Goal: Information Seeking & Learning: Find specific fact

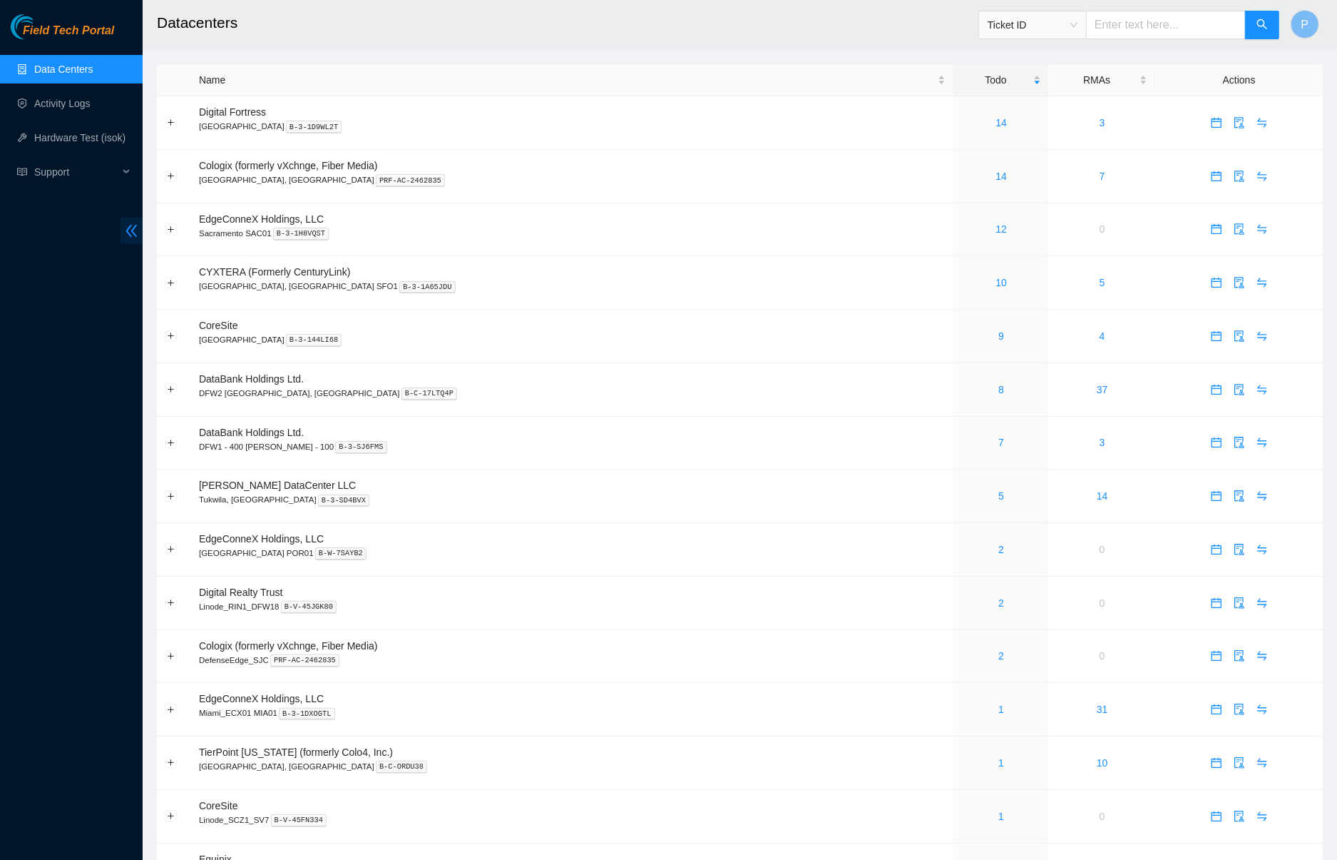
click at [134, 221] on span "double-left" at bounding box center [132, 231] width 22 height 26
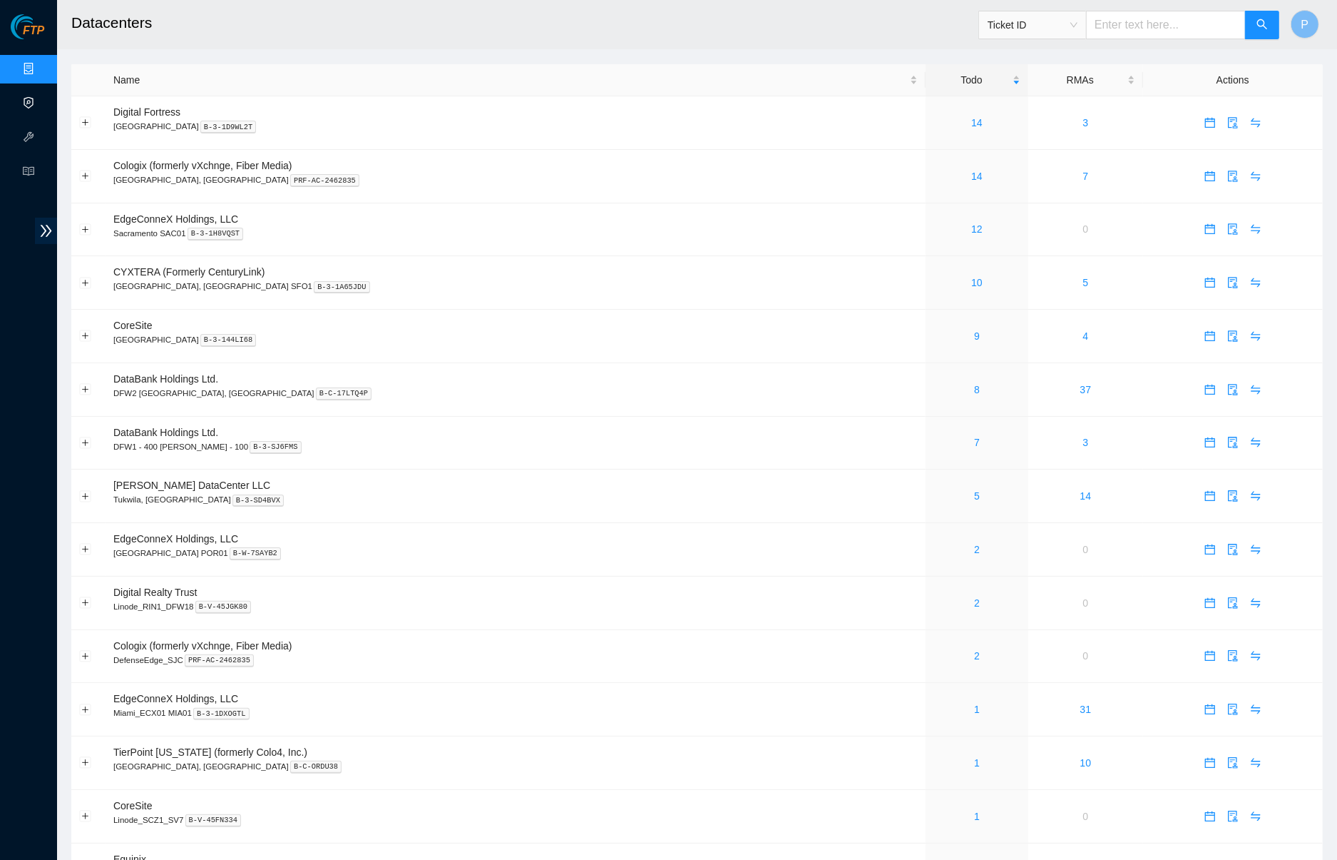
click at [41, 98] on link "Activity Logs" at bounding box center [69, 103] width 56 height 11
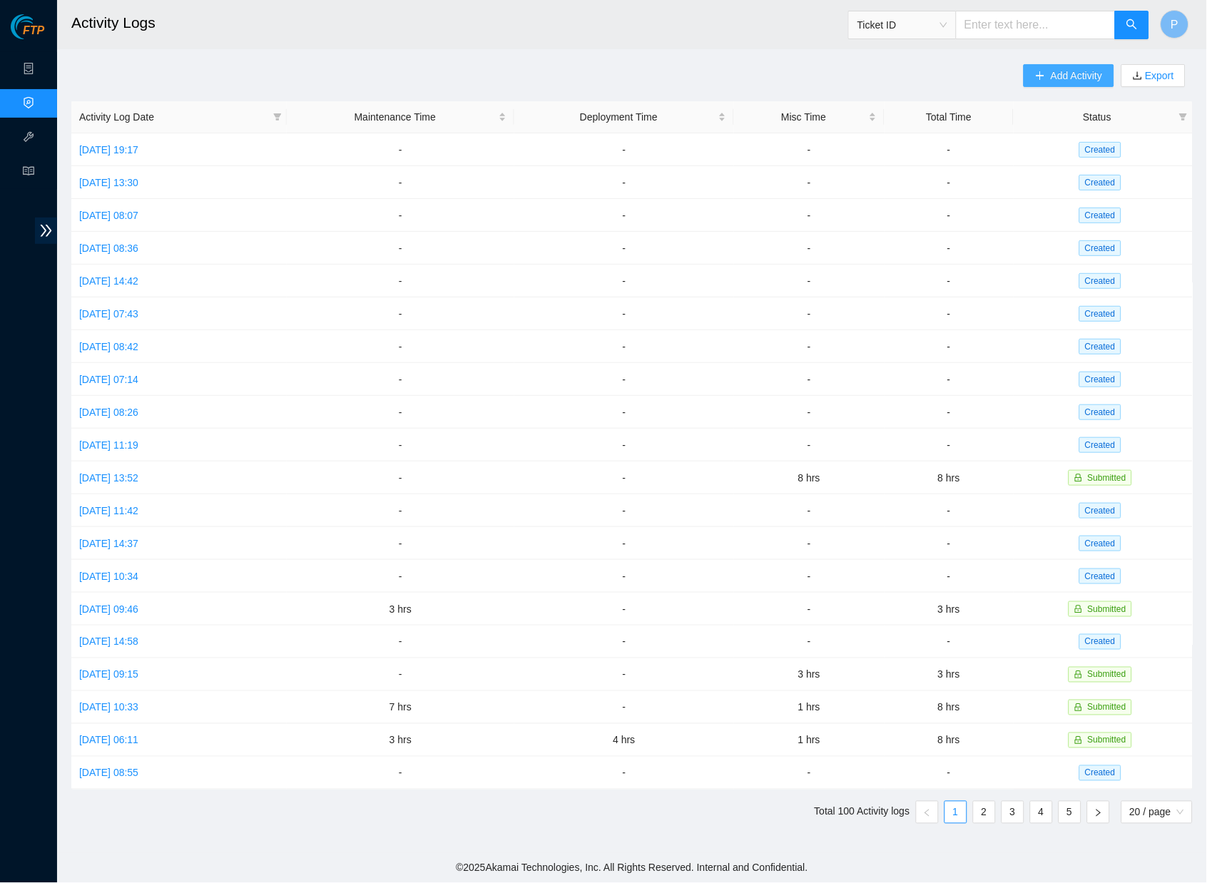
click at [1069, 80] on span "Add Activity" at bounding box center [1076, 76] width 51 height 16
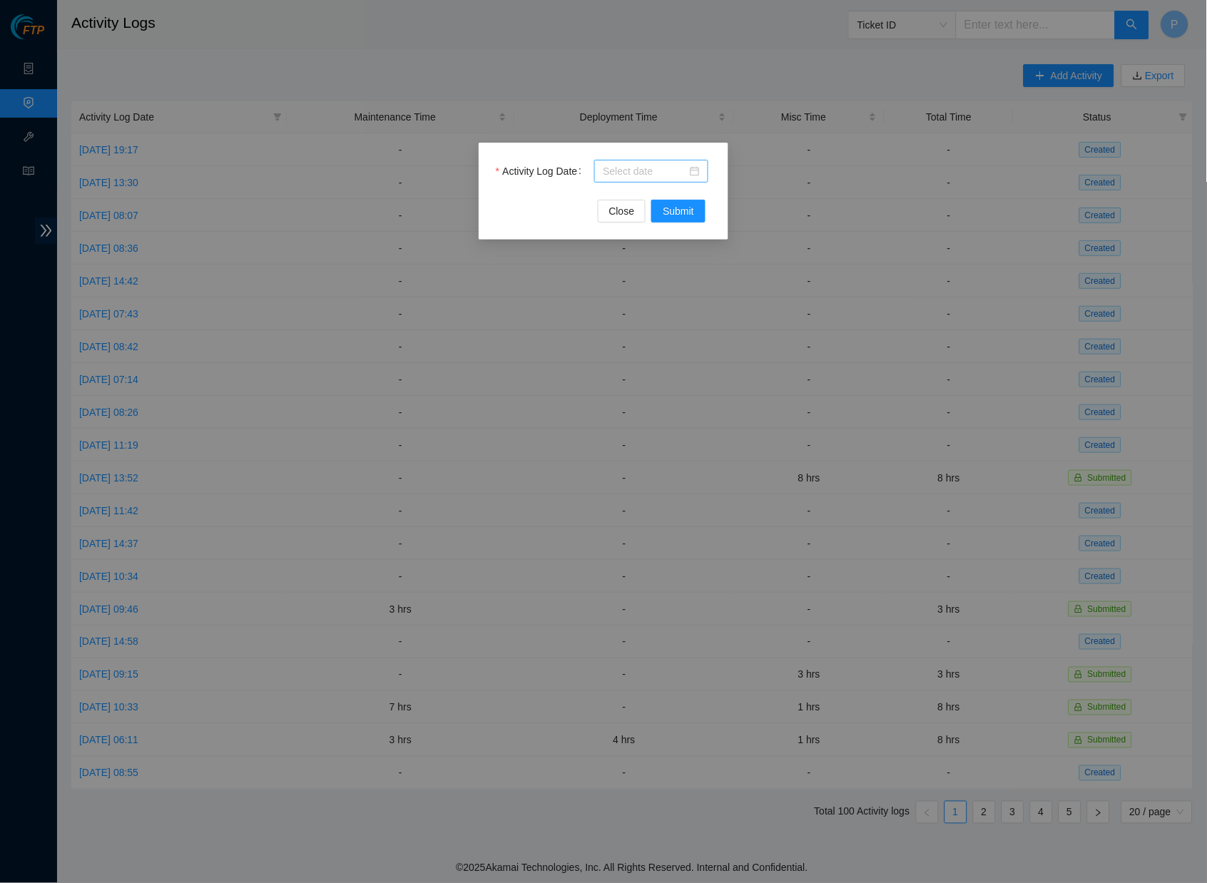
click at [633, 169] on input "Activity Log Date" at bounding box center [645, 171] width 84 height 16
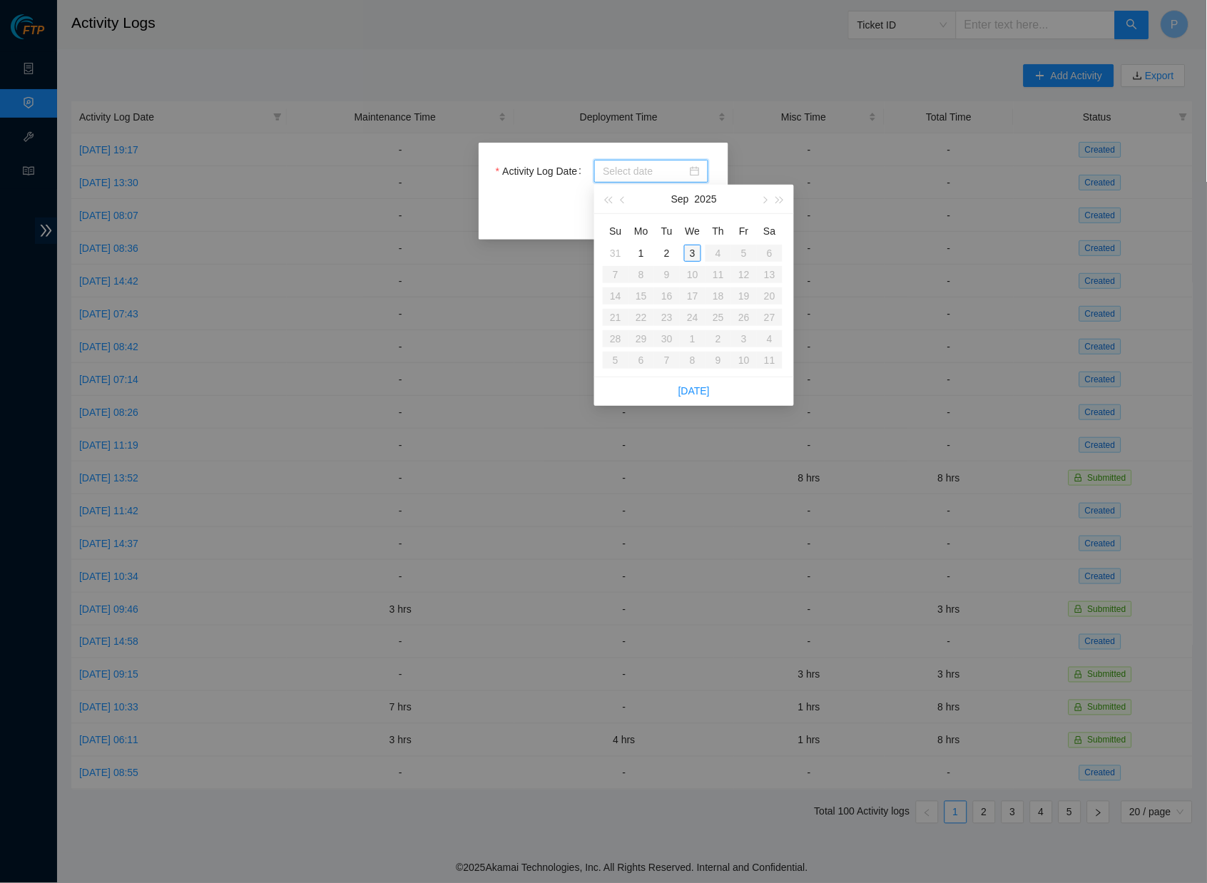
type input "[DATE]"
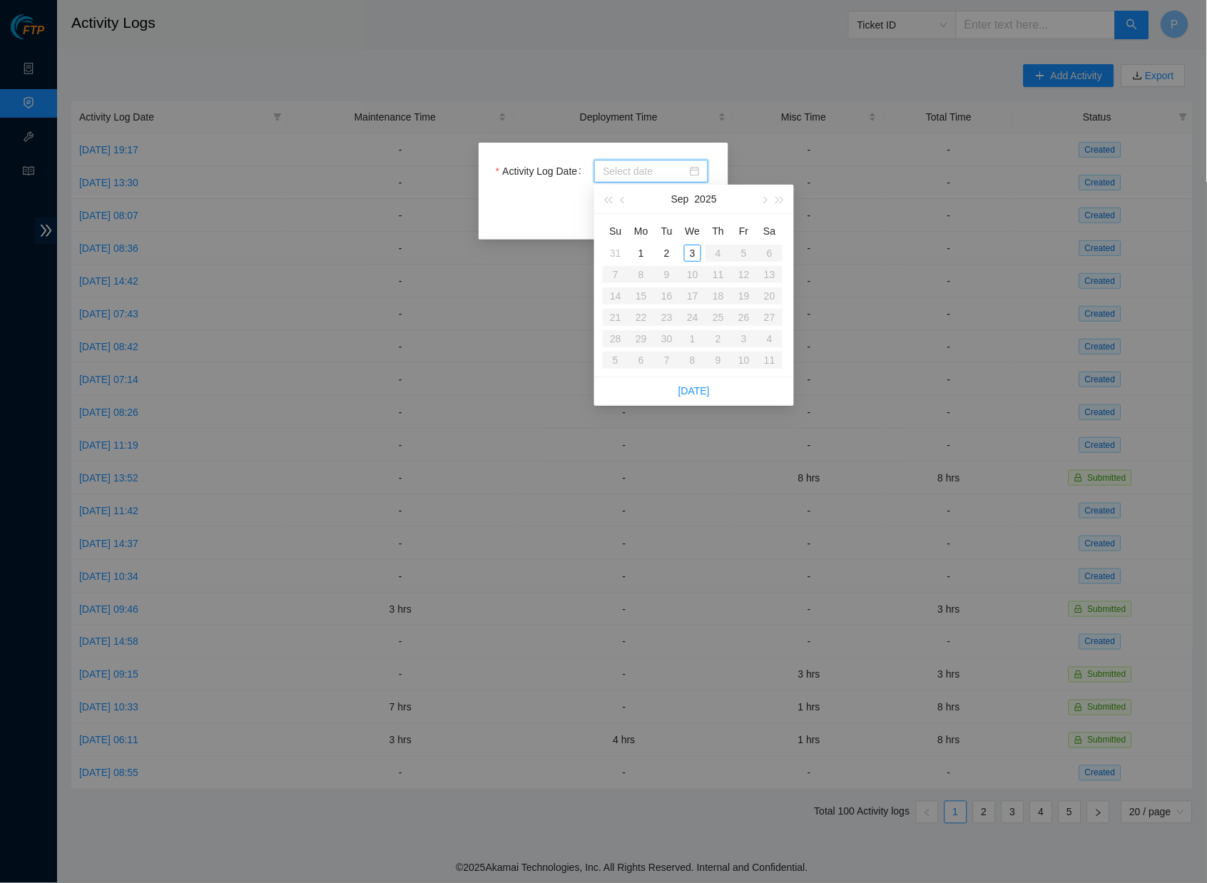
type input "[DATE]"
click at [797, 131] on div "Activity Log Date Close Submit" at bounding box center [603, 441] width 1207 height 883
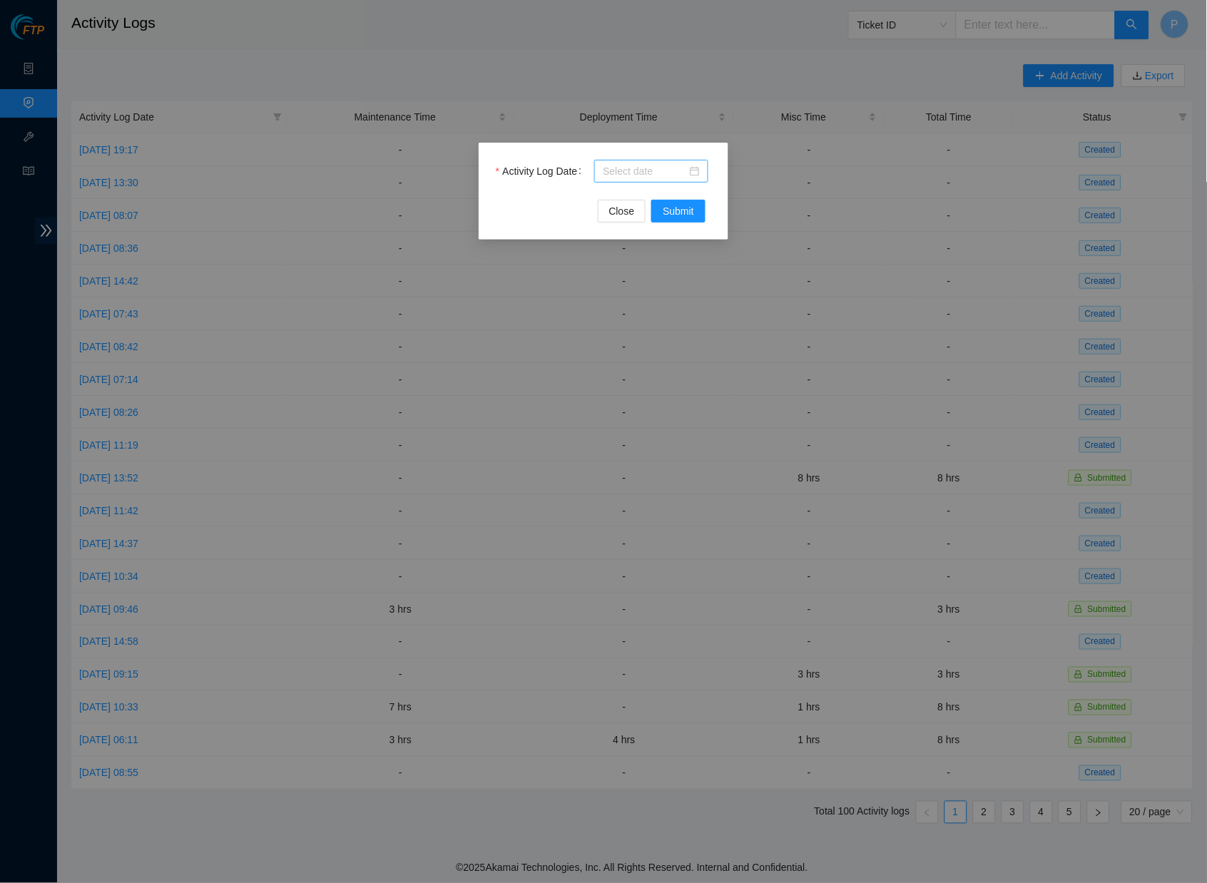
click at [630, 173] on input "Activity Log Date" at bounding box center [645, 171] width 84 height 16
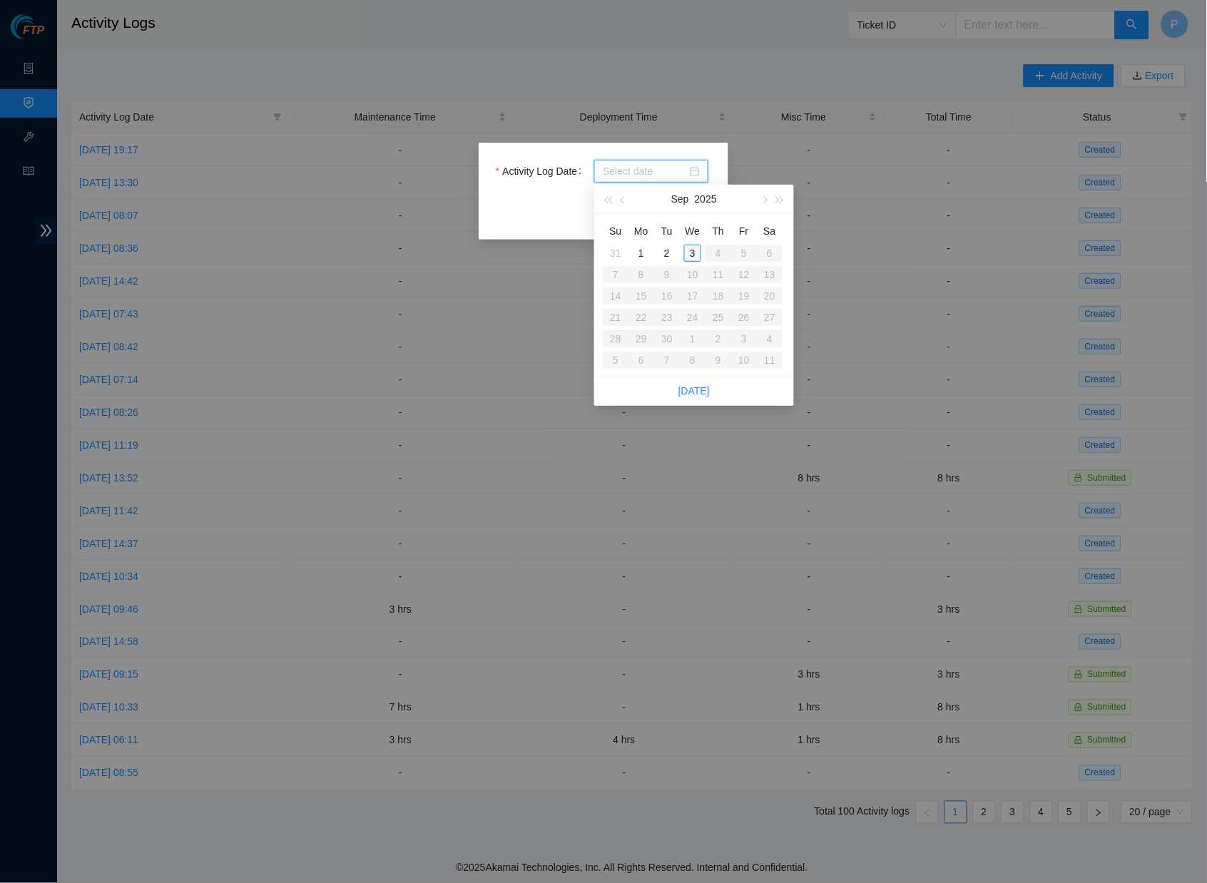
type input "[DATE]"
click at [684, 262] on td "3" at bounding box center [693, 253] width 26 height 21
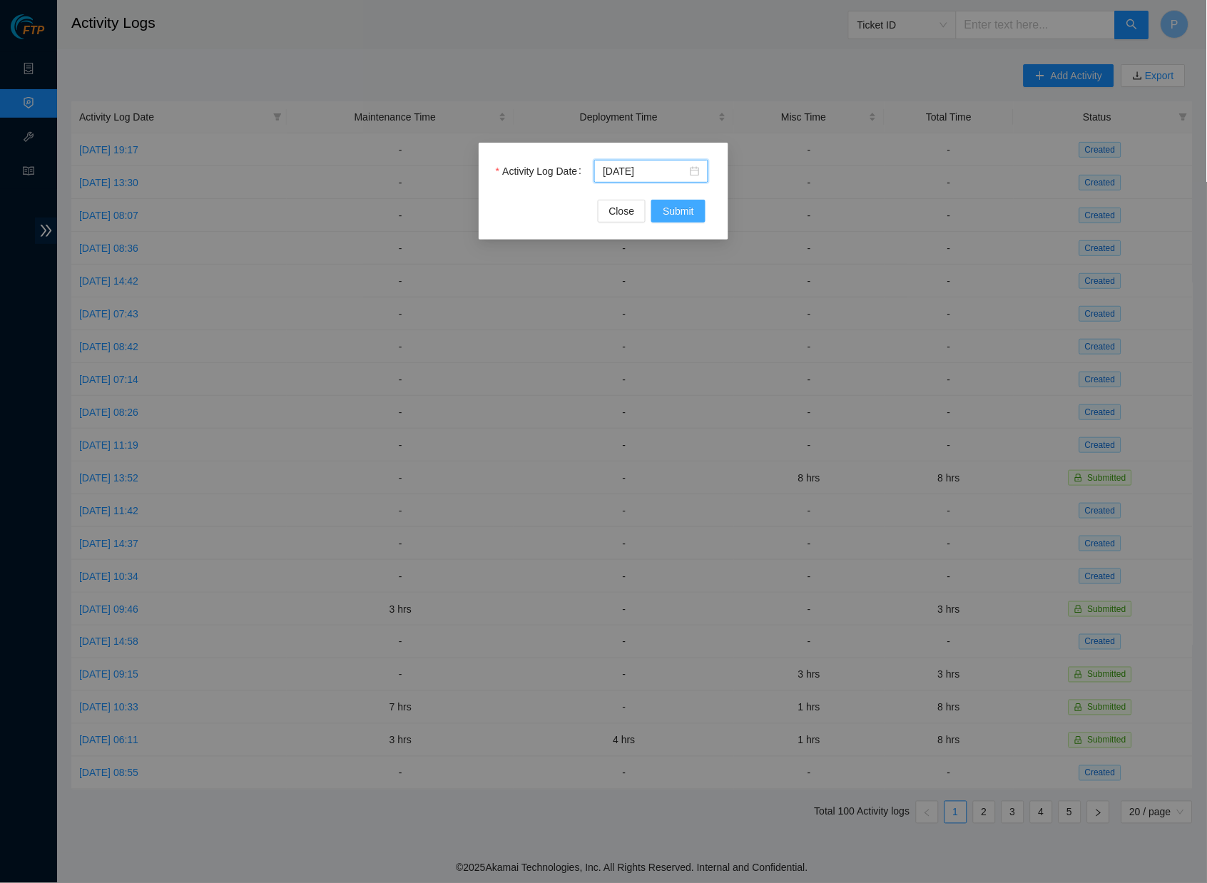
click at [679, 215] on span "Submit" at bounding box center [678, 211] width 31 height 16
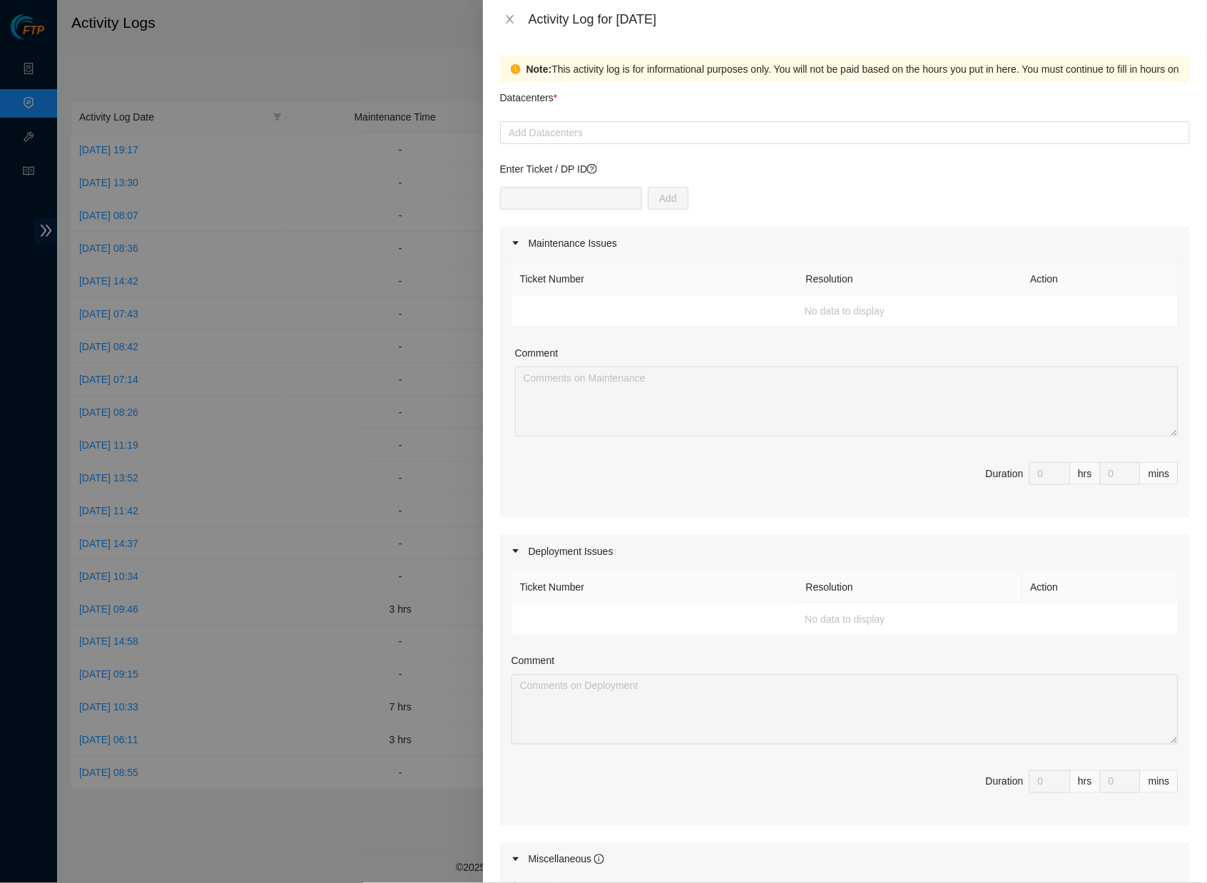
click at [573, 550] on div "Deployment Issues" at bounding box center [845, 551] width 690 height 33
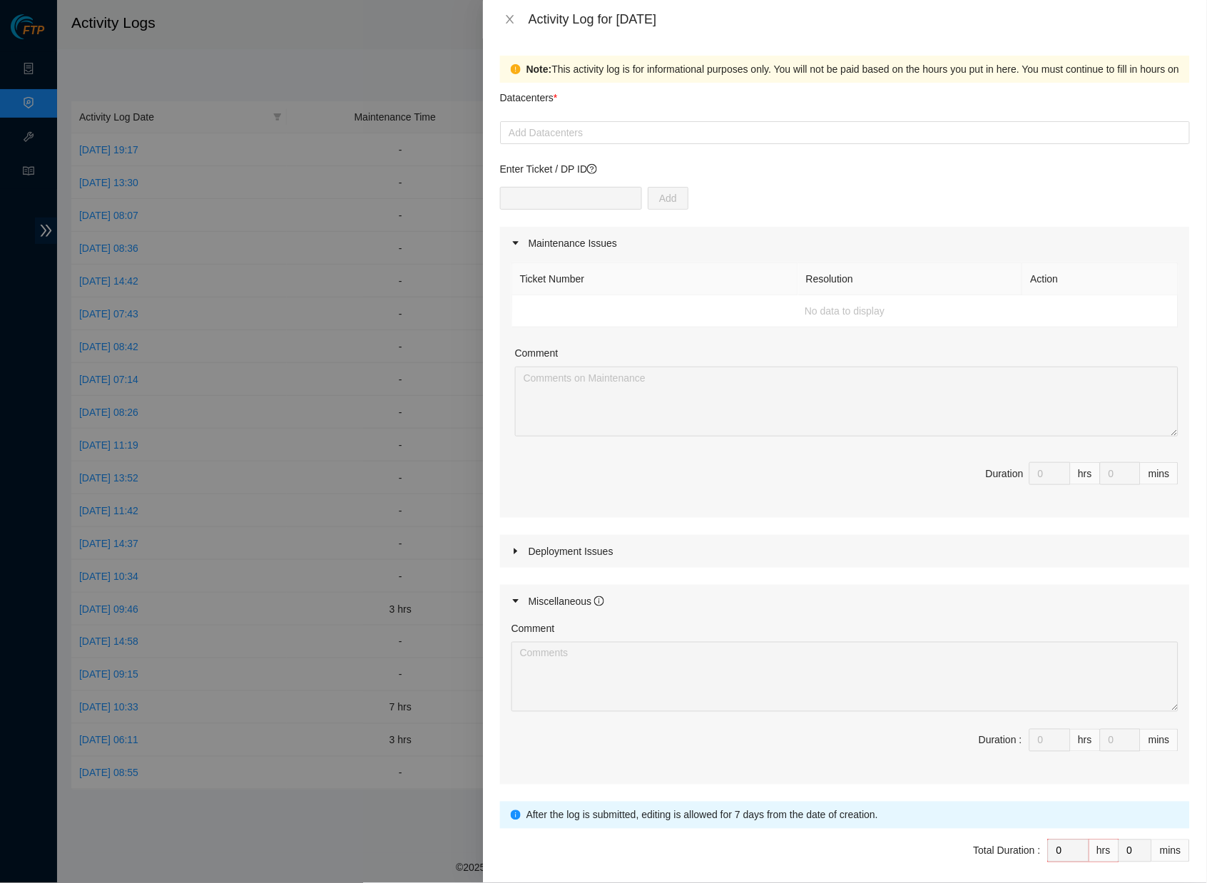
click at [573, 549] on div "Deployment Issues" at bounding box center [845, 551] width 690 height 33
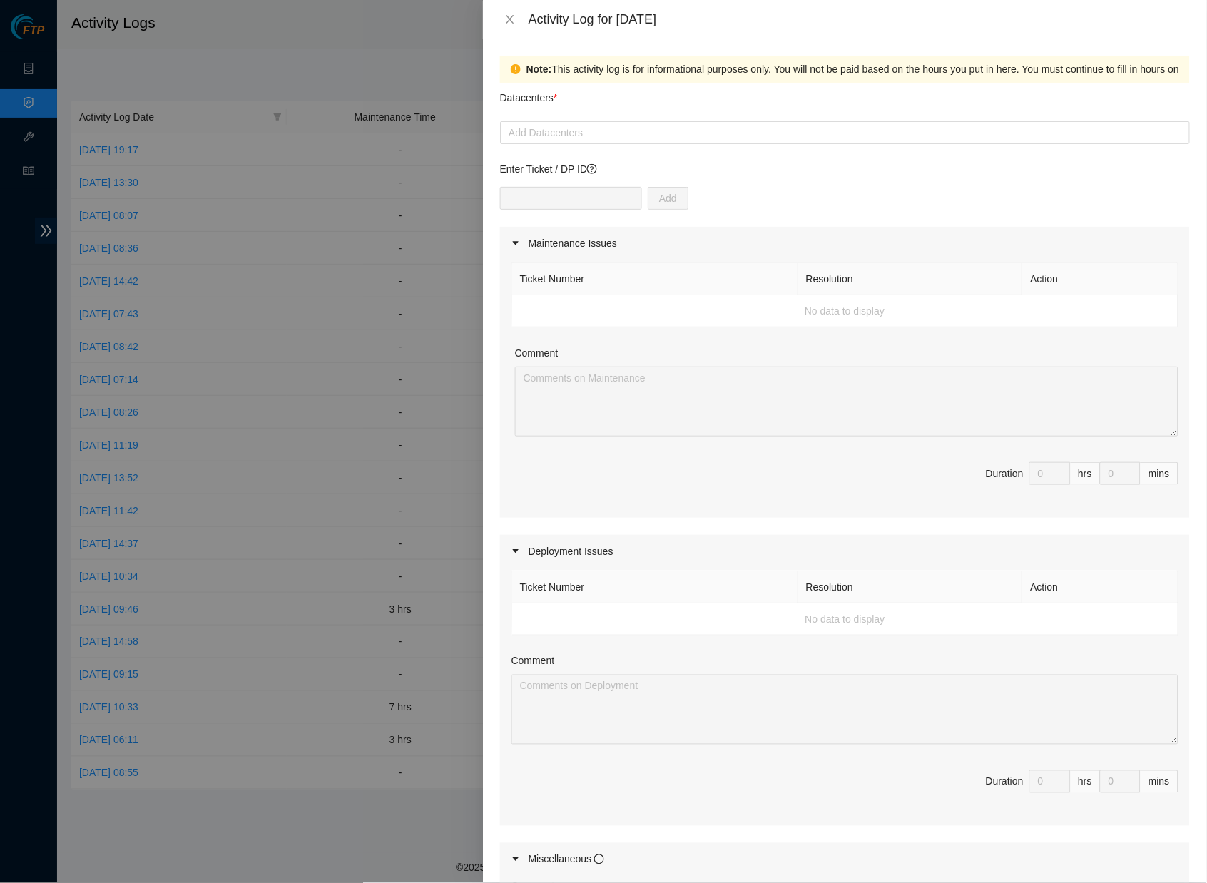
scroll to position [300, 0]
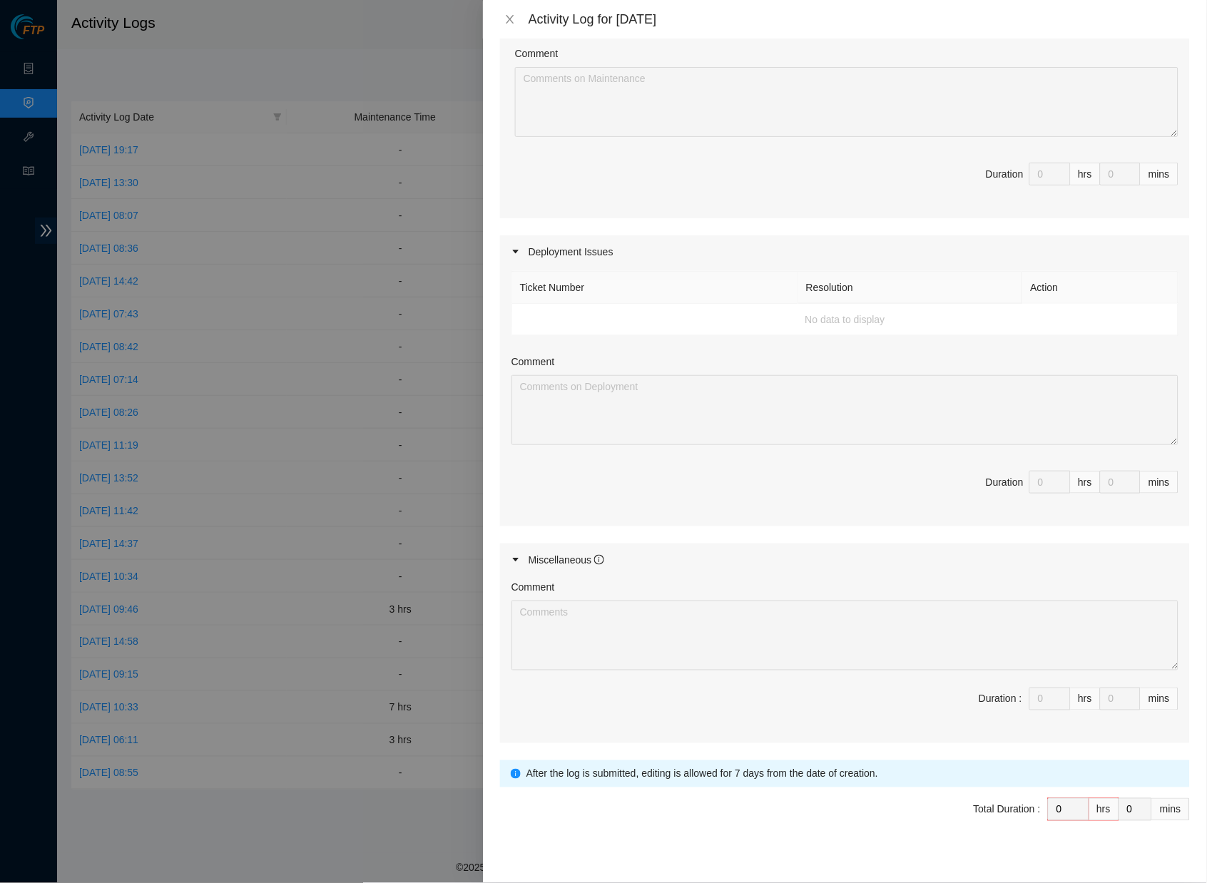
click at [681, 320] on td "No data to display" at bounding box center [845, 320] width 666 height 32
click at [810, 315] on td "No data to display" at bounding box center [845, 320] width 666 height 32
click at [837, 313] on td "No data to display" at bounding box center [845, 320] width 666 height 32
click at [544, 280] on th "Ticket Number" at bounding box center [655, 288] width 286 height 32
click at [568, 317] on td "No data to display" at bounding box center [845, 320] width 666 height 32
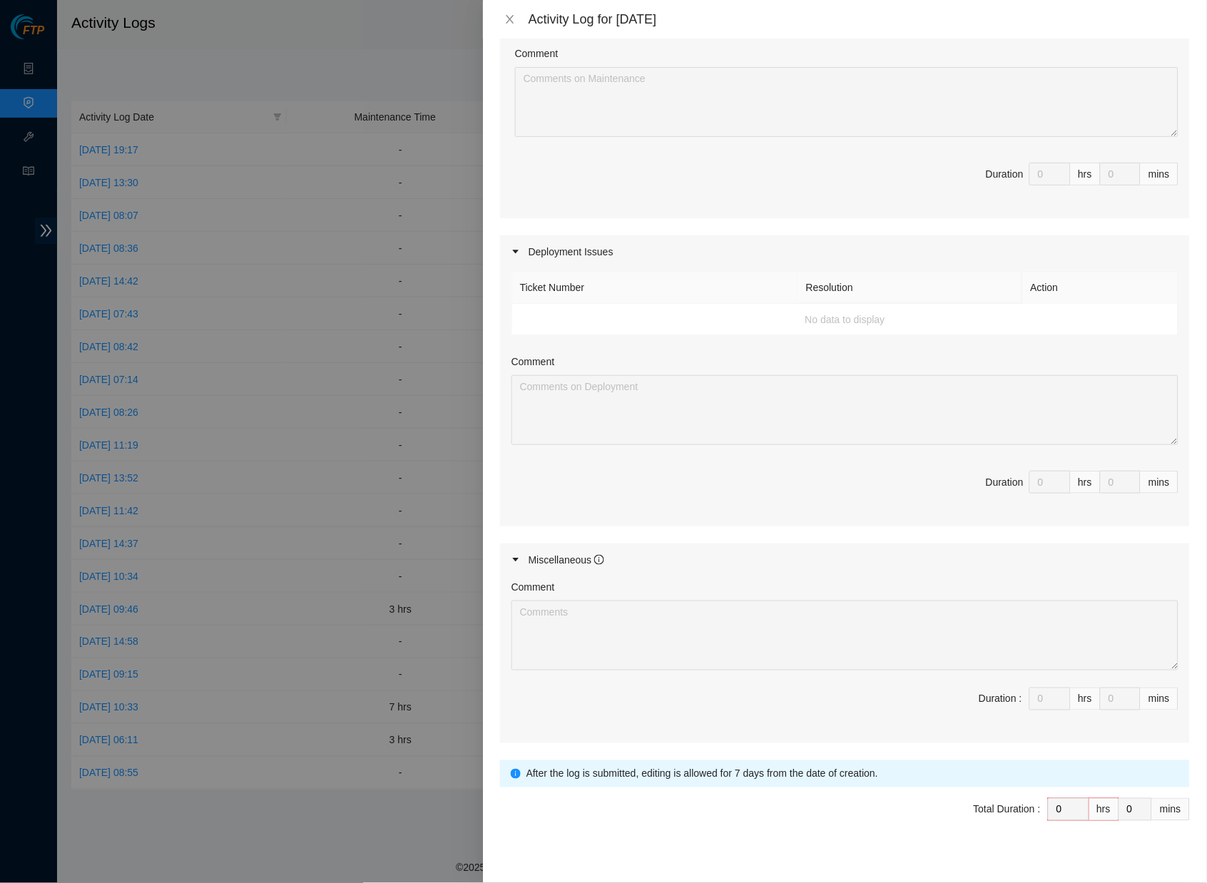
click at [738, 311] on td "No data to display" at bounding box center [845, 320] width 666 height 32
click at [592, 287] on th "Ticket Number" at bounding box center [655, 288] width 286 height 32
drag, startPoint x: 560, startPoint y: 279, endPoint x: 567, endPoint y: 299, distance: 21.2
click at [560, 279] on th "Ticket Number" at bounding box center [655, 288] width 286 height 32
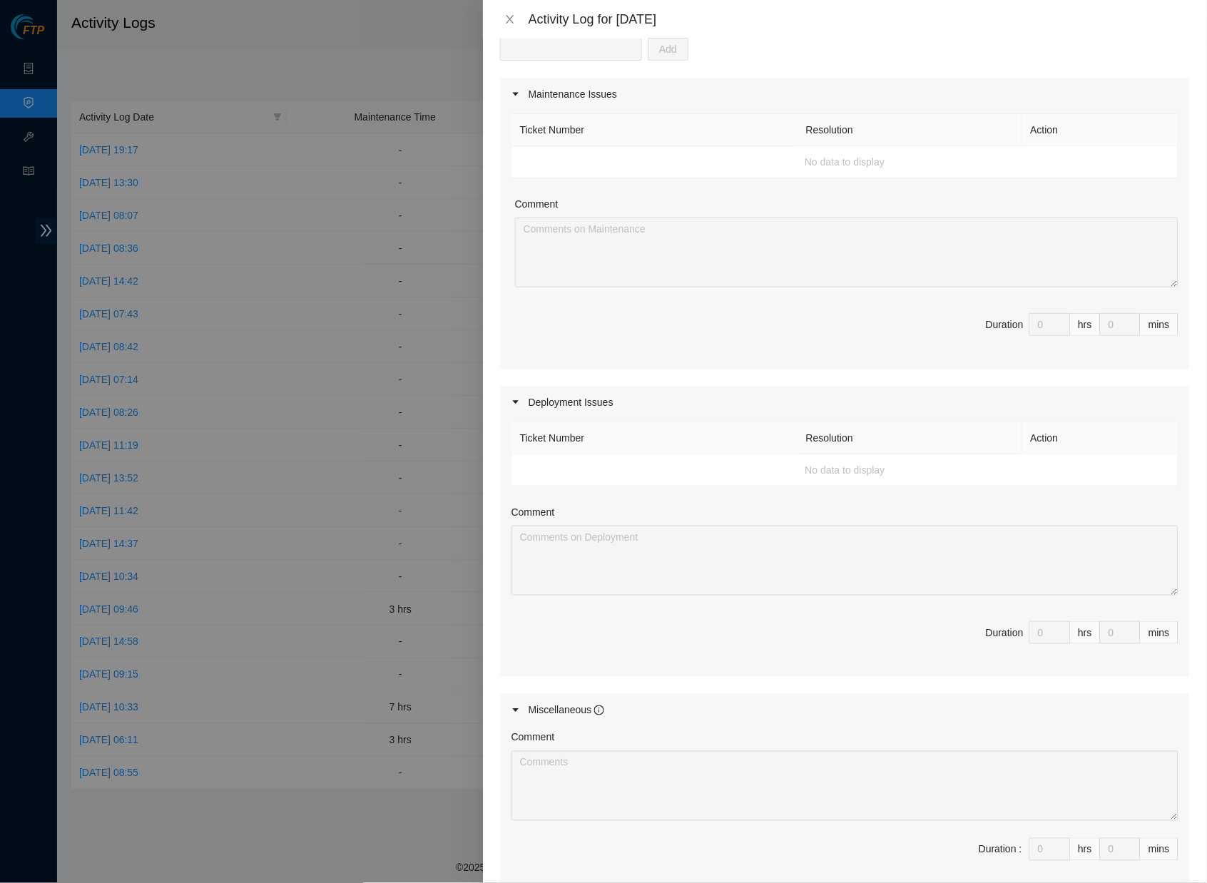
scroll to position [0, 0]
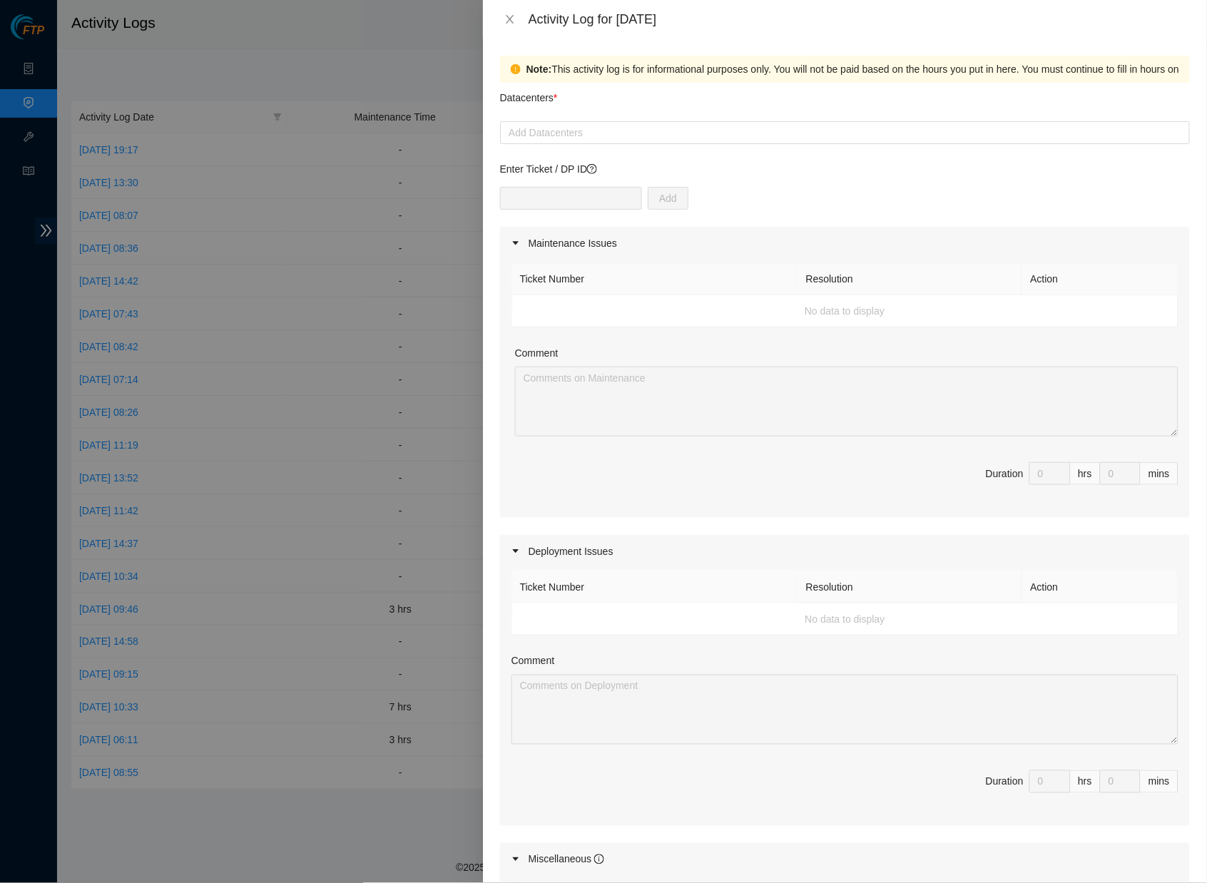
click at [616, 291] on th "Ticket Number" at bounding box center [655, 279] width 286 height 32
click at [797, 313] on td "No data to display" at bounding box center [845, 311] width 666 height 32
click at [835, 298] on td "No data to display" at bounding box center [845, 311] width 666 height 32
click at [679, 315] on td "No data to display" at bounding box center [845, 311] width 666 height 32
click at [597, 137] on div at bounding box center [845, 132] width 683 height 17
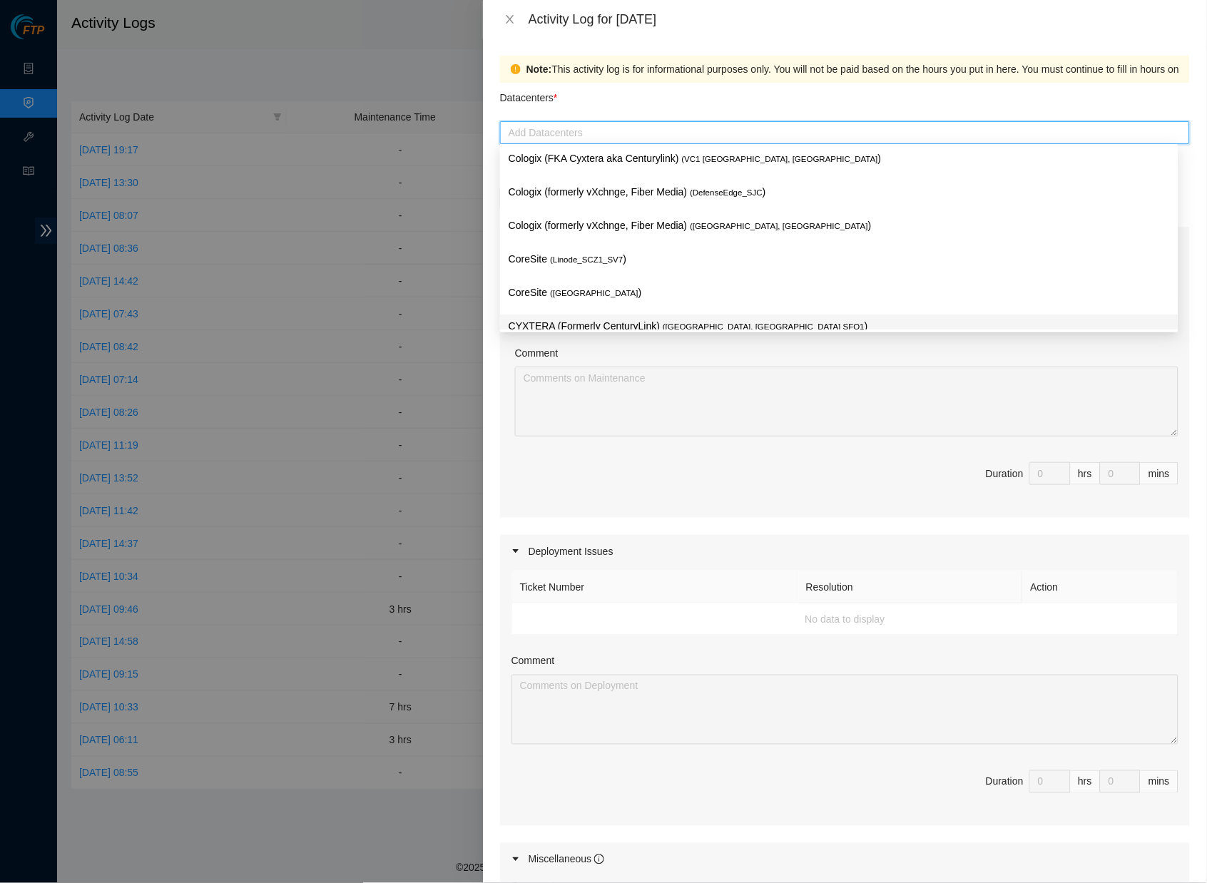
click at [606, 320] on p "CYXTERA (Formerly CenturyLink) ( [GEOGRAPHIC_DATA], [GEOGRAPHIC_DATA] SFO1 )" at bounding box center [839, 326] width 661 height 16
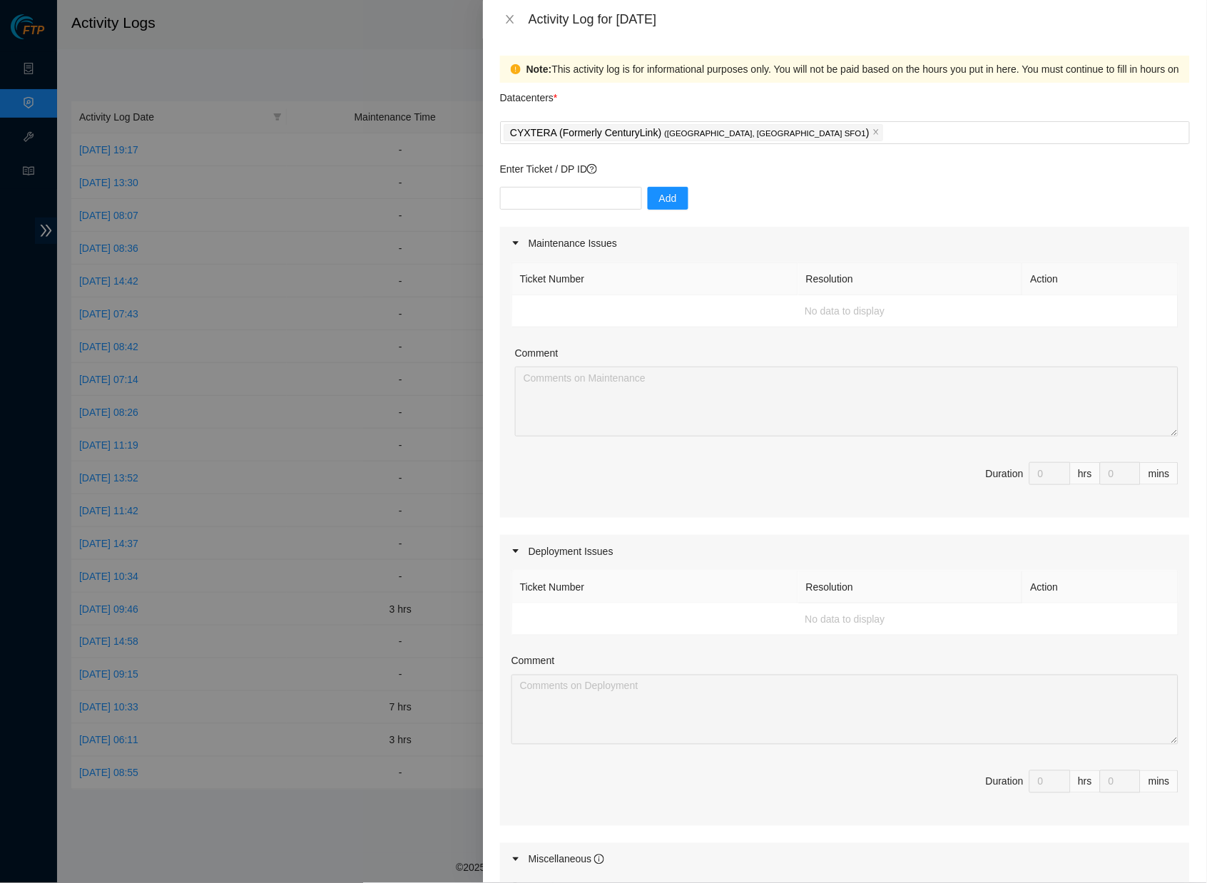
click at [661, 623] on td "No data to display" at bounding box center [845, 619] width 666 height 32
click at [544, 196] on input "text" at bounding box center [571, 198] width 142 height 23
paste input "DP76870"
type input "DP76870"
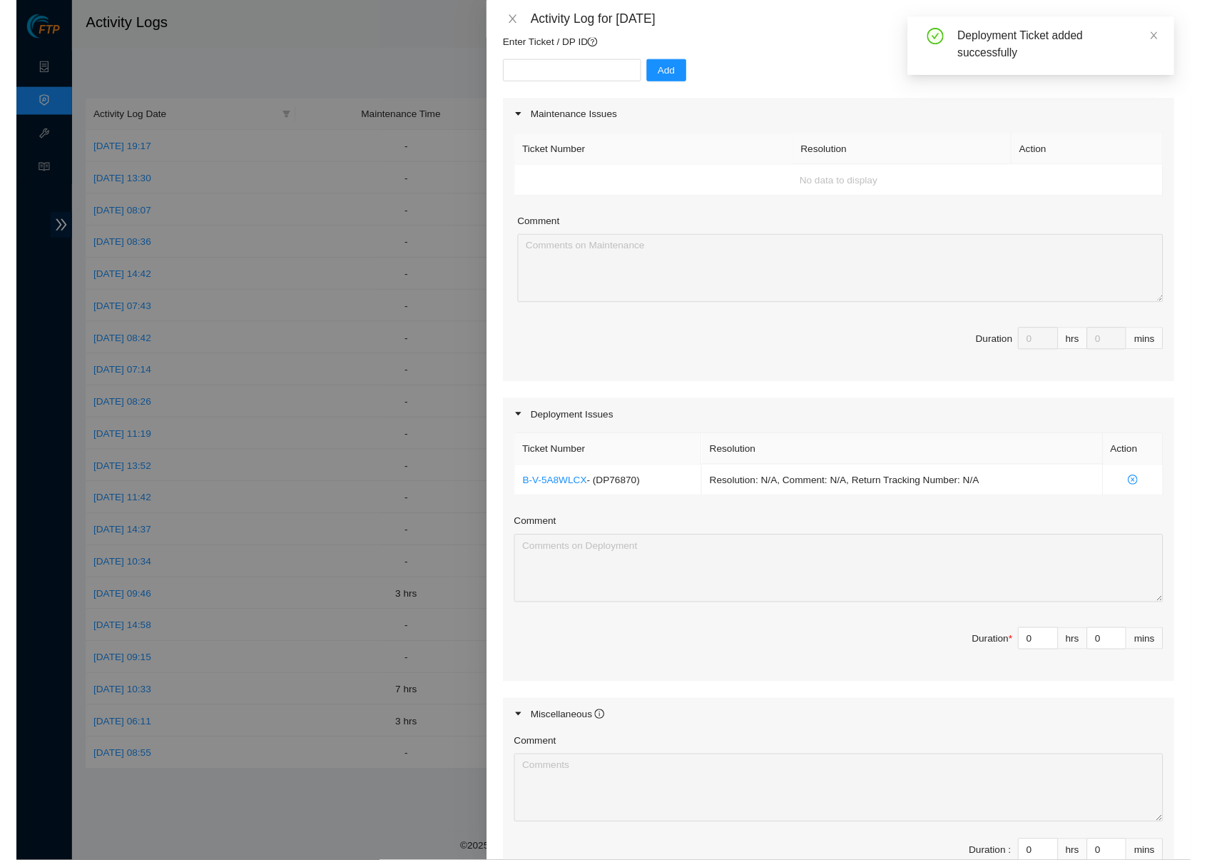
scroll to position [130, 0]
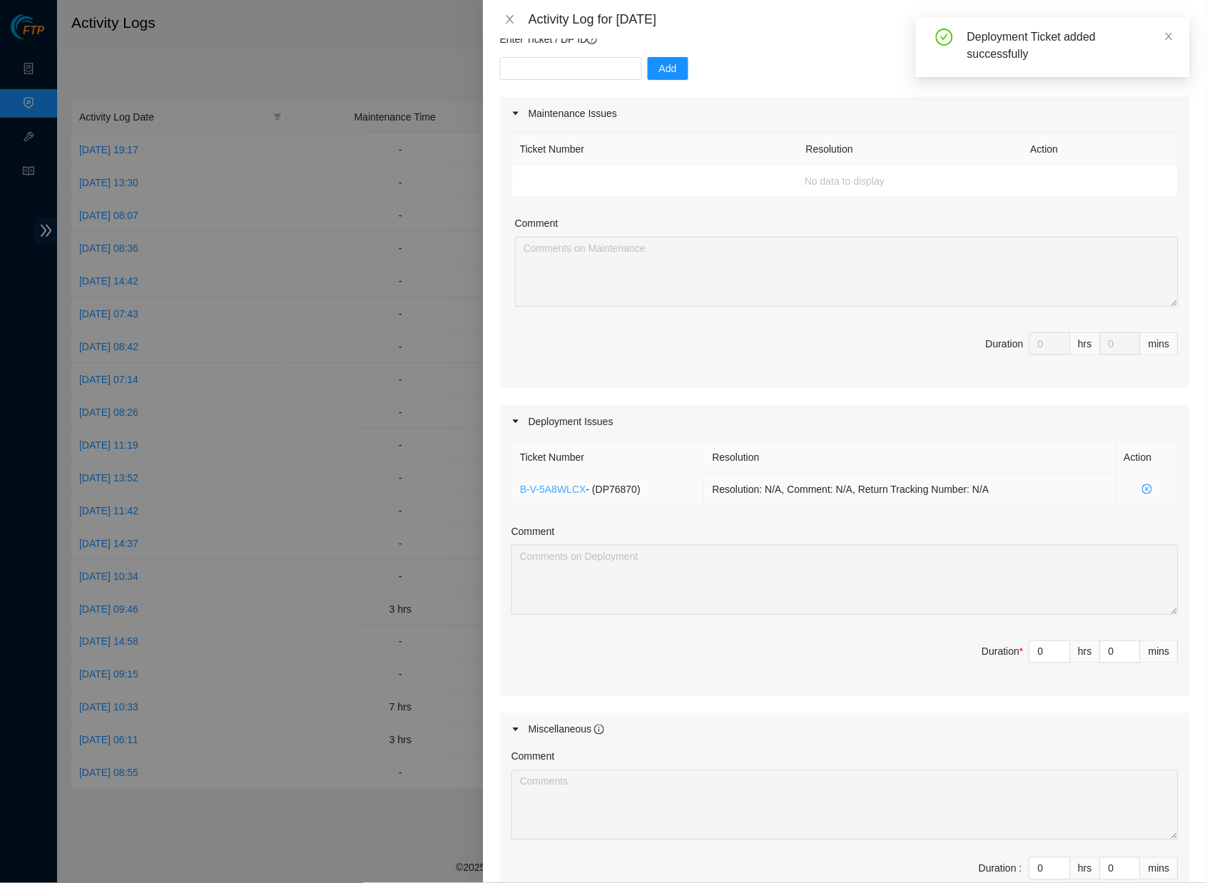
click at [564, 486] on link "B-V-5A8WLCX" at bounding box center [553, 489] width 66 height 11
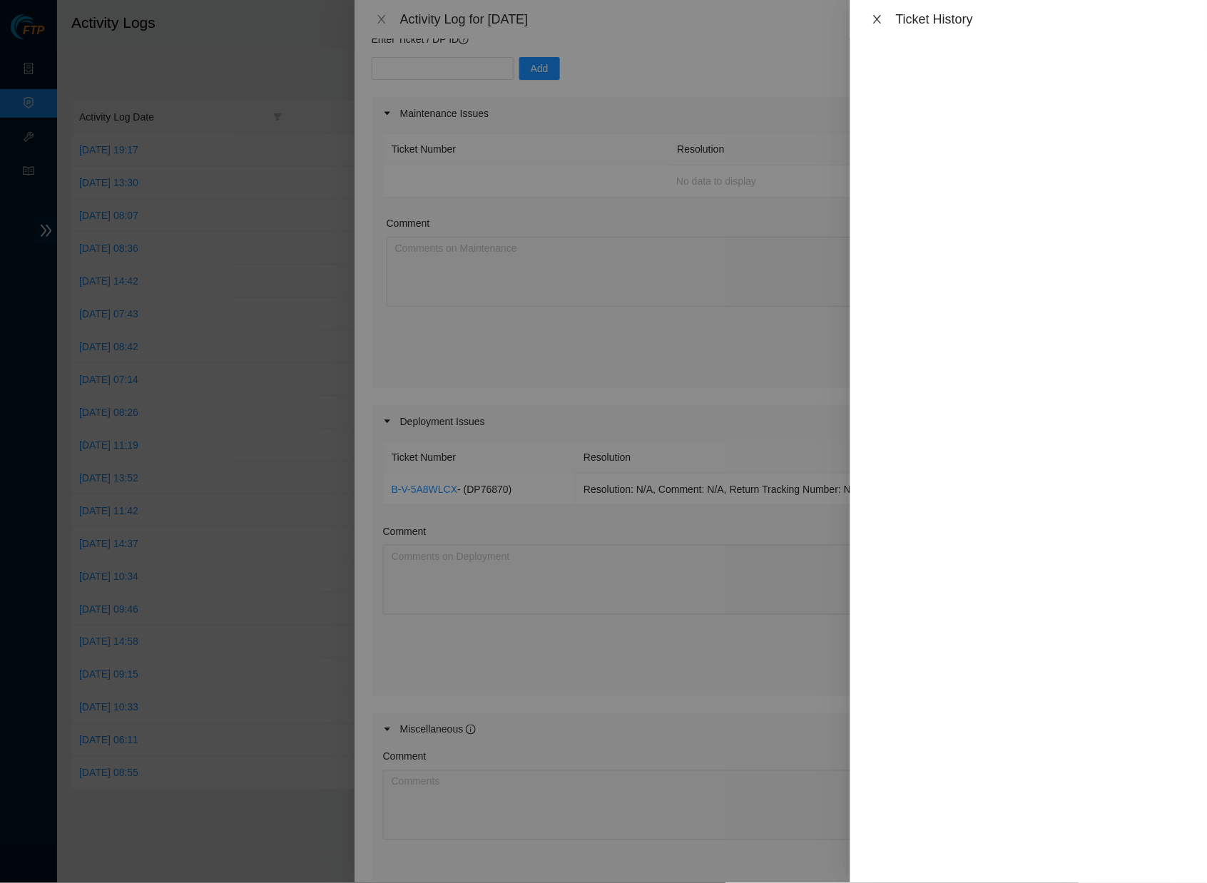
click at [879, 17] on icon "close" at bounding box center [877, 19] width 8 height 9
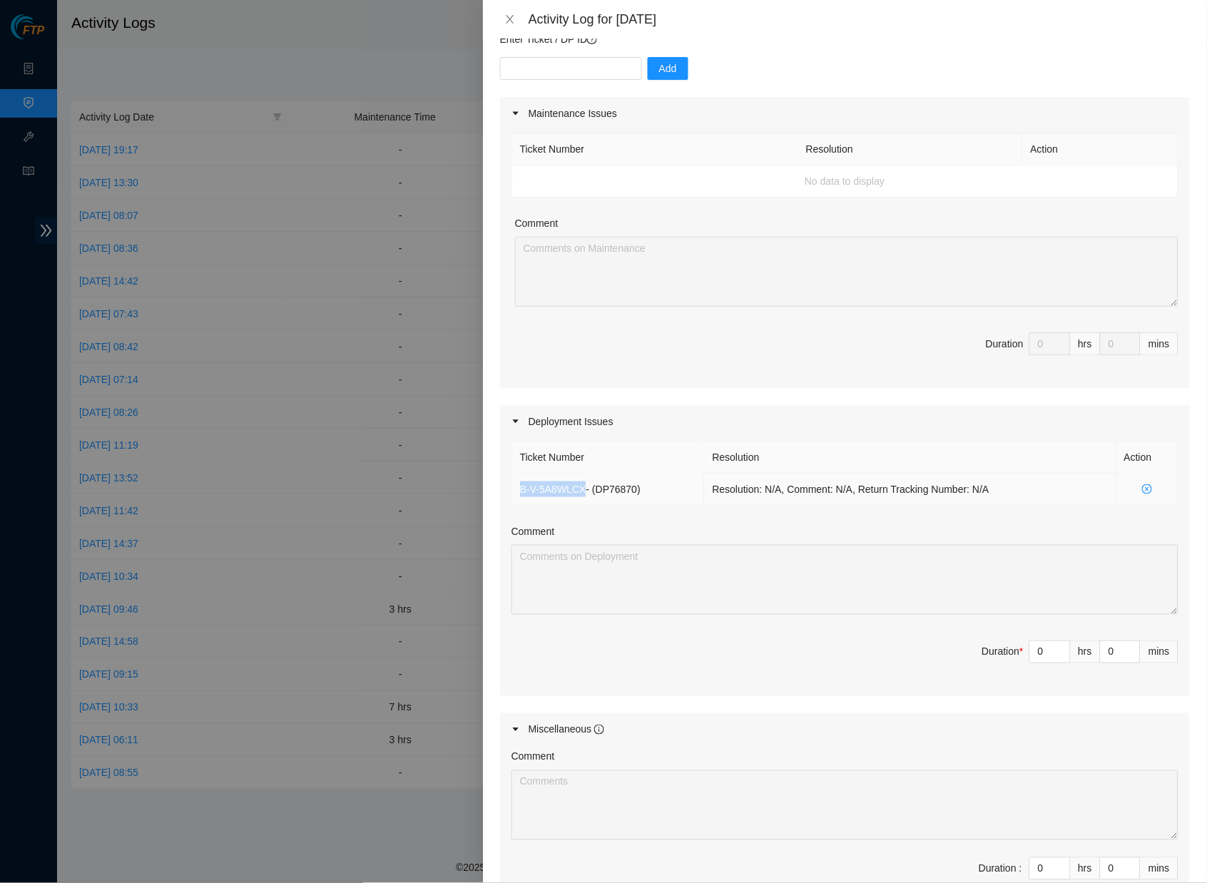
drag, startPoint x: 515, startPoint y: 486, endPoint x: 588, endPoint y: 484, distance: 72.8
click at [588, 484] on td "B-V-5A8WLCX - ( DP76870 )" at bounding box center [608, 490] width 193 height 32
copy link "B-V-5A8WLCX"
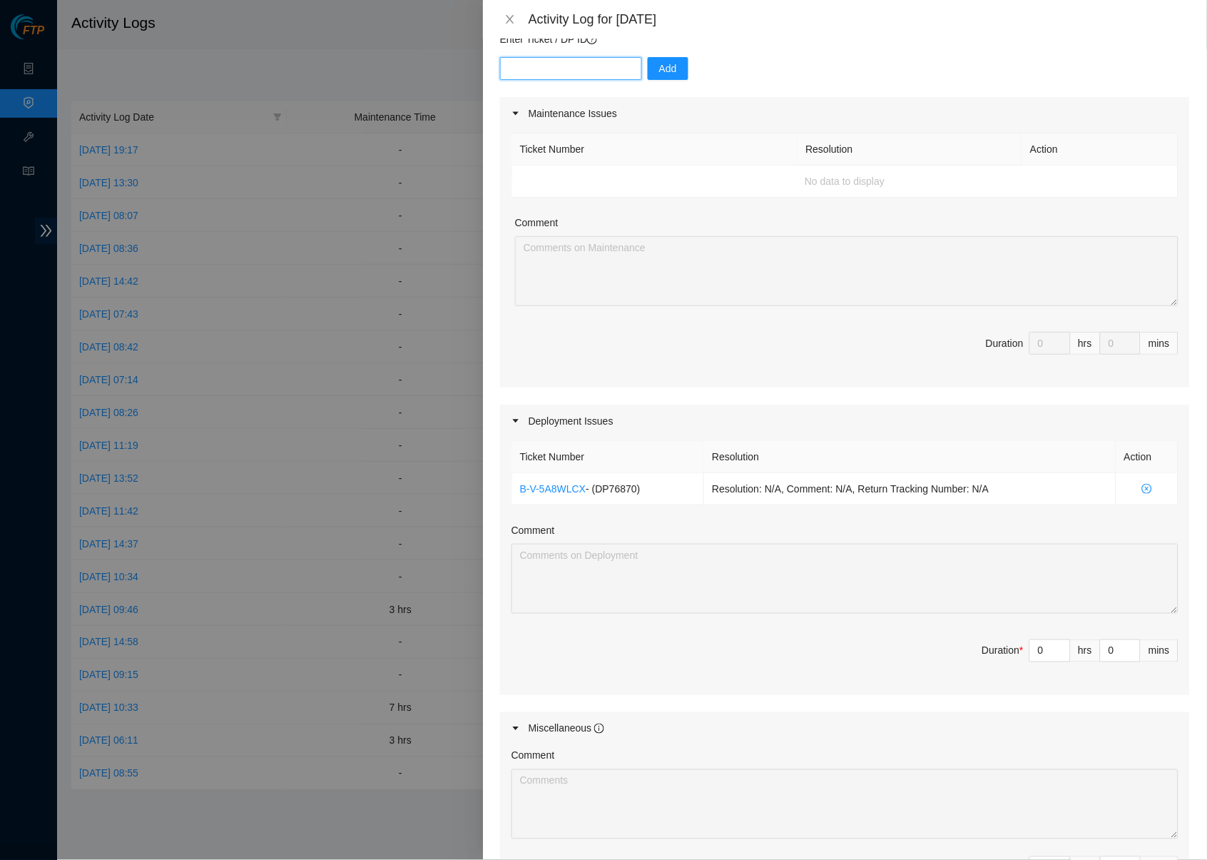
click at [591, 72] on input "text" at bounding box center [571, 68] width 142 height 23
paste input "DP77160"
type input "DP77160"
click at [1169, 34] on icon "close" at bounding box center [1169, 36] width 10 height 10
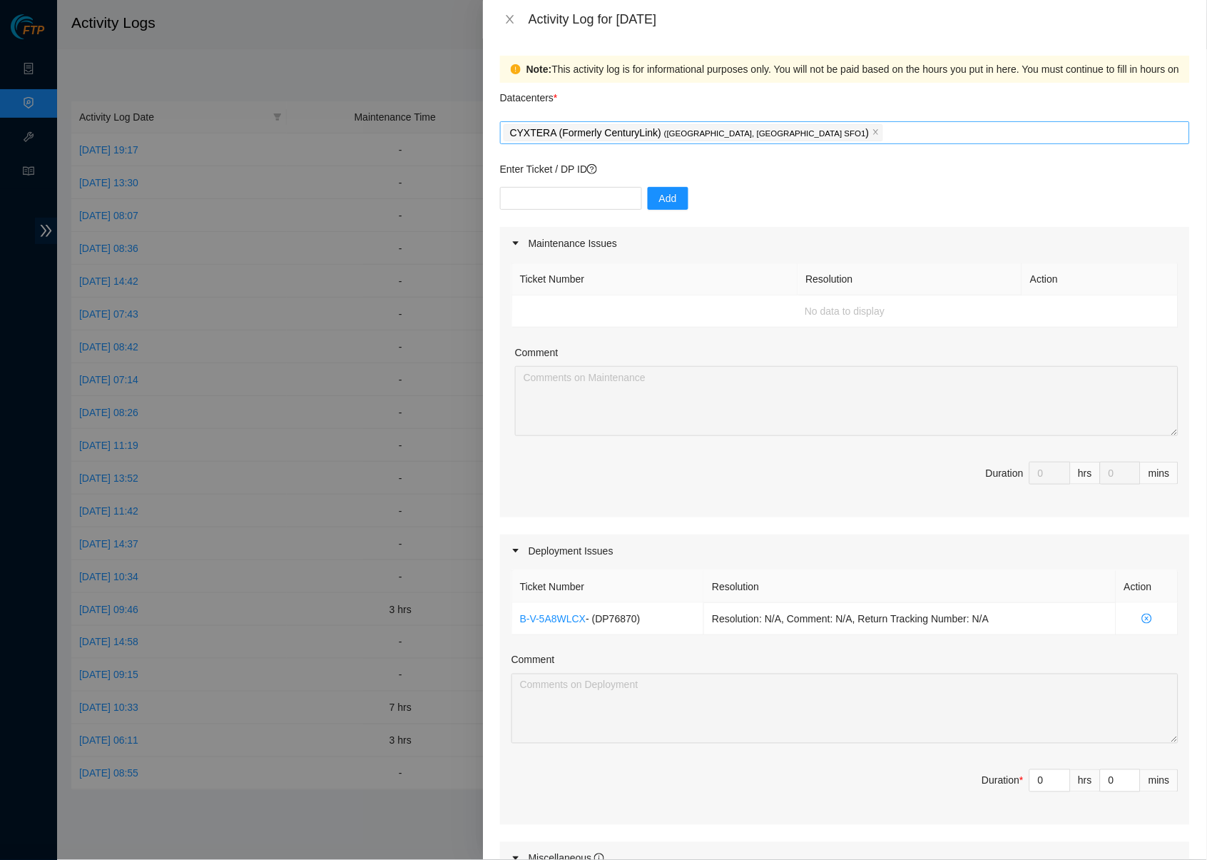
click at [830, 126] on div "CYXTERA (Formerly CenturyLink) ( [GEOGRAPHIC_DATA], [GEOGRAPHIC_DATA] SFO1 )" at bounding box center [845, 133] width 683 height 20
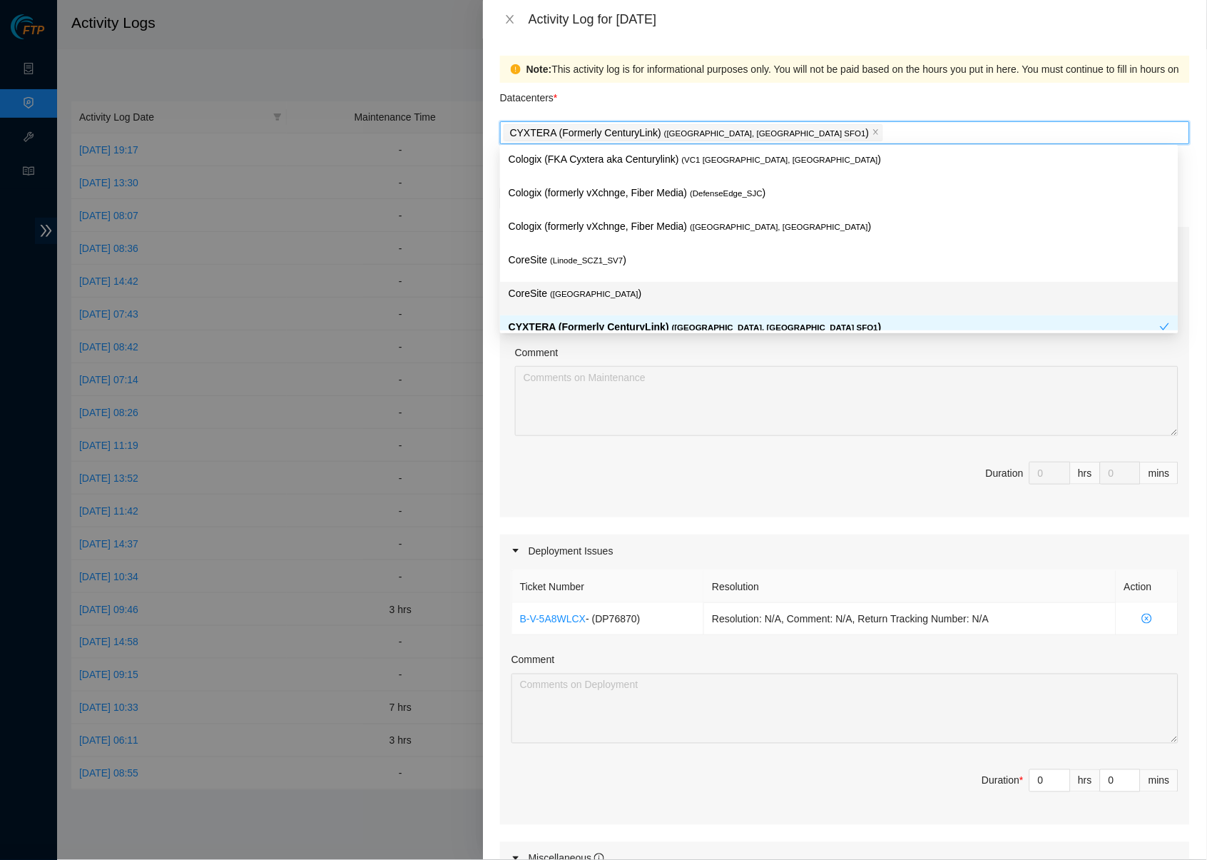
click at [659, 286] on p "CoreSite ( [GEOGRAPHIC_DATA] )" at bounding box center [839, 293] width 661 height 16
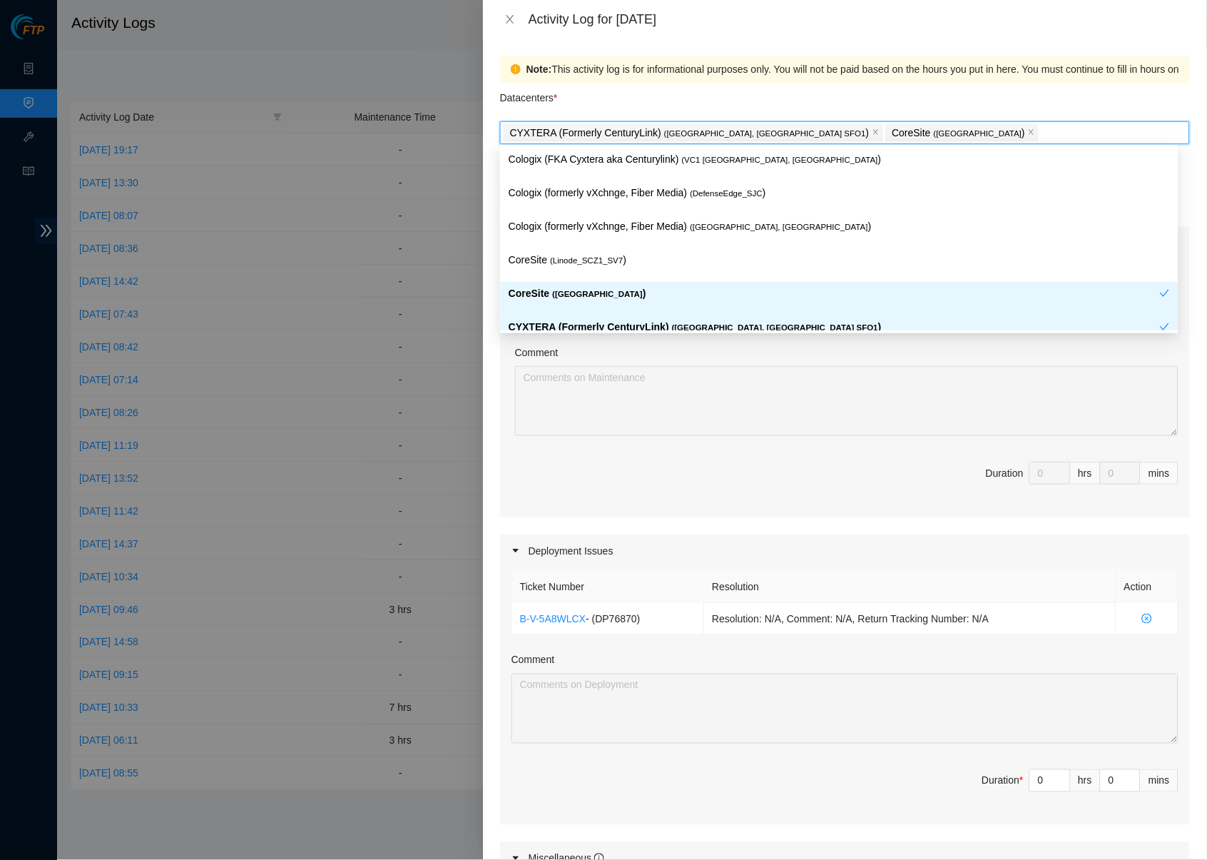
click at [688, 436] on div "Ticket Number Resolution Action No data to display Comment Duration 0 hrs 0 mins" at bounding box center [845, 389] width 690 height 258
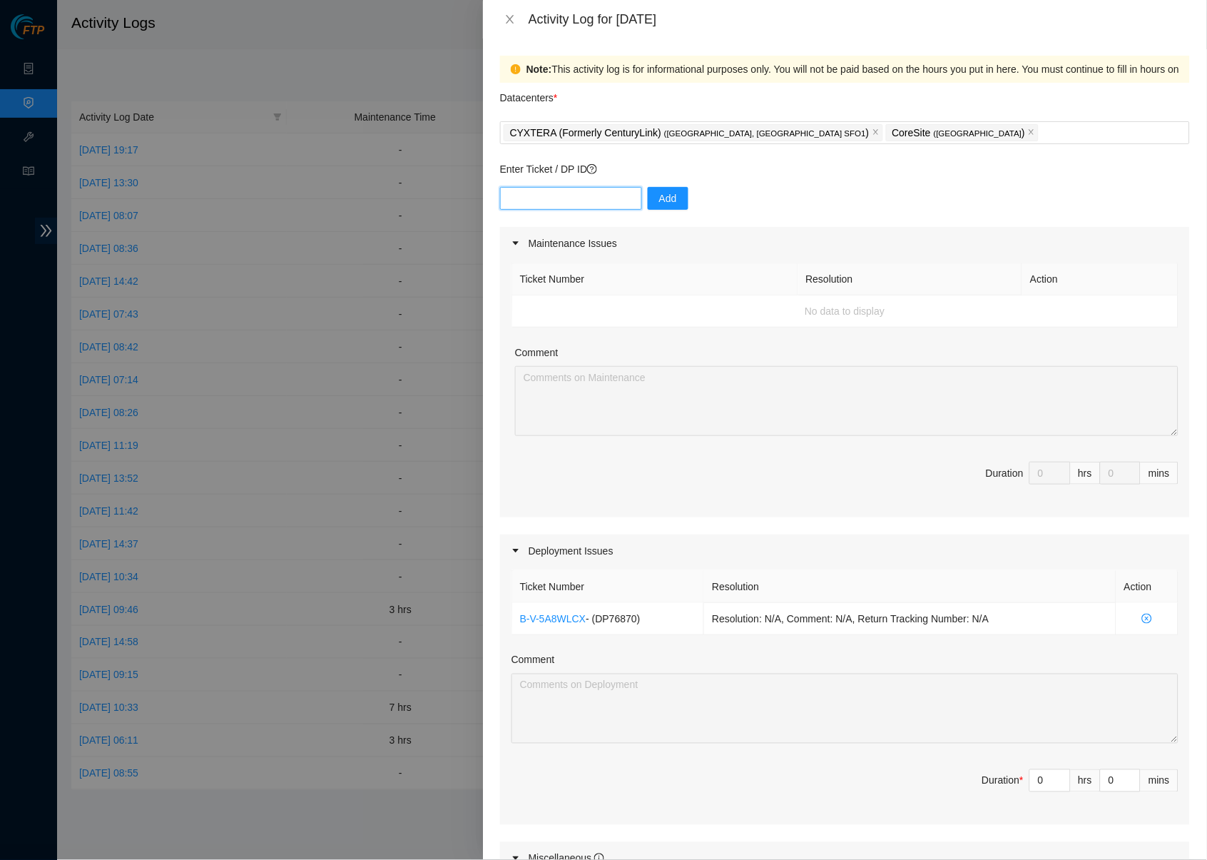
click at [606, 197] on input "text" at bounding box center [571, 198] width 142 height 23
paste input "DP77160"
type input "DP77160"
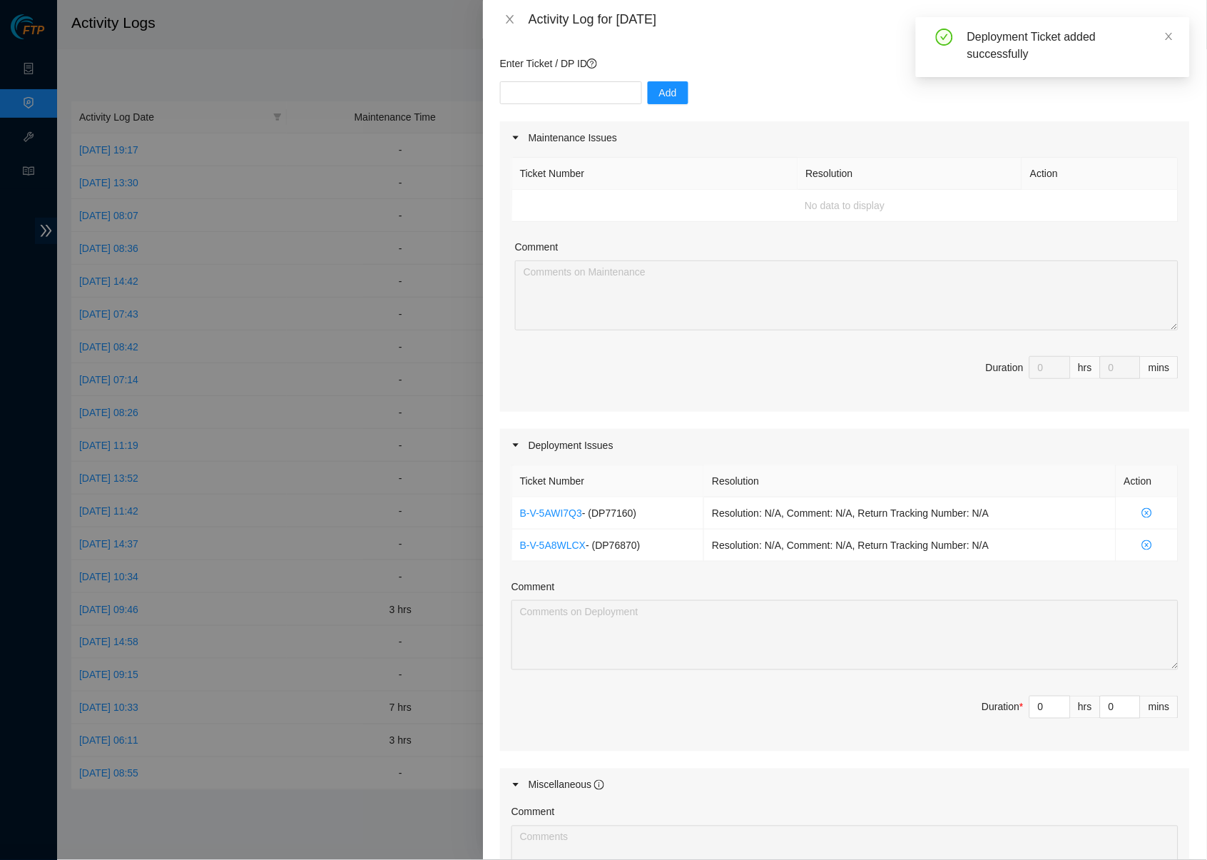
scroll to position [125, 0]
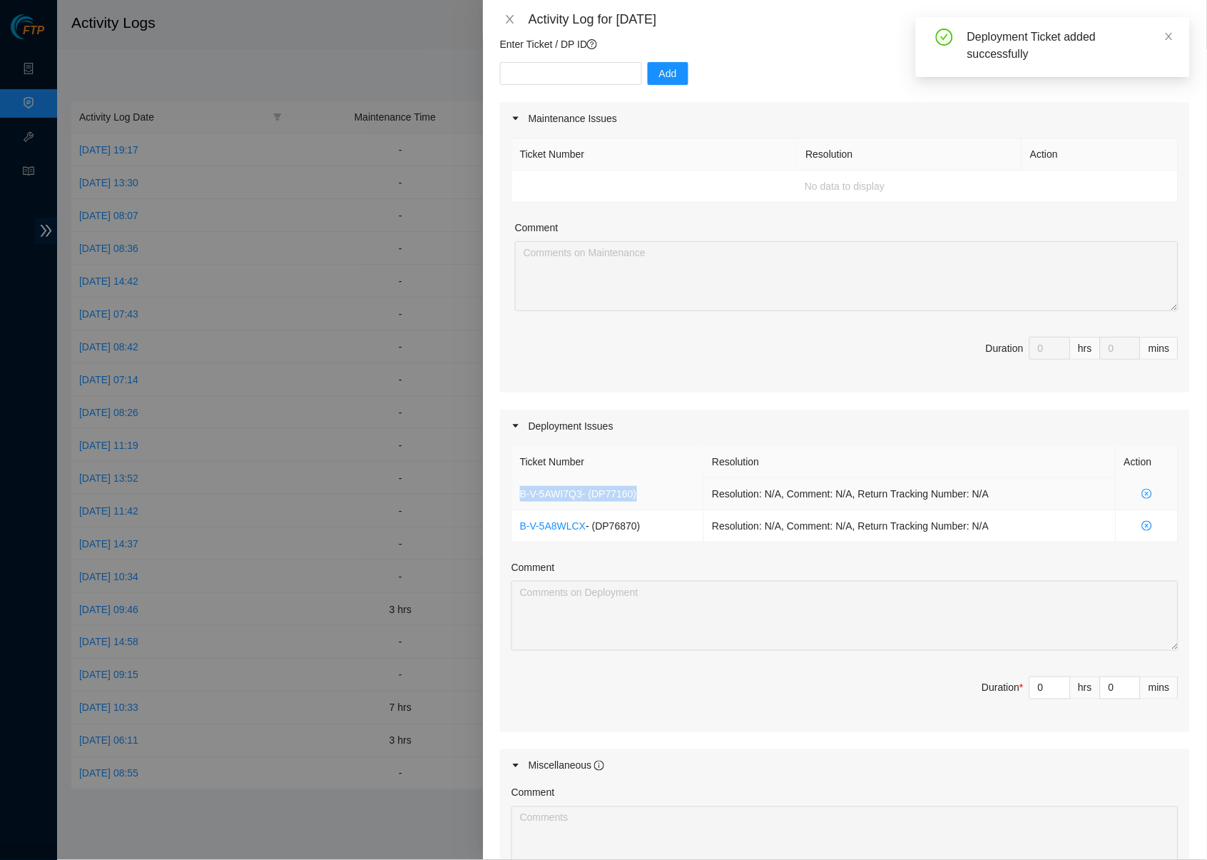
drag, startPoint x: 665, startPoint y: 488, endPoint x: 516, endPoint y: 487, distance: 148.4
click at [516, 487] on td "B-V-5AWI7Q3 - ( DP77160 )" at bounding box center [608, 494] width 193 height 32
copy td "B-V-5AWI7Q3 - ( DP77160 )"
click at [583, 68] on input "text" at bounding box center [571, 73] width 142 height 23
paste input "DP78494"
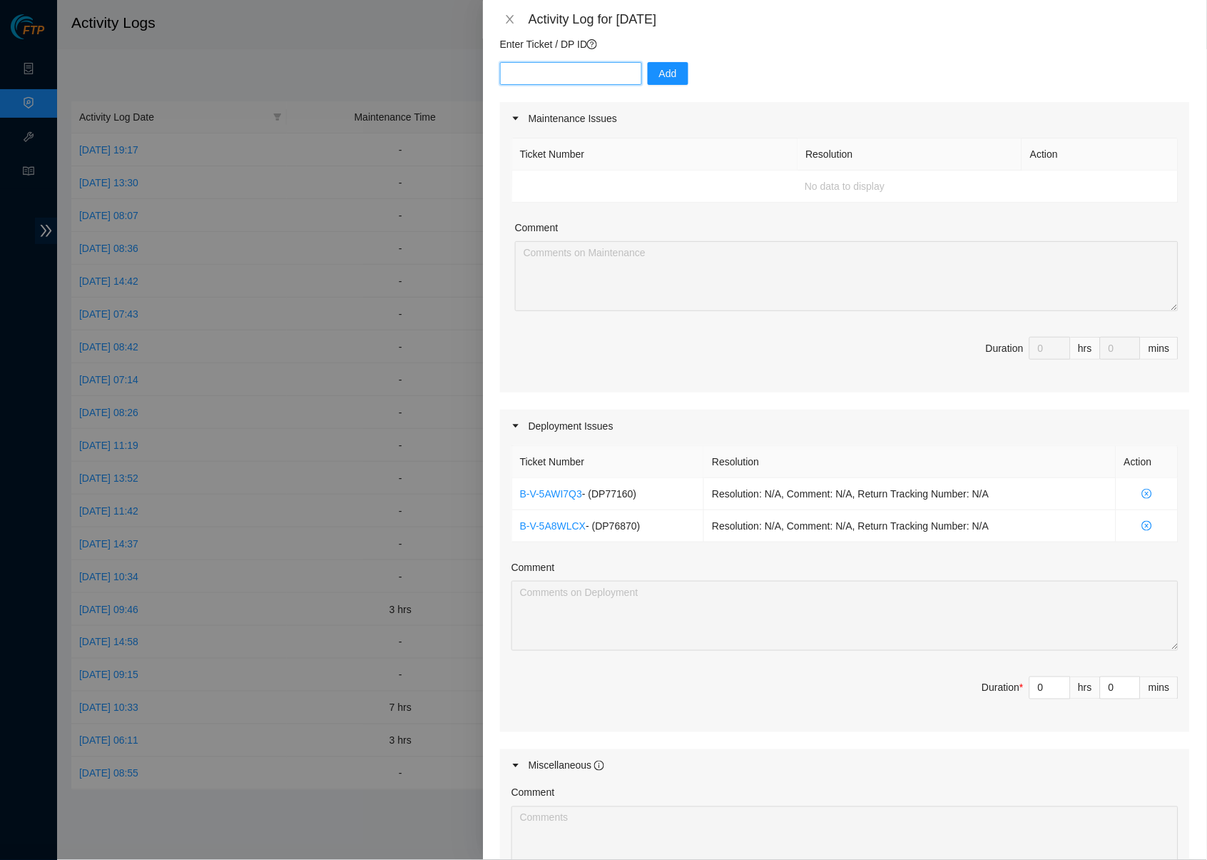
type input "DP78494"
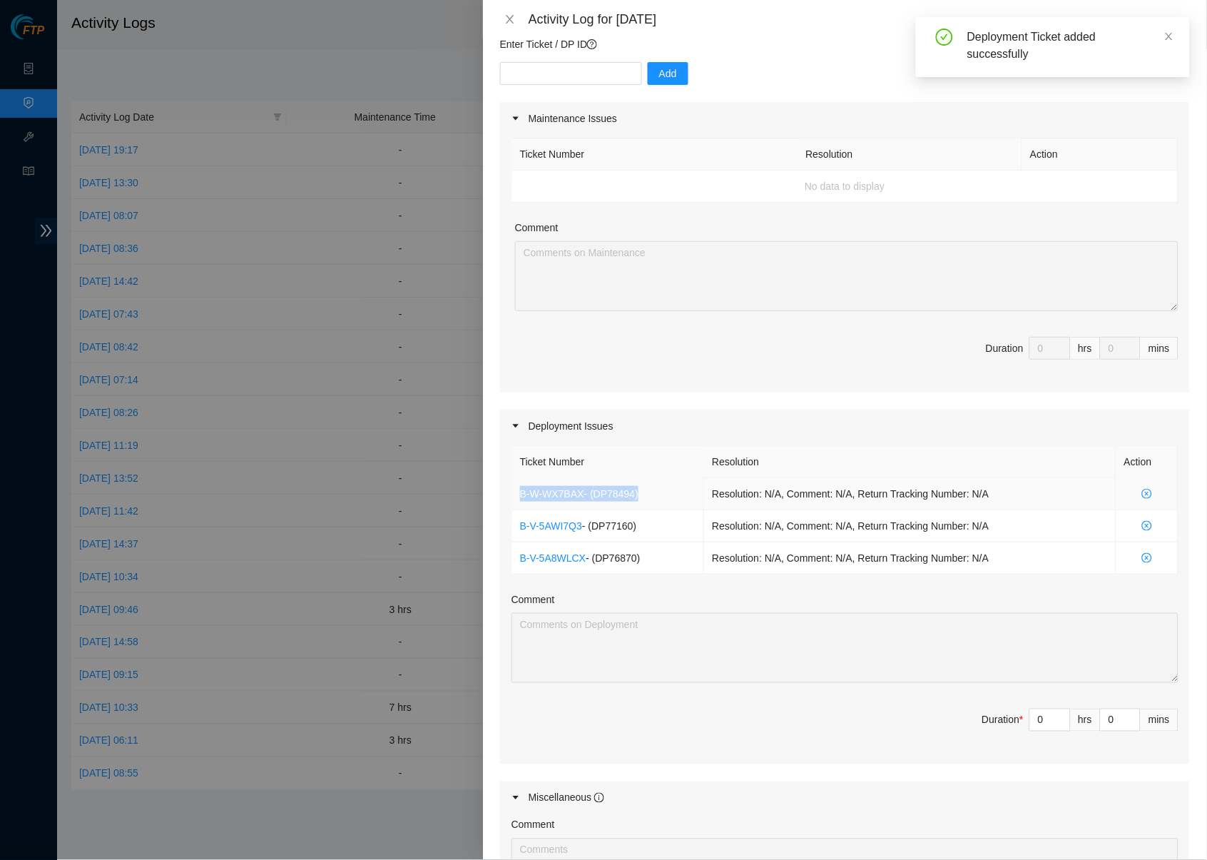
drag, startPoint x: 658, startPoint y: 490, endPoint x: 512, endPoint y: 484, distance: 145.6
click at [512, 484] on td "B-W-WX7BAX - ( DP78494 )" at bounding box center [608, 494] width 193 height 32
copy td "B-W-WX7BAX - ( DP78494 )"
click at [547, 68] on input "text" at bounding box center [571, 73] width 142 height 23
paste input "DP78499"
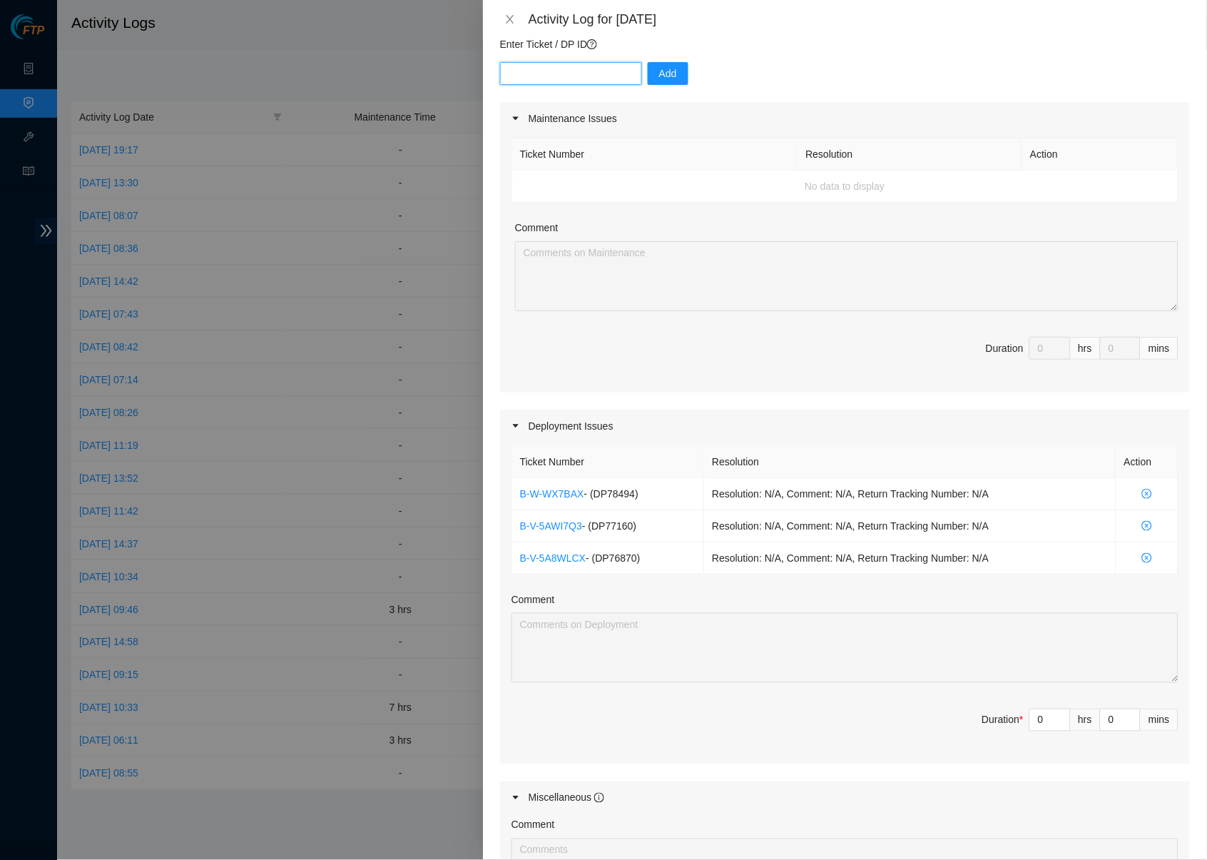
type input "DP78499"
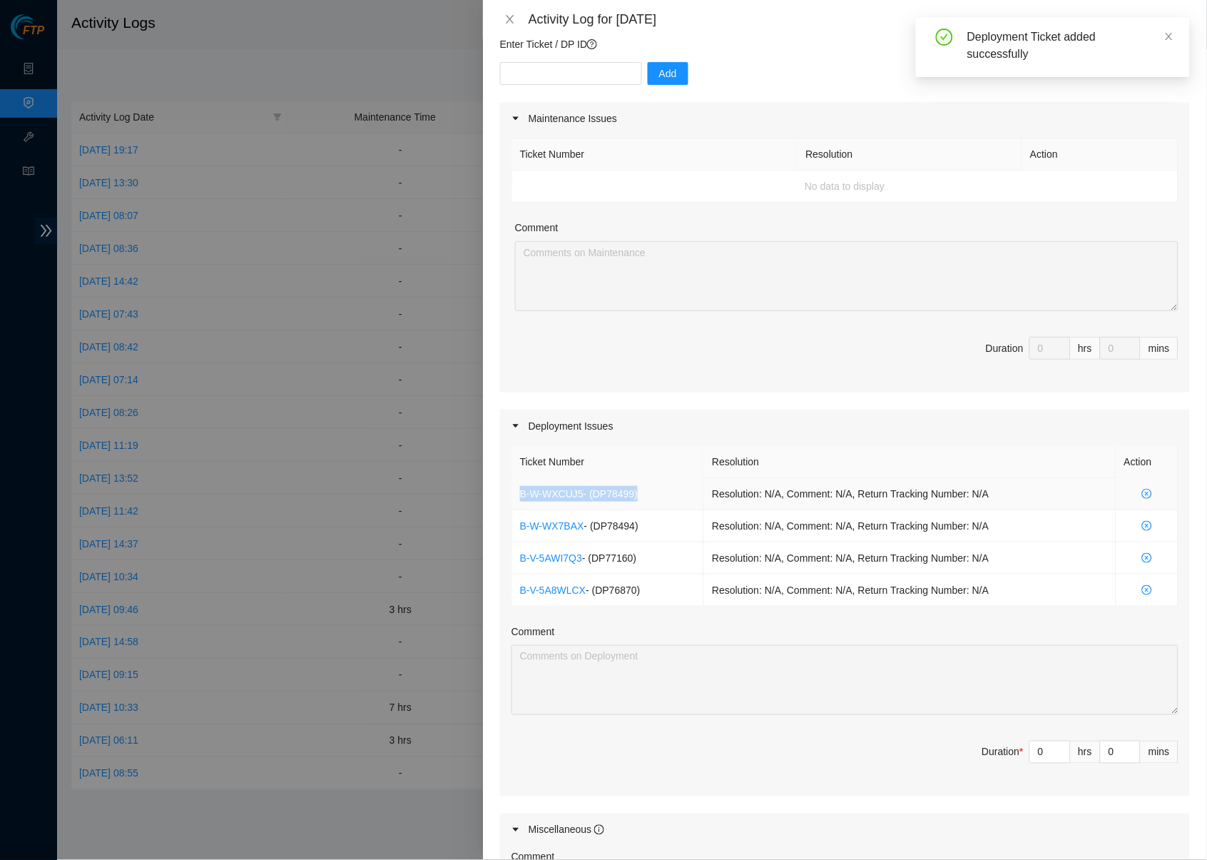
drag, startPoint x: 657, startPoint y: 488, endPoint x: 515, endPoint y: 486, distance: 142.0
click at [515, 486] on td "B-W-WXCUJ5 - ( DP78499 )" at bounding box center [608, 494] width 193 height 32
copy td "B-W-WXCUJ5 - ( DP78499 )"
click at [586, 62] on input "text" at bounding box center [571, 73] width 142 height 23
paste input "DP78794"
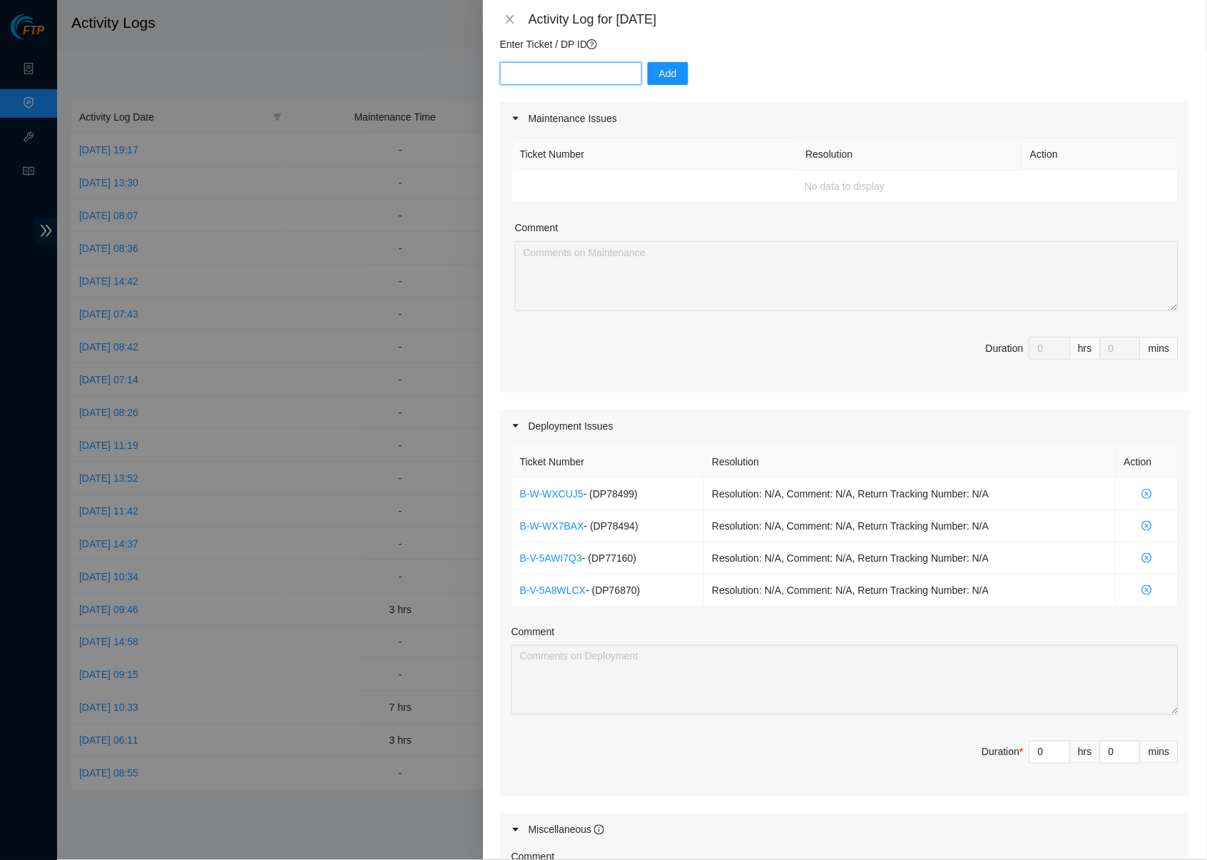
type input "DP78794"
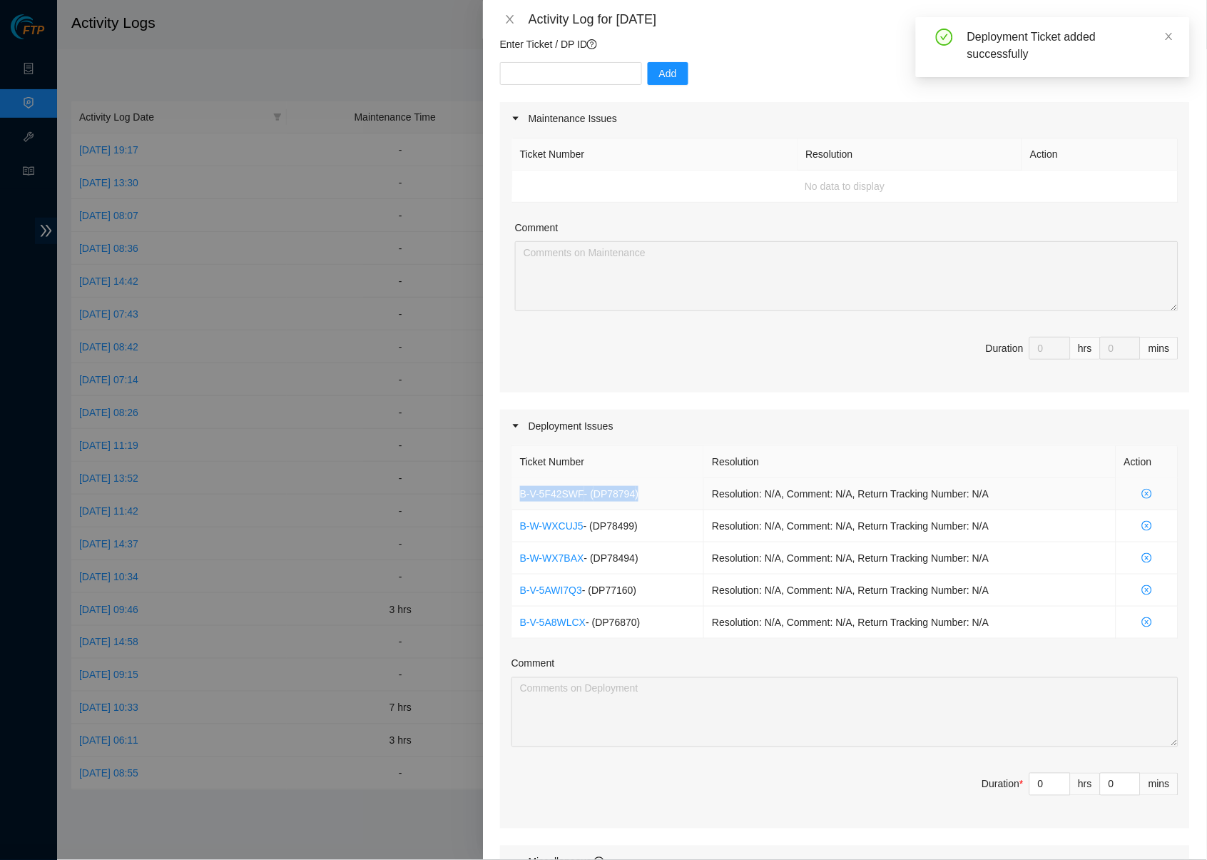
drag, startPoint x: 660, startPoint y: 486, endPoint x: 519, endPoint y: 486, distance: 141.2
click at [519, 486] on td "B-V-5F42SWF - ( DP78794 )" at bounding box center [608, 494] width 193 height 32
copy td "B-V-5F42SWF - ( DP78794 )"
click at [570, 68] on input "text" at bounding box center [571, 73] width 142 height 23
paste input "DP80786"
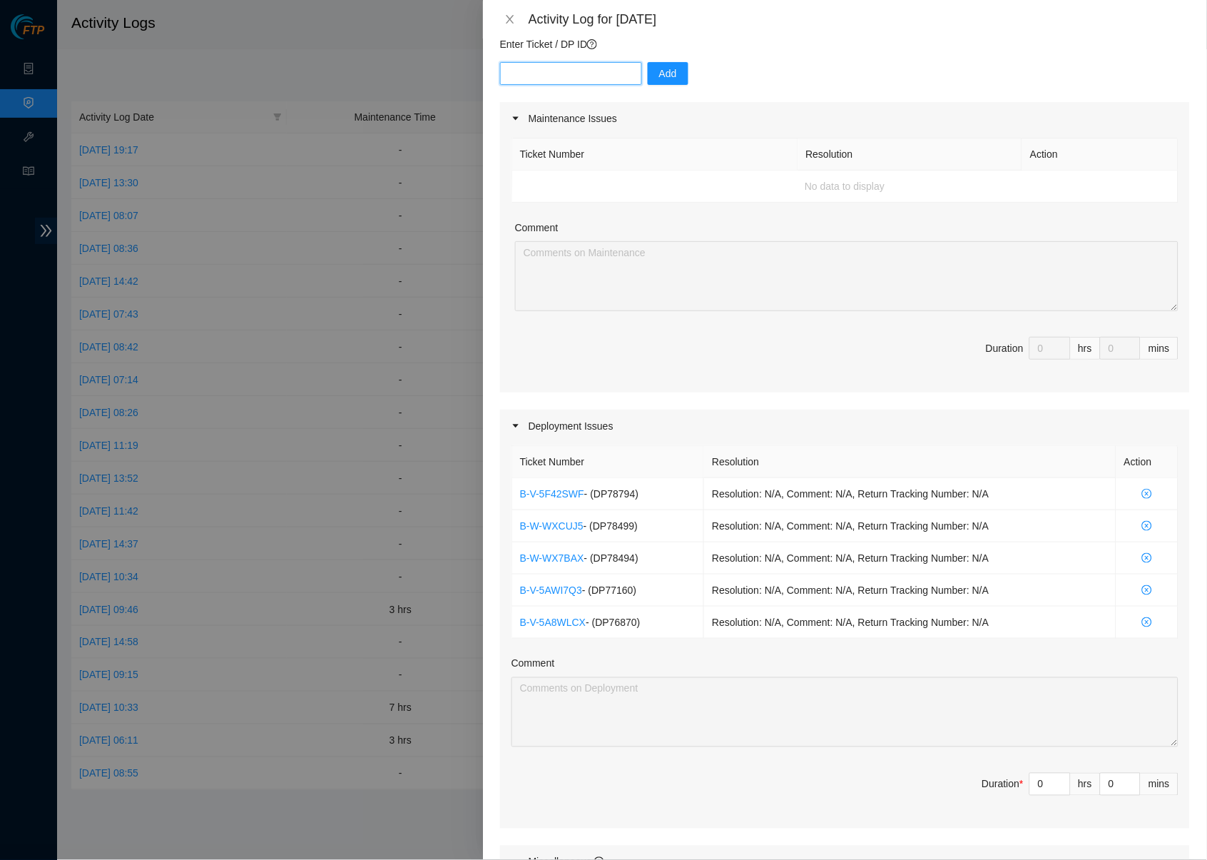
type input "DP80786"
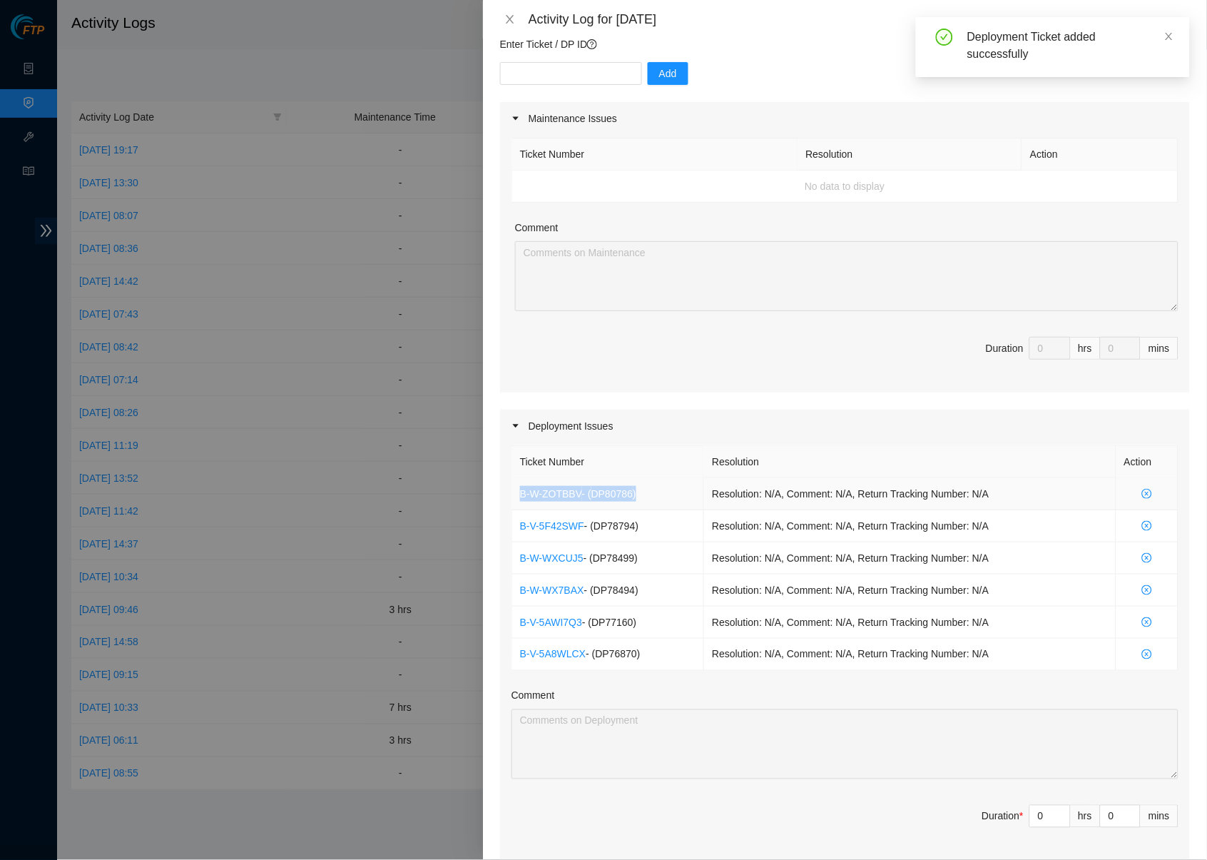
drag, startPoint x: 654, startPoint y: 488, endPoint x: 517, endPoint y: 488, distance: 137.0
click at [517, 488] on td "B-W-ZOTBBV - ( DP80786 )" at bounding box center [608, 494] width 193 height 32
copy td "B-W-ZOTBBV - ( DP80786 )"
click at [530, 69] on input "text" at bounding box center [571, 73] width 142 height 23
paste input "DP78839"
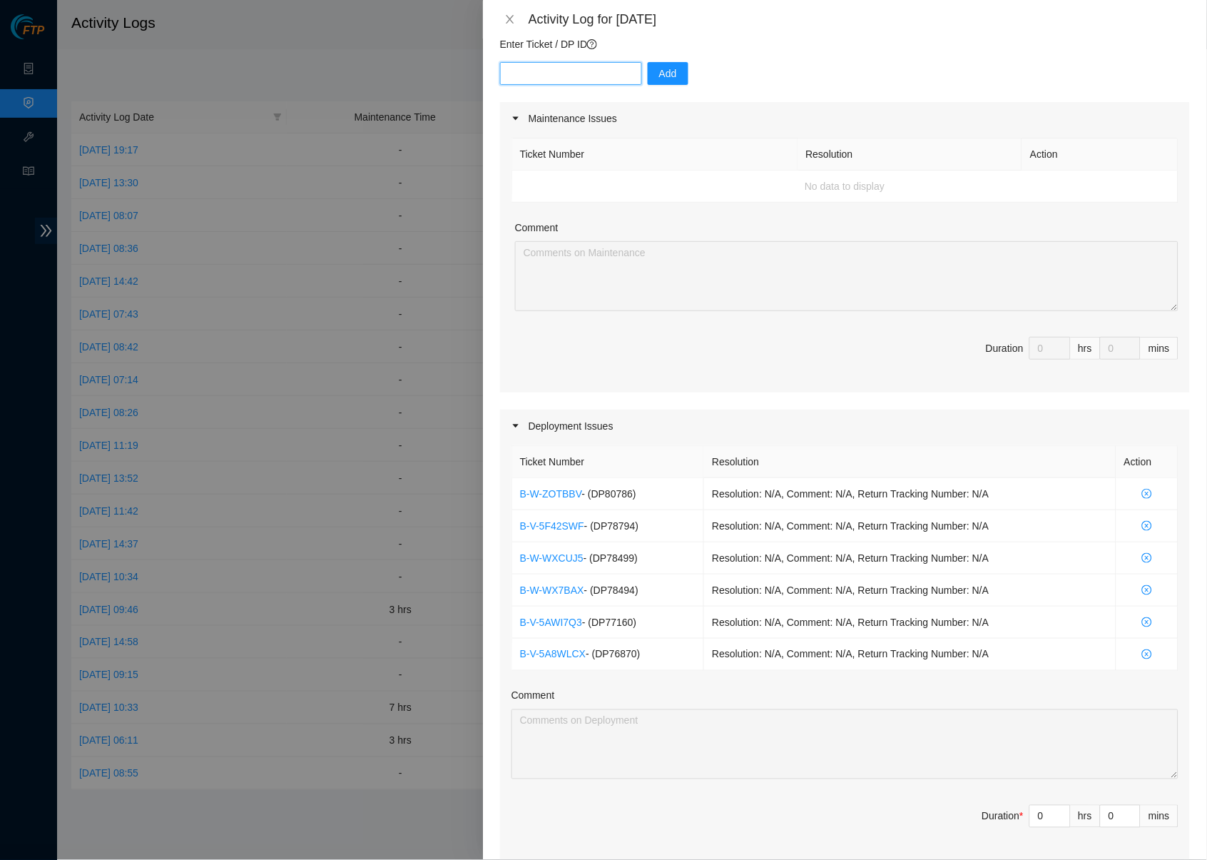
type input "DP78839"
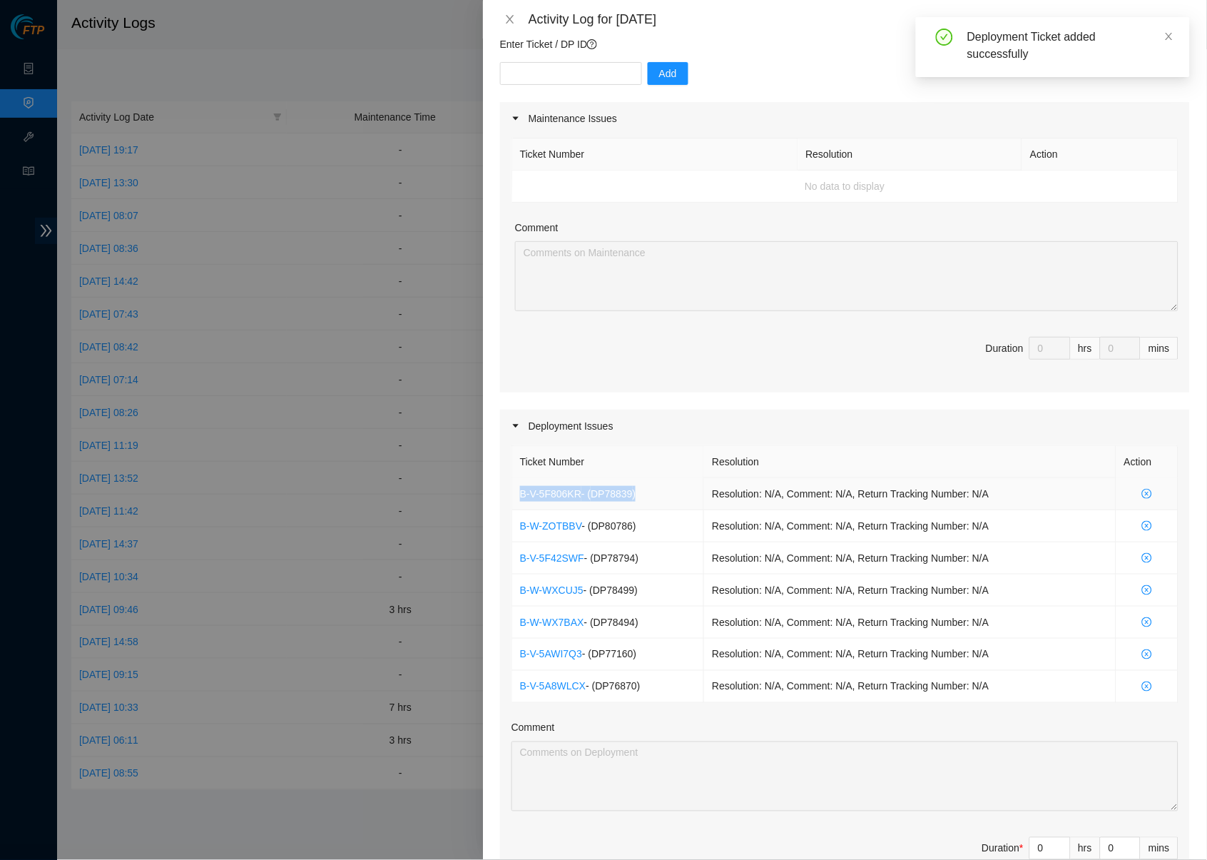
drag, startPoint x: 666, startPoint y: 484, endPoint x: 522, endPoint y: 486, distance: 144.1
click at [522, 486] on td "B-V-5F806KR - ( DP78839 )" at bounding box center [608, 494] width 193 height 32
copy td "B-V-5F806KR - ( DP78839 )"
click at [693, 554] on td "B-V-5F42SWF - ( DP78794 )" at bounding box center [608, 558] width 193 height 32
drag, startPoint x: 666, startPoint y: 677, endPoint x: 520, endPoint y: 673, distance: 146.3
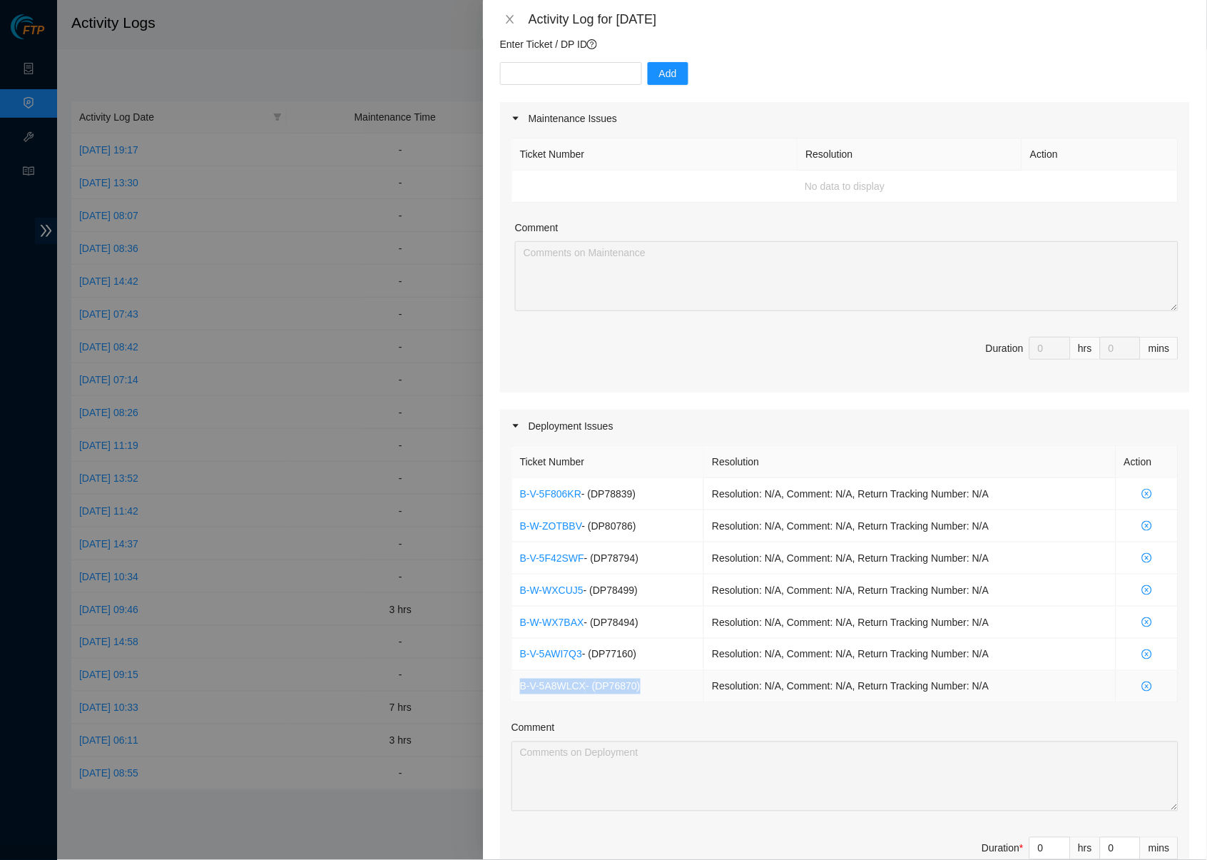
click at [520, 673] on td "B-V-5A8WLCX - ( DP76870 )" at bounding box center [608, 687] width 193 height 32
copy td "B-V-5A8WLCX - ( DP76870 )"
click at [836, 425] on div "Deployment Issues" at bounding box center [845, 425] width 690 height 33
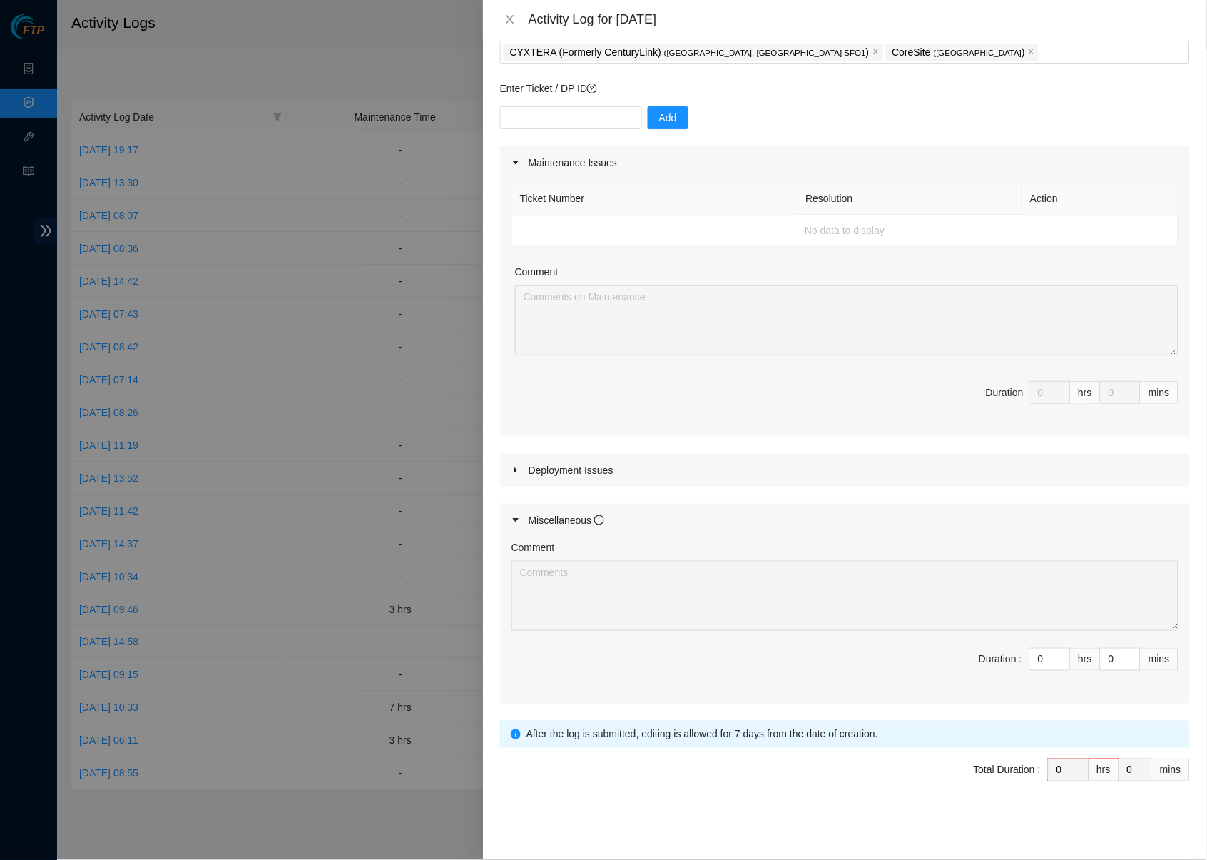
scroll to position [73, 0]
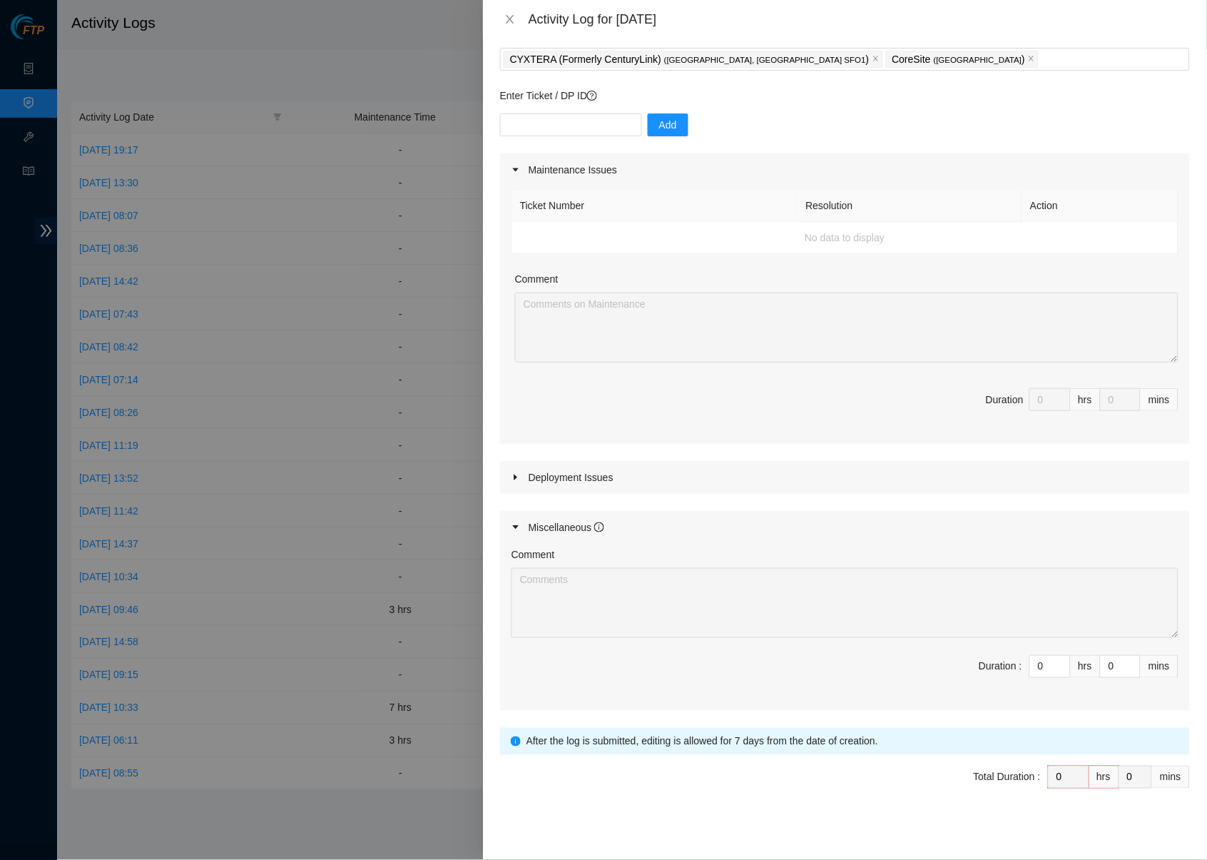
click at [863, 472] on div "Deployment Issues" at bounding box center [845, 477] width 690 height 33
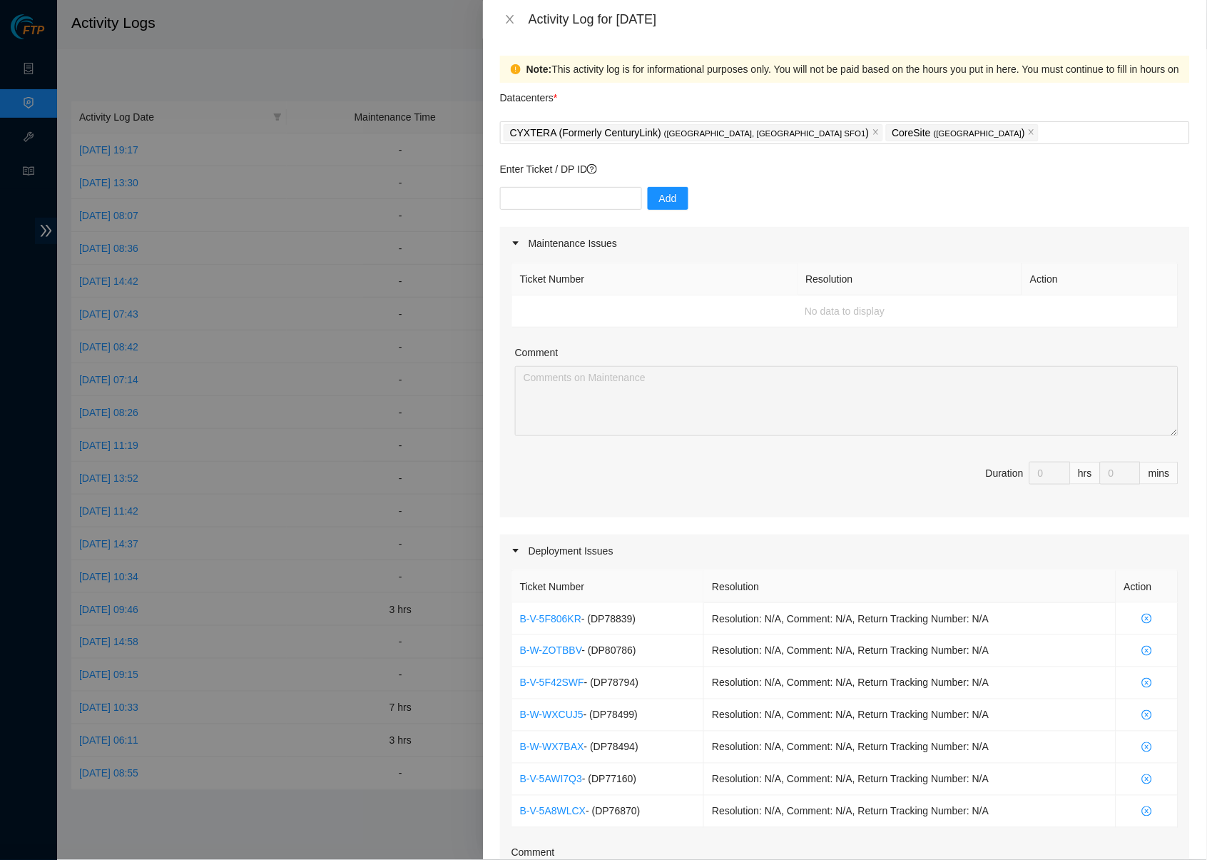
scroll to position [0, 0]
click at [567, 194] on input "text" at bounding box center [571, 198] width 142 height 23
paste input "DP76870"
type input "DP76870"
click at [677, 195] on span "Add" at bounding box center [668, 198] width 18 height 16
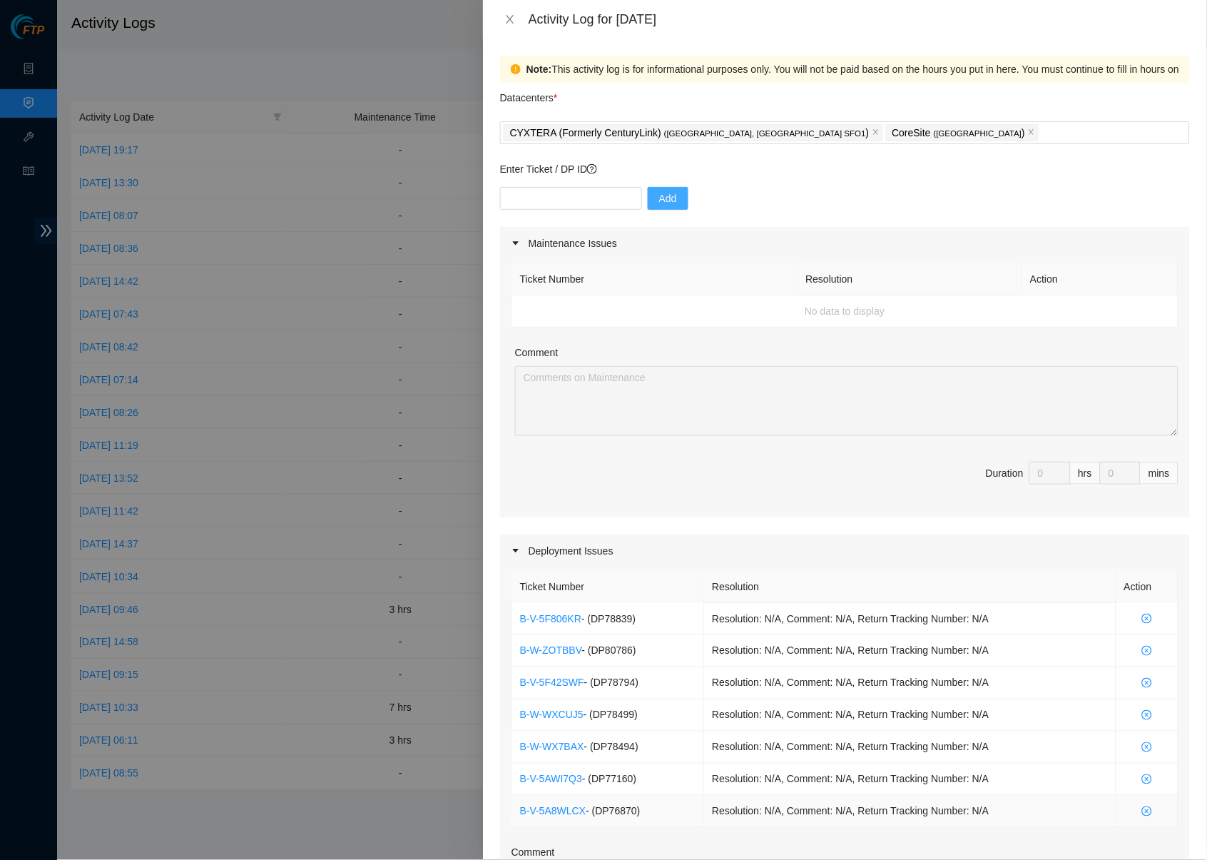
click at [1133, 797] on td at bounding box center [1147, 811] width 62 height 32
click at [1145, 810] on icon "close-circle" at bounding box center [1147, 812] width 4 height 4
click at [604, 198] on input "text" at bounding box center [571, 198] width 142 height 23
paste input "DP76870"
type input "DP76870"
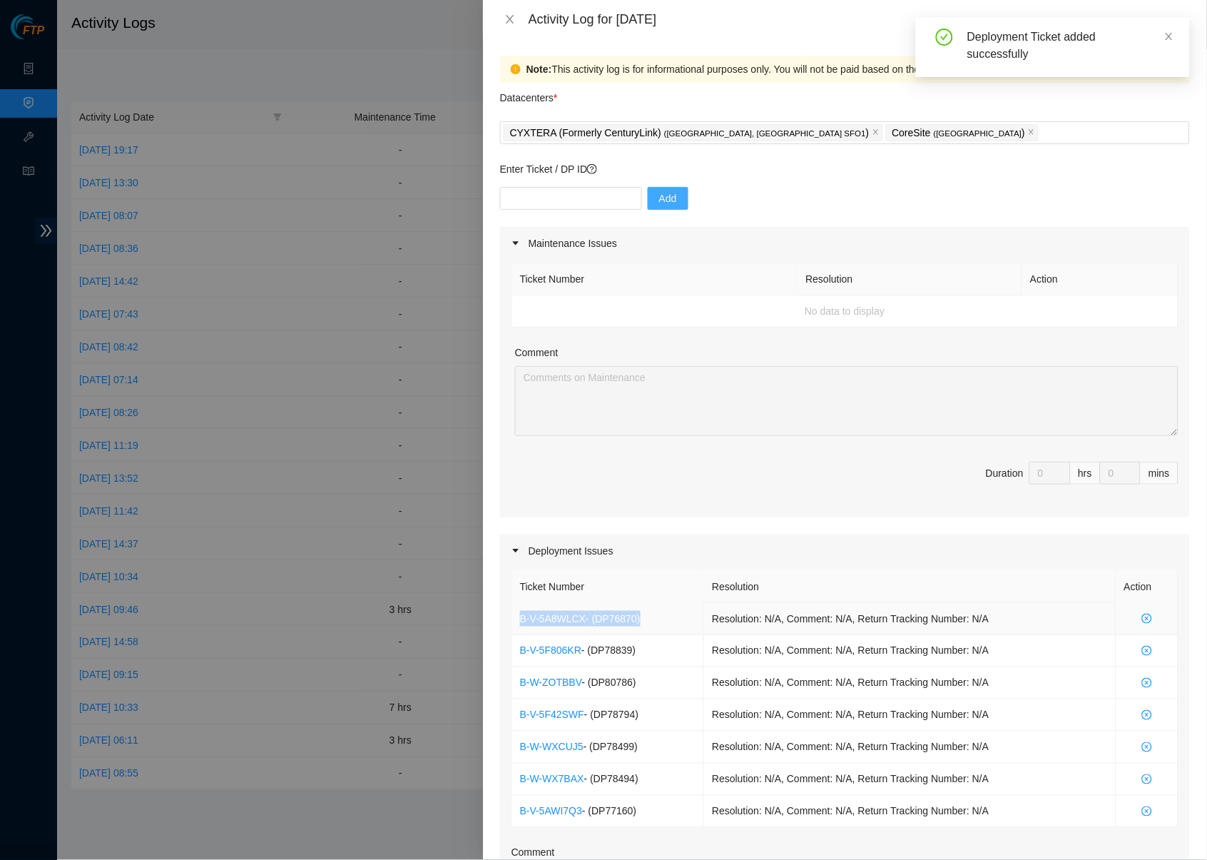
drag, startPoint x: 666, startPoint y: 608, endPoint x: 519, endPoint y: 606, distance: 146.9
click at [519, 606] on td "B-V-5A8WLCX - ( DP76870 )" at bounding box center [608, 619] width 193 height 32
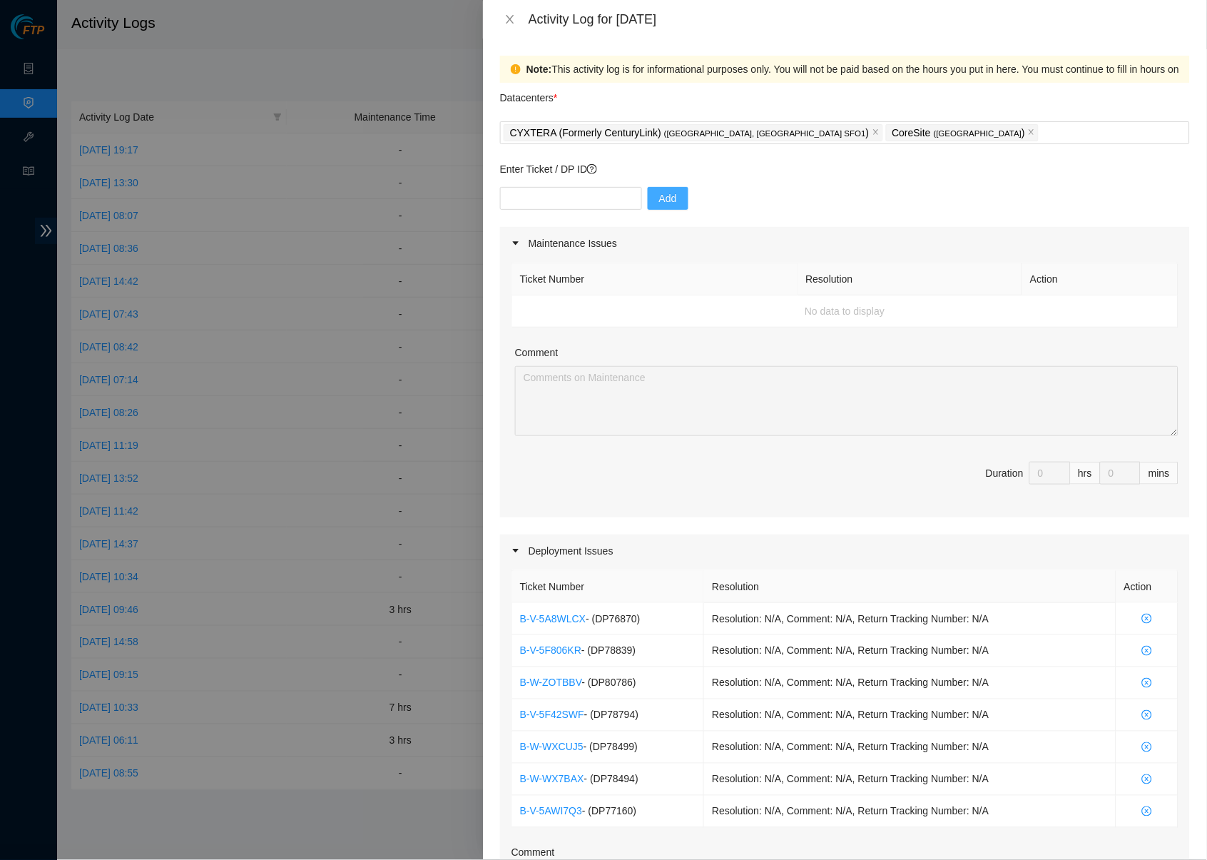
click at [606, 540] on div "Deployment Issues" at bounding box center [845, 550] width 690 height 33
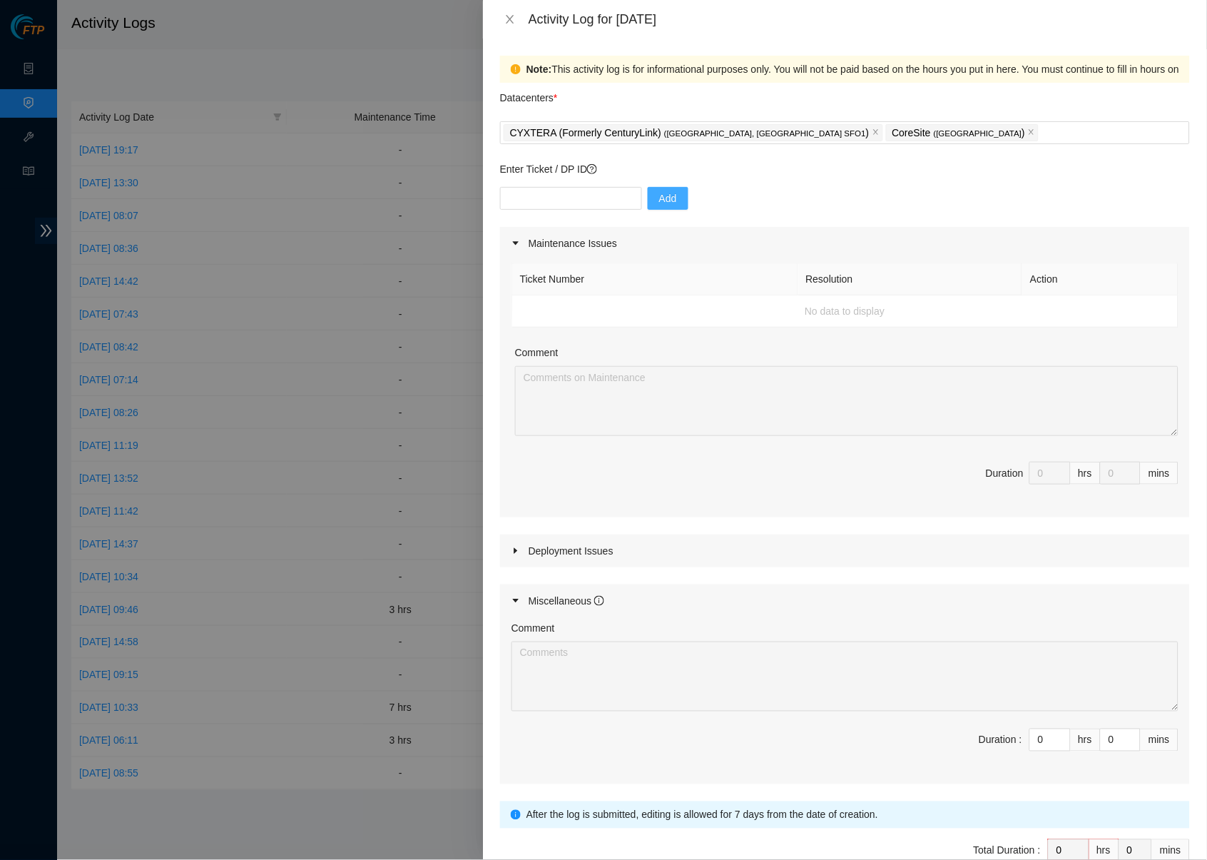
click at [591, 536] on div "Deployment Issues" at bounding box center [845, 550] width 690 height 33
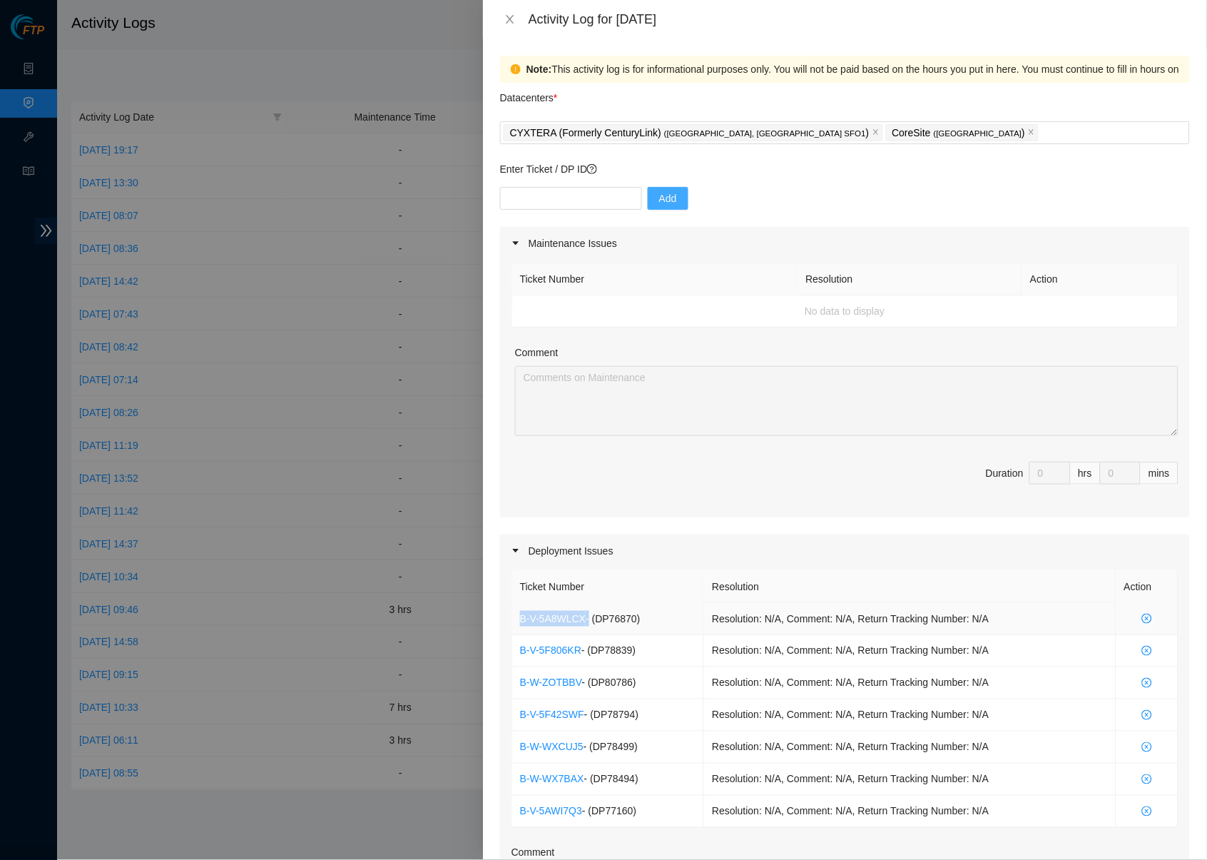
drag, startPoint x: 593, startPoint y: 616, endPoint x: 526, endPoint y: 603, distance: 68.3
click at [526, 603] on td "B-V-5A8WLCX - ( DP76870 )" at bounding box center [608, 619] width 193 height 32
copy td "B-V-5A8WLCX"
click at [212, 417] on div at bounding box center [603, 430] width 1207 height 860
click at [1137, 606] on td at bounding box center [1147, 619] width 62 height 32
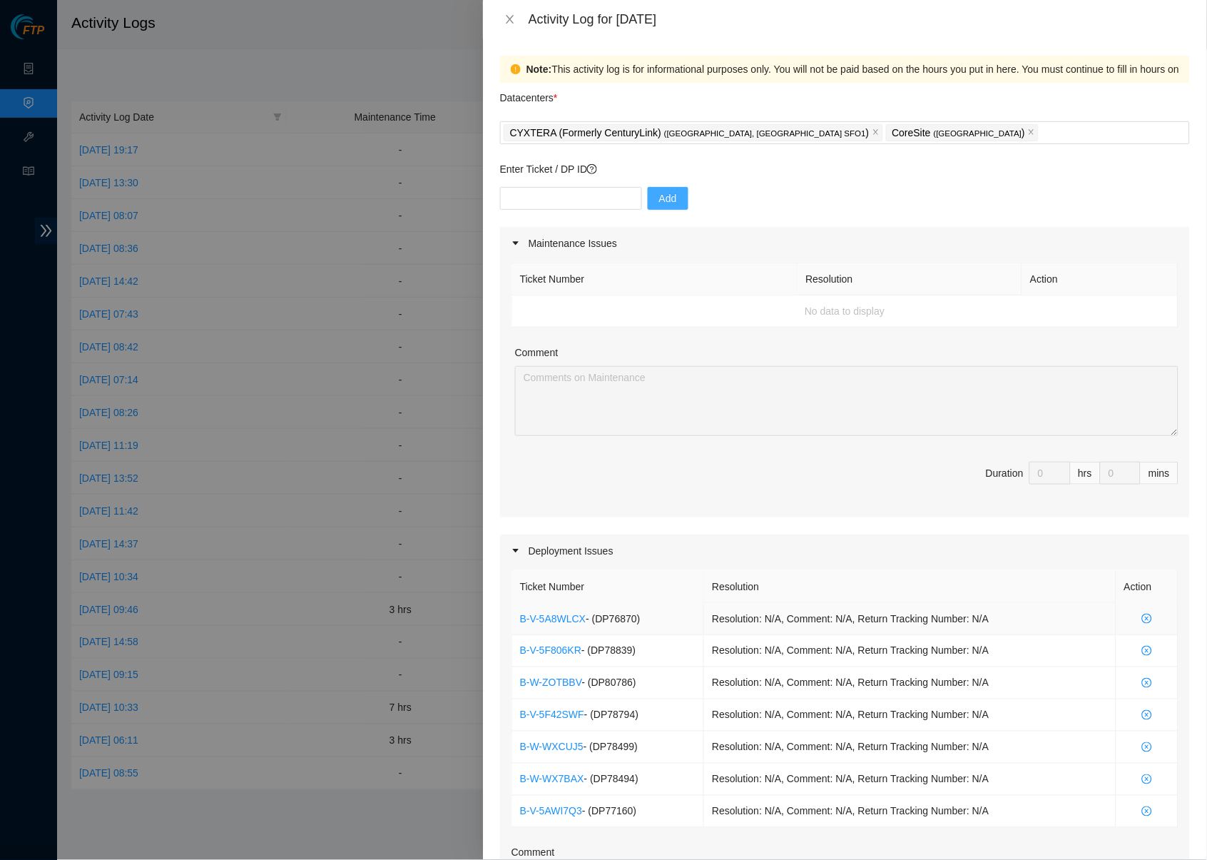
click at [1142, 613] on icon "close-circle" at bounding box center [1147, 618] width 10 height 10
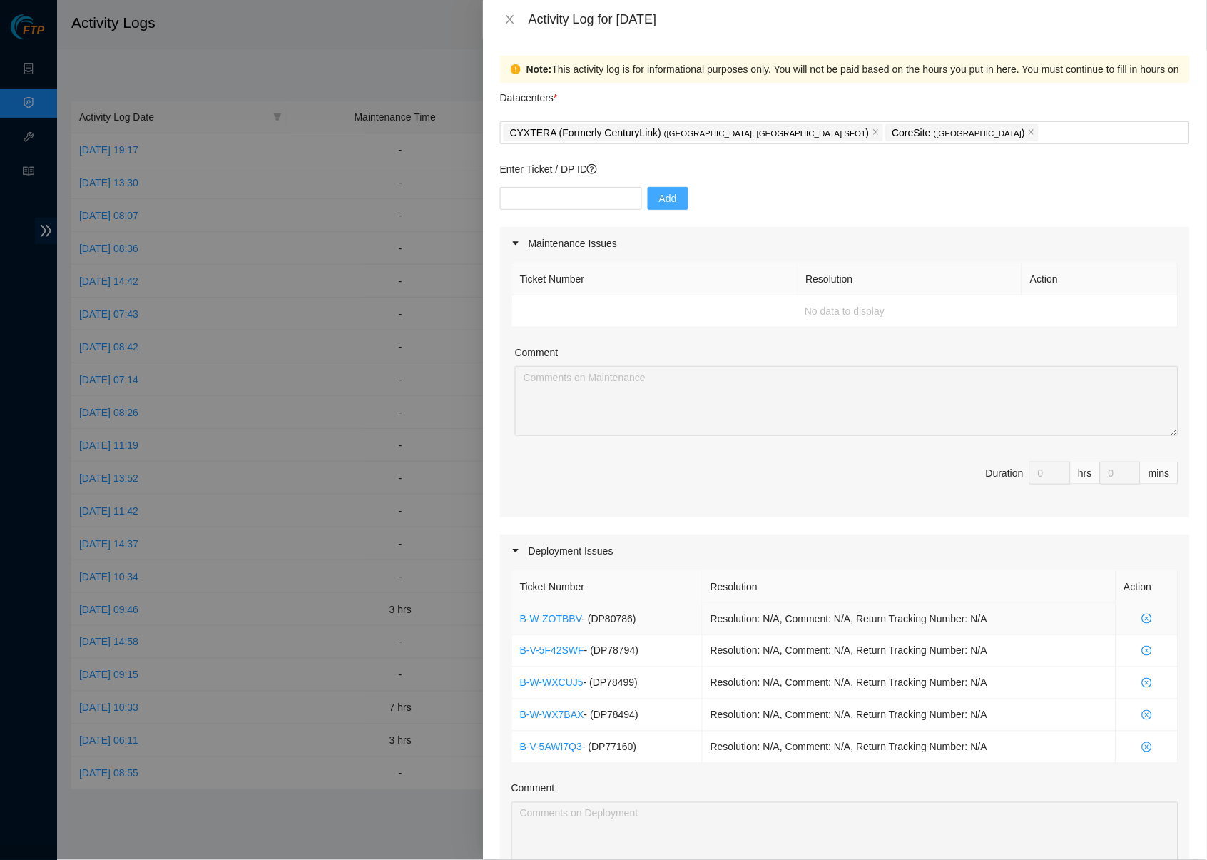
click at [1142, 613] on icon "close-circle" at bounding box center [1147, 618] width 10 height 10
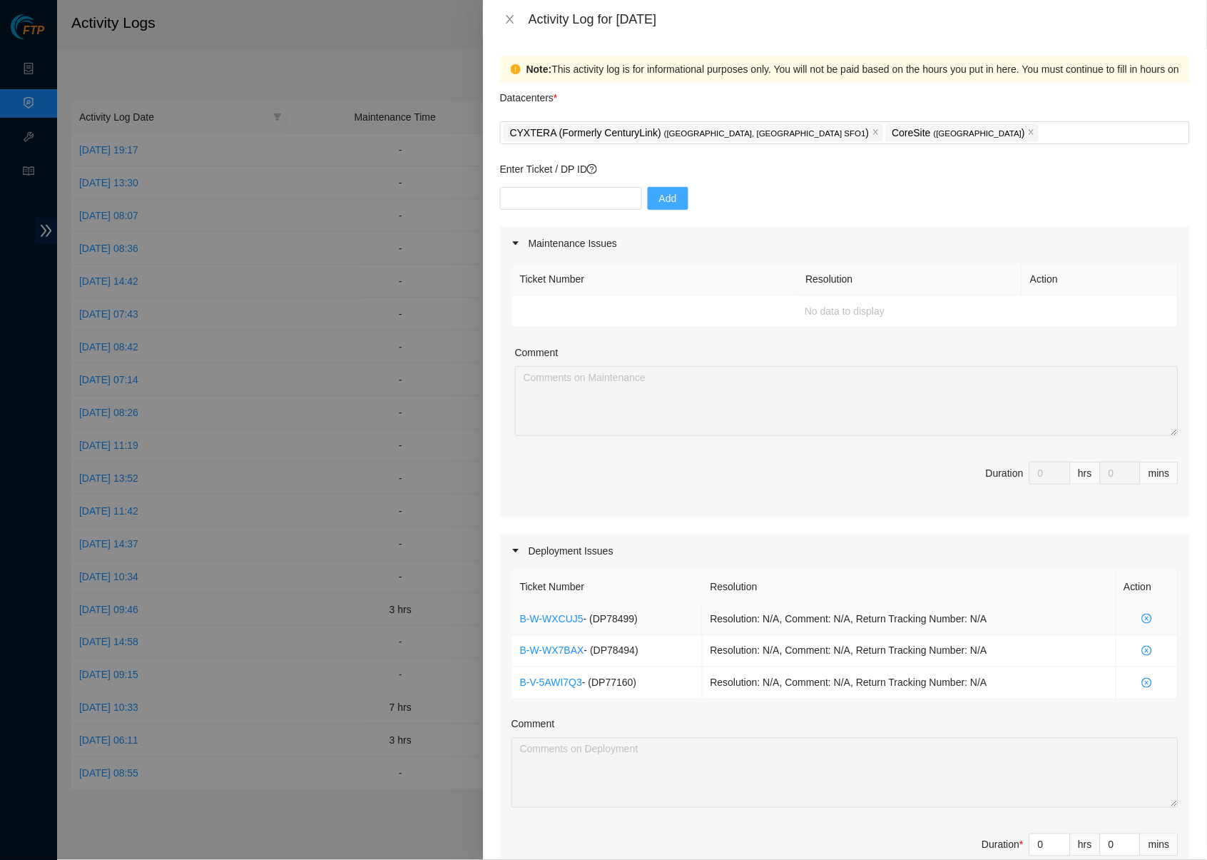
click at [1142, 613] on icon "close-circle" at bounding box center [1147, 618] width 10 height 10
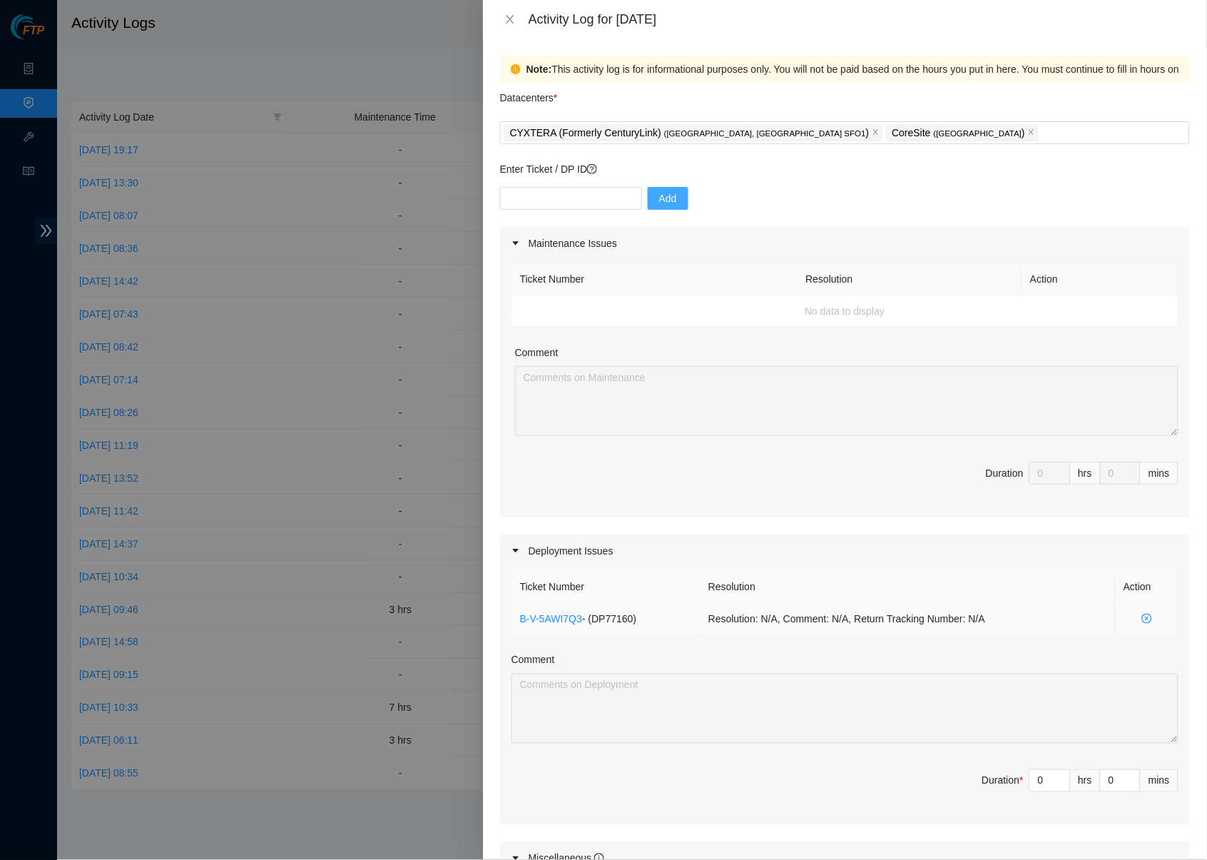
click at [1142, 613] on icon "close-circle" at bounding box center [1147, 618] width 10 height 10
click at [873, 131] on icon "close" at bounding box center [875, 132] width 5 height 5
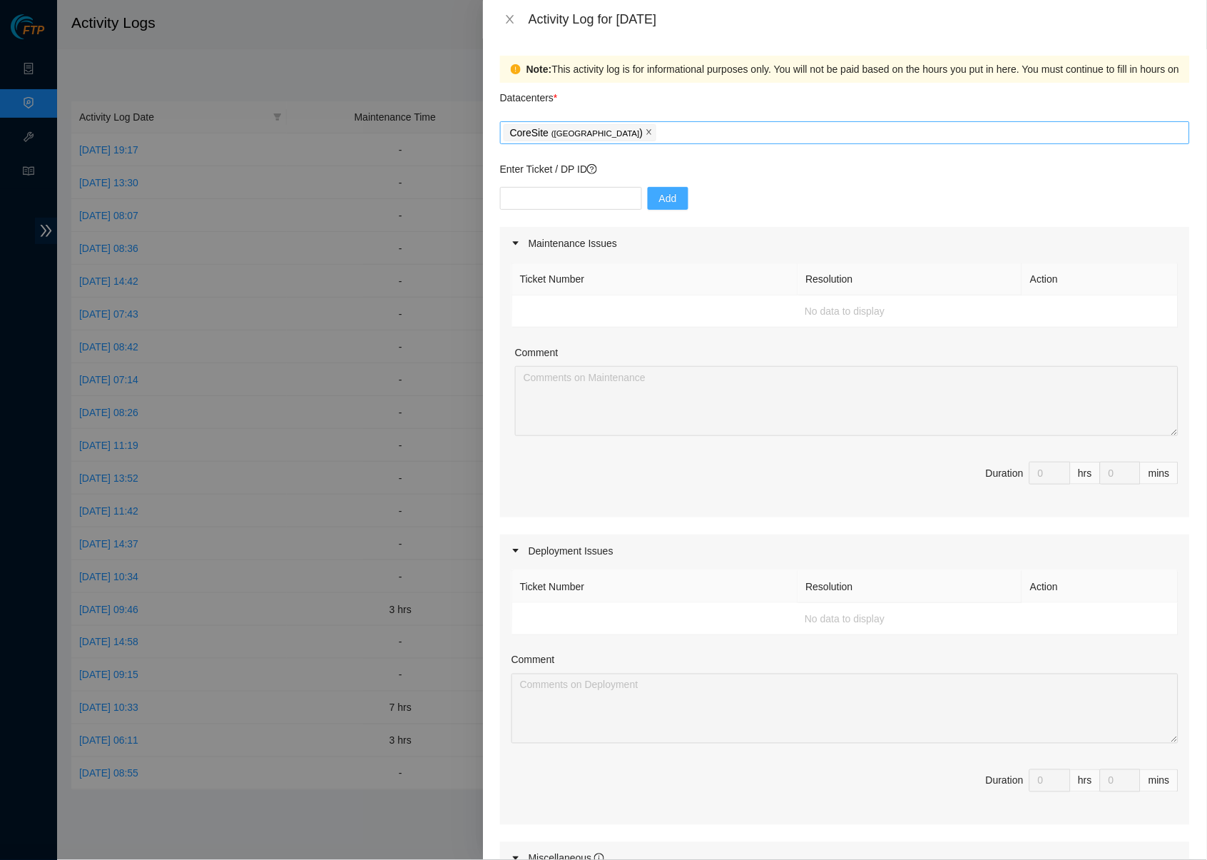
click at [646, 129] on icon "close" at bounding box center [649, 131] width 7 height 7
click at [510, 26] on button "Close" at bounding box center [510, 20] width 20 height 14
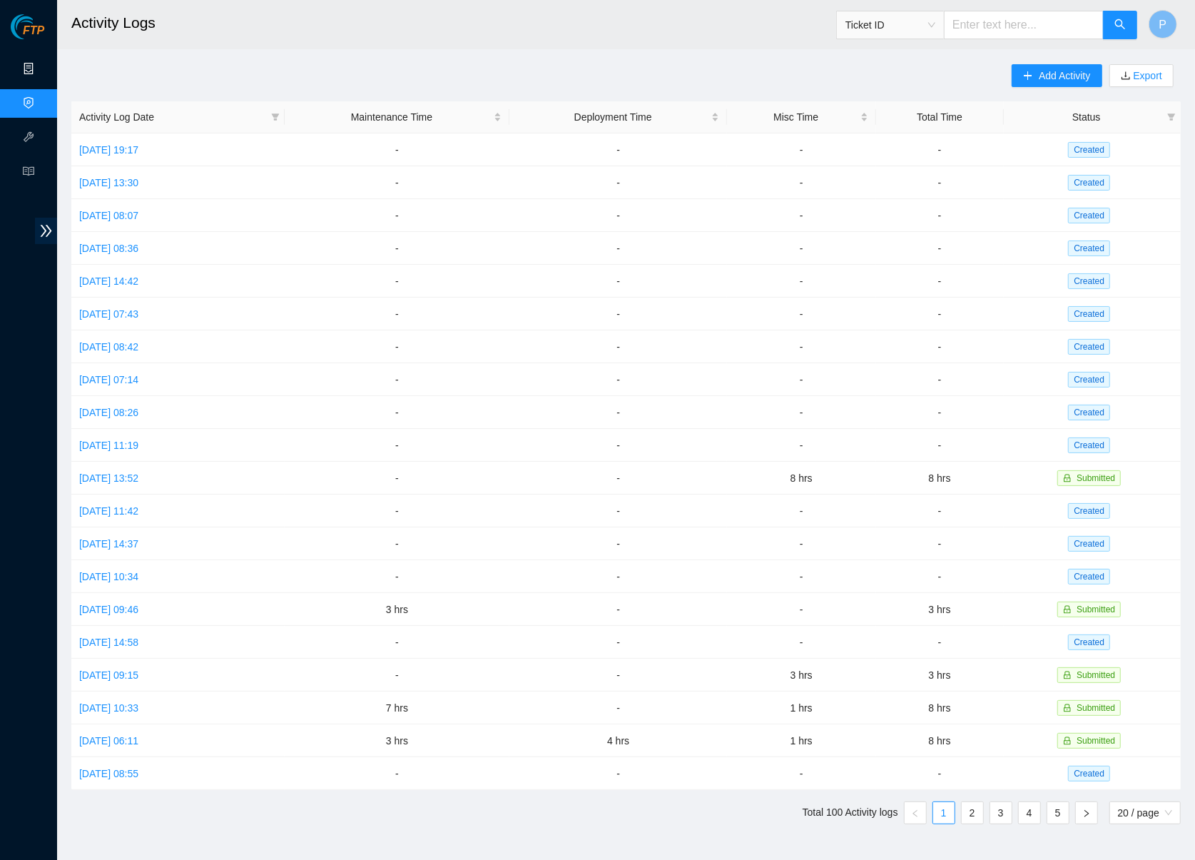
click at [41, 65] on link "Data Centers" at bounding box center [70, 68] width 58 height 11
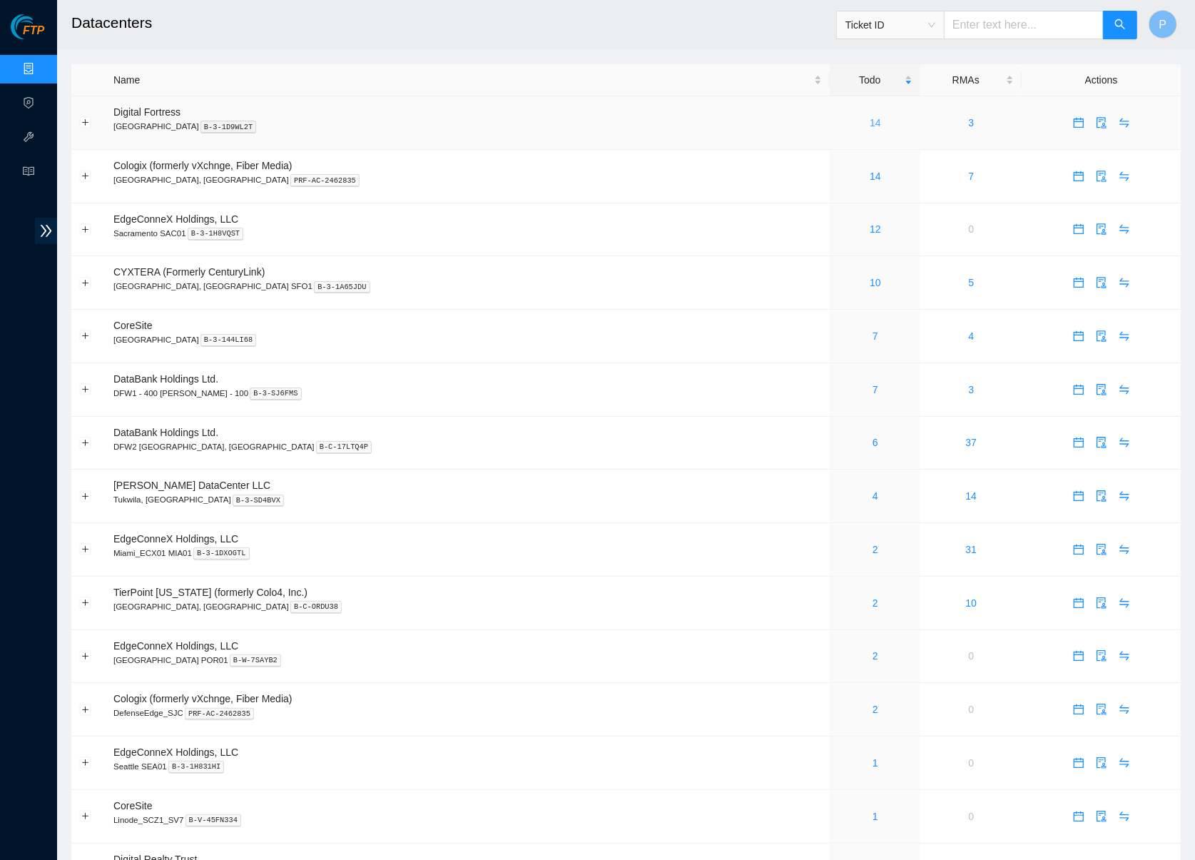
click at [870, 121] on link "14" at bounding box center [875, 122] width 11 height 11
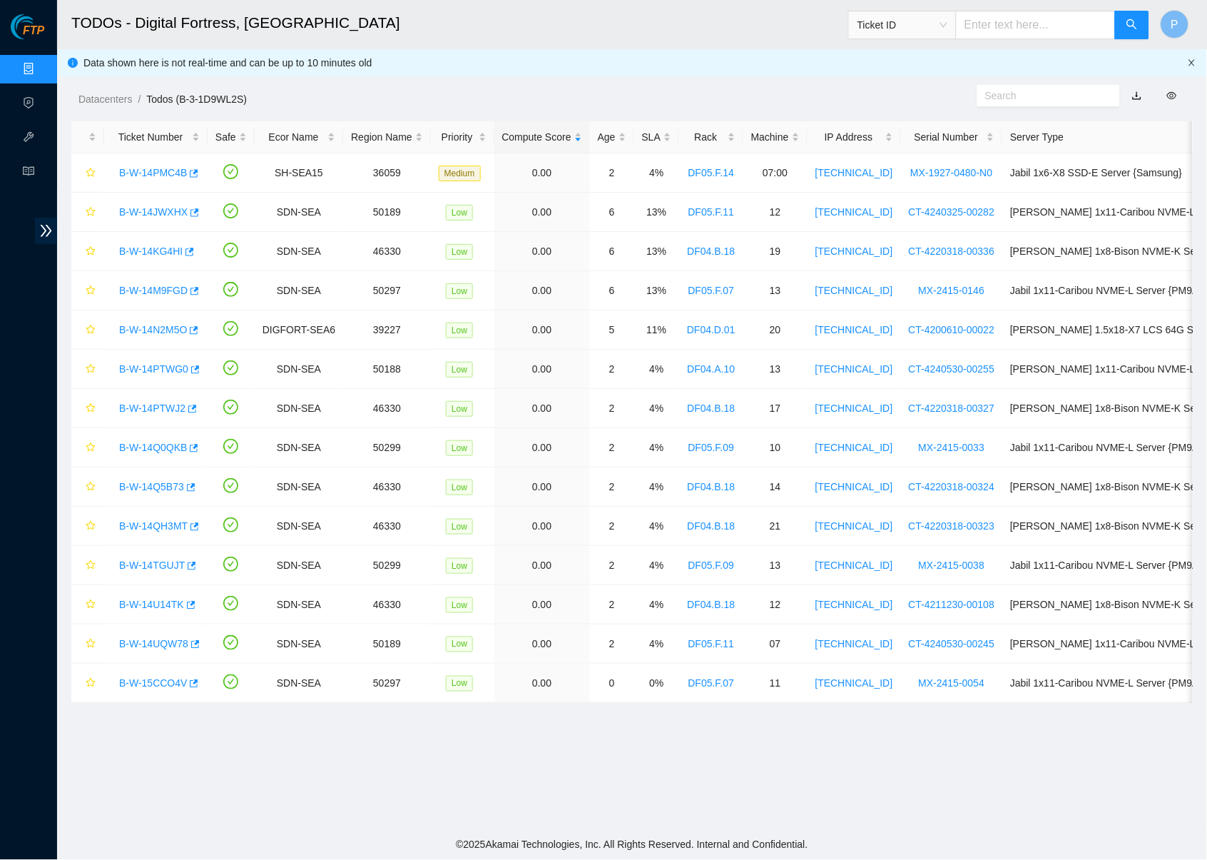
click at [1191, 62] on icon "close" at bounding box center [1192, 62] width 9 height 9
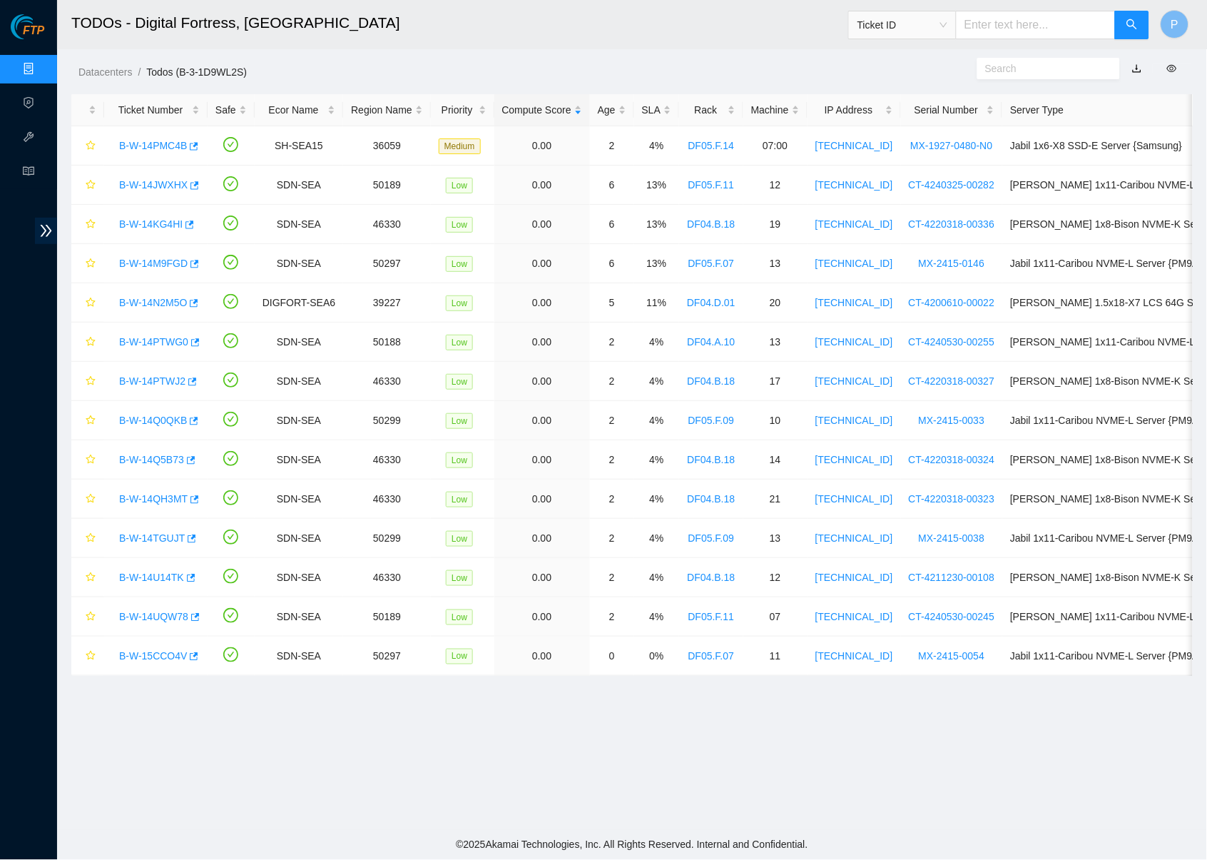
click at [1142, 65] on link "button" at bounding box center [1137, 68] width 10 height 11
click at [41, 69] on link "Data Centers" at bounding box center [70, 68] width 58 height 11
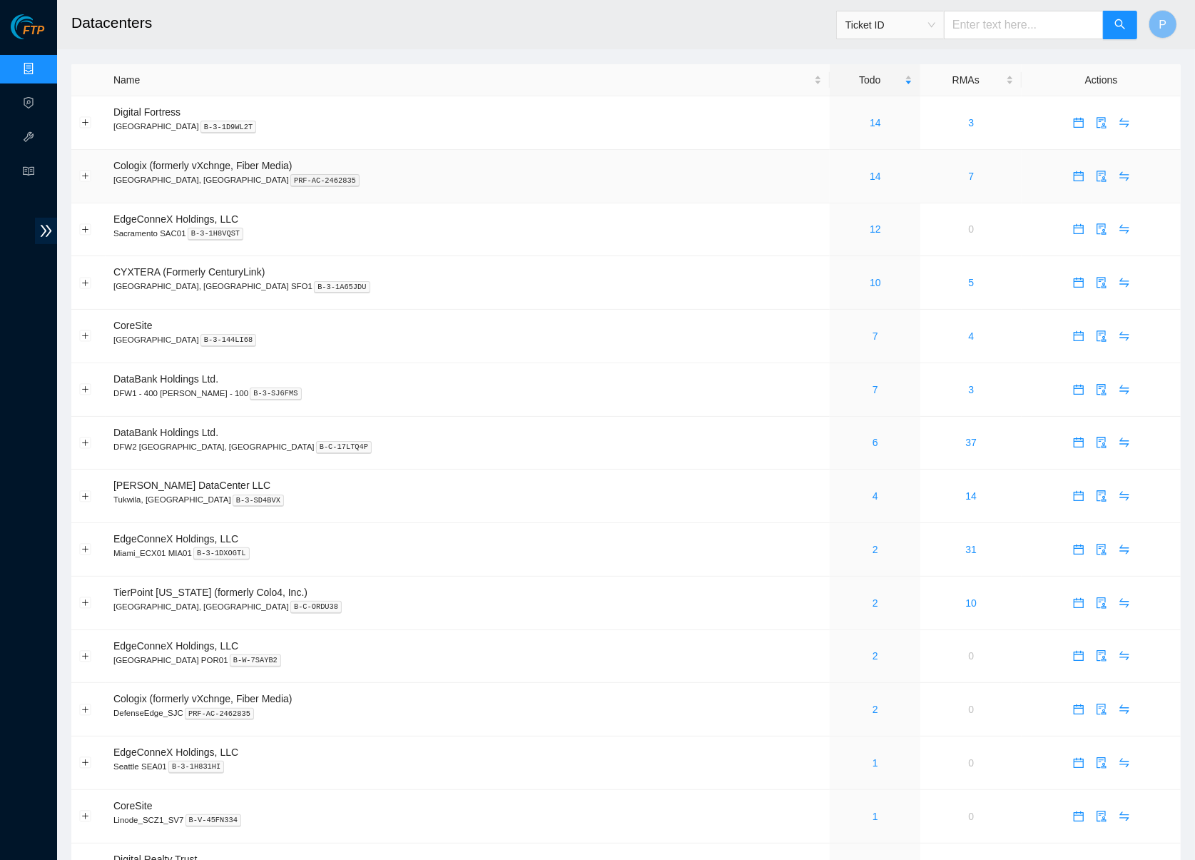
click at [837, 173] on div "14" at bounding box center [874, 176] width 75 height 16
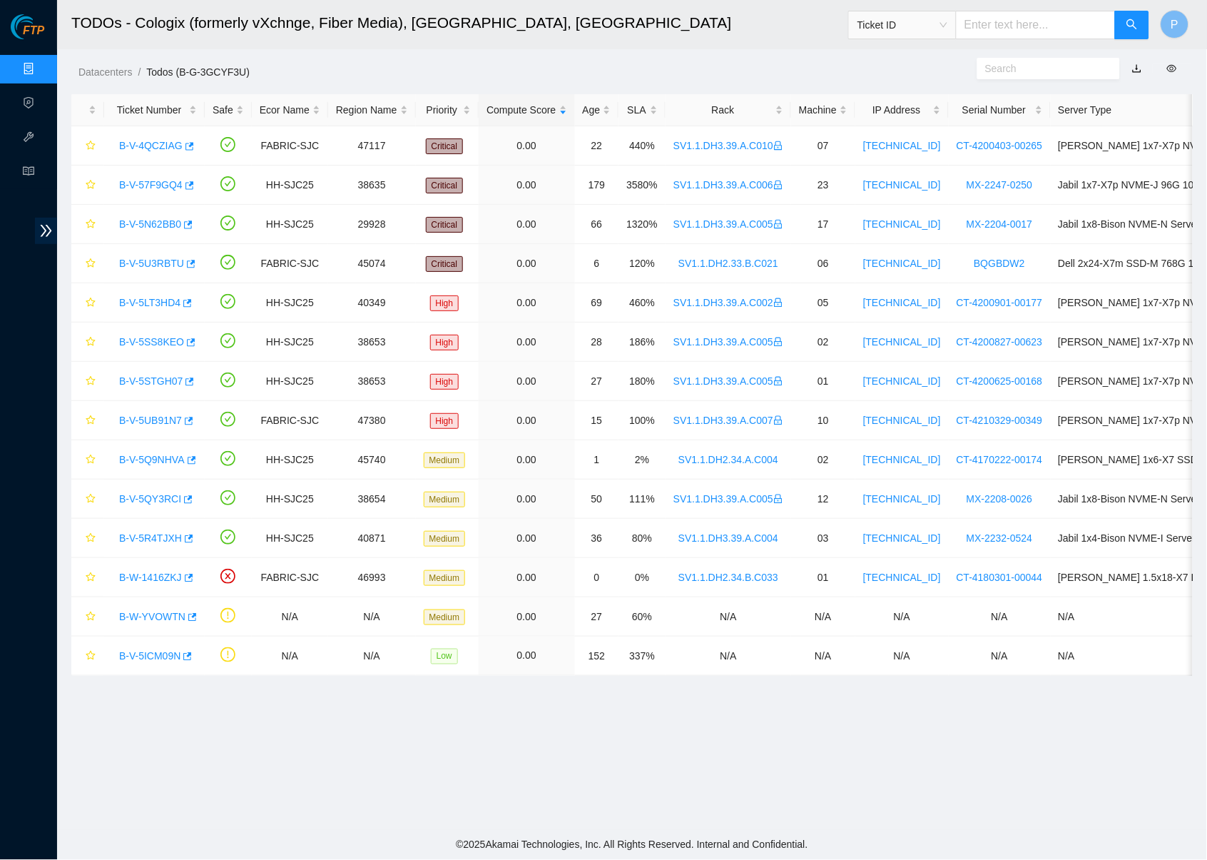
click at [1137, 63] on link "button" at bounding box center [1137, 68] width 10 height 11
click at [41, 63] on link "Data Centers" at bounding box center [70, 68] width 58 height 11
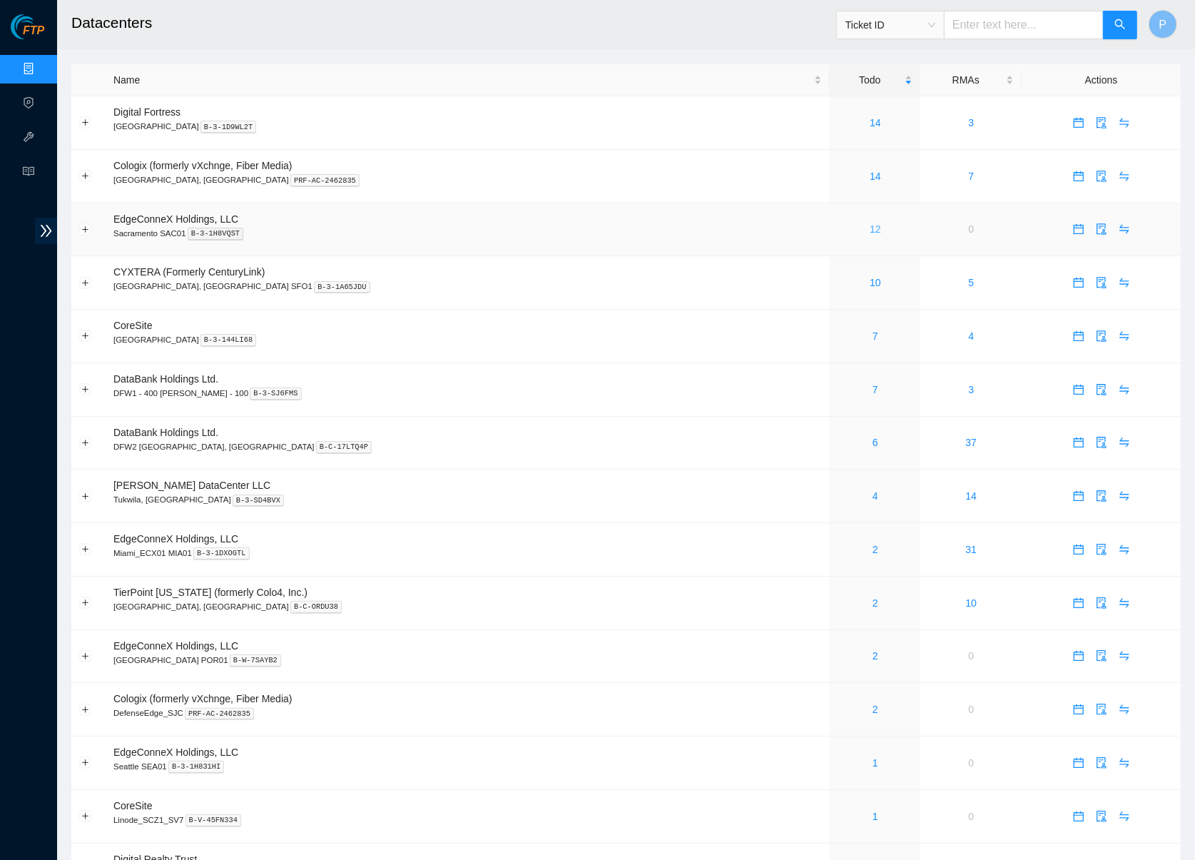
click at [870, 223] on link "12" at bounding box center [875, 228] width 11 height 11
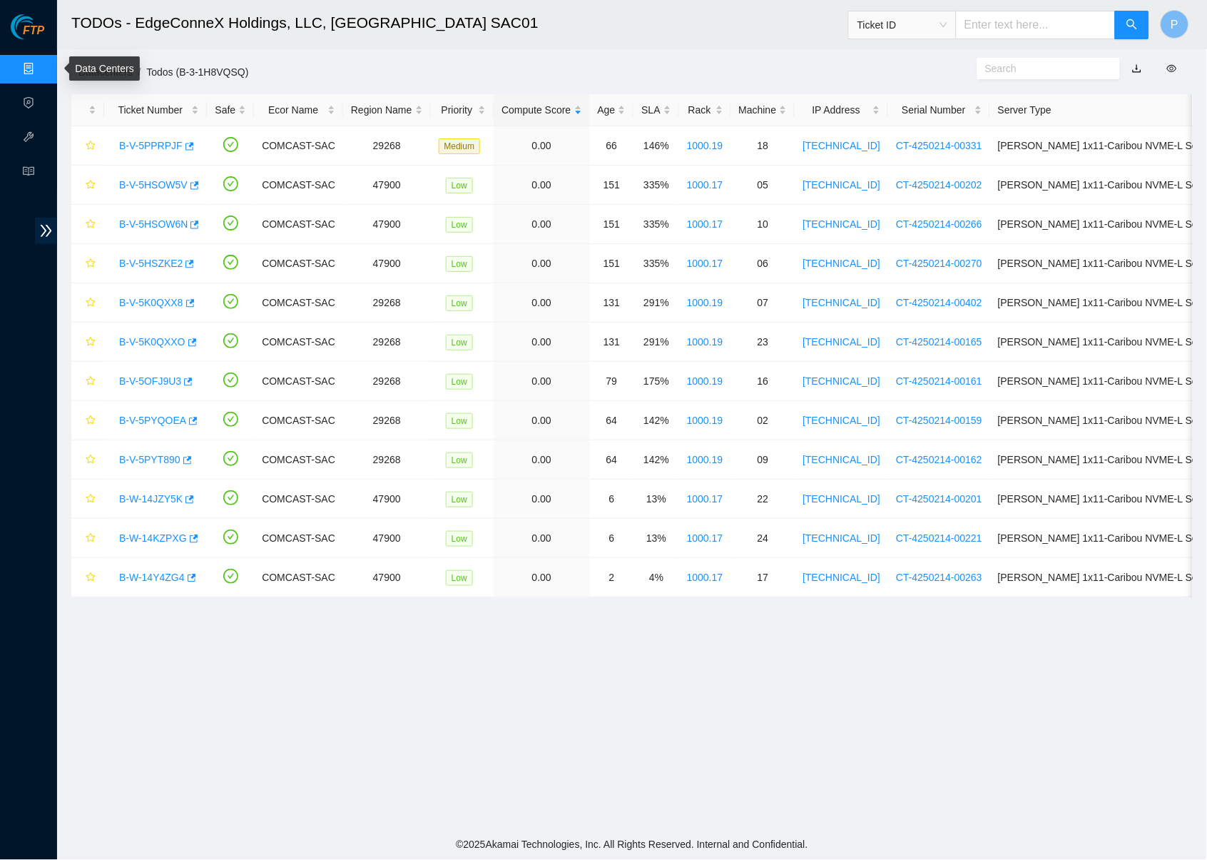
click at [41, 65] on link "Data Centers" at bounding box center [70, 68] width 58 height 11
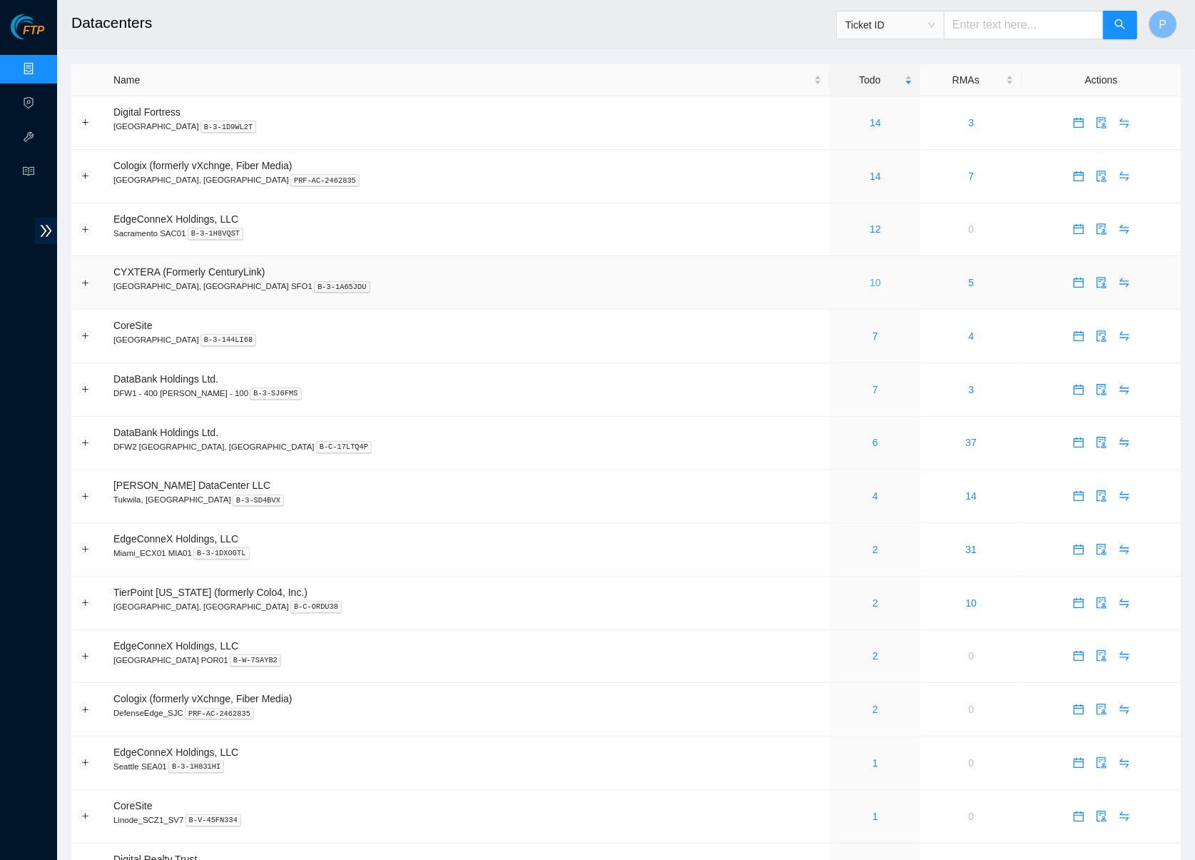
click at [870, 282] on link "10" at bounding box center [875, 282] width 11 height 11
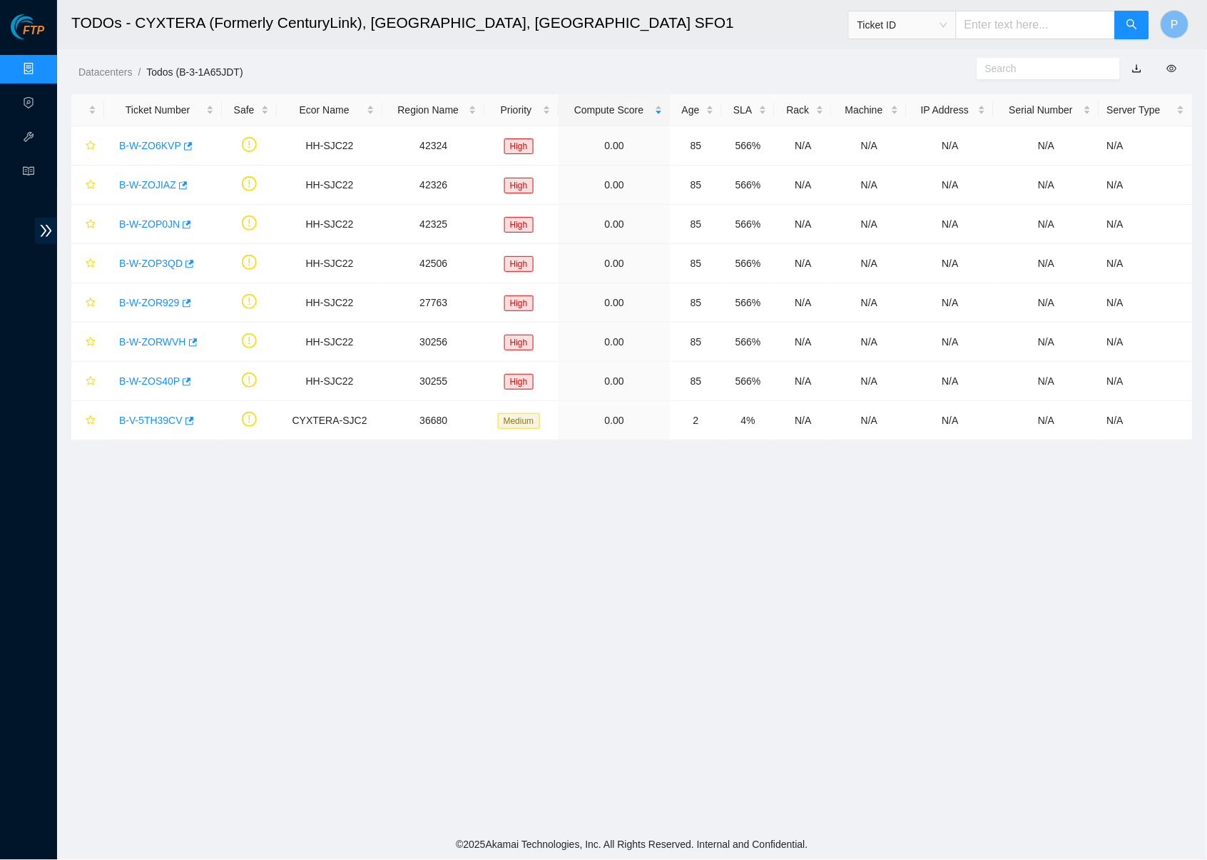
click at [1139, 73] on link "button" at bounding box center [1137, 68] width 10 height 11
click at [41, 68] on link "Data Centers" at bounding box center [70, 68] width 58 height 11
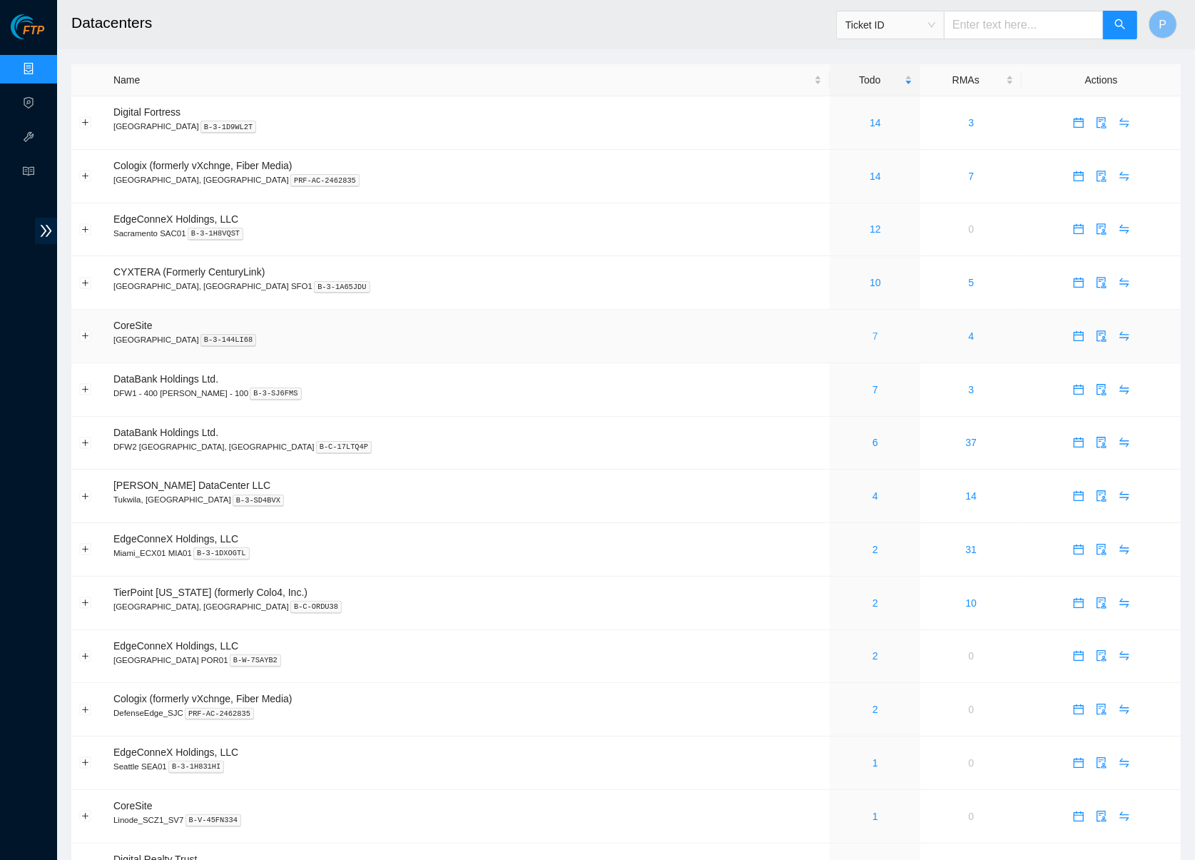
click at [872, 330] on link "7" at bounding box center [875, 335] width 6 height 11
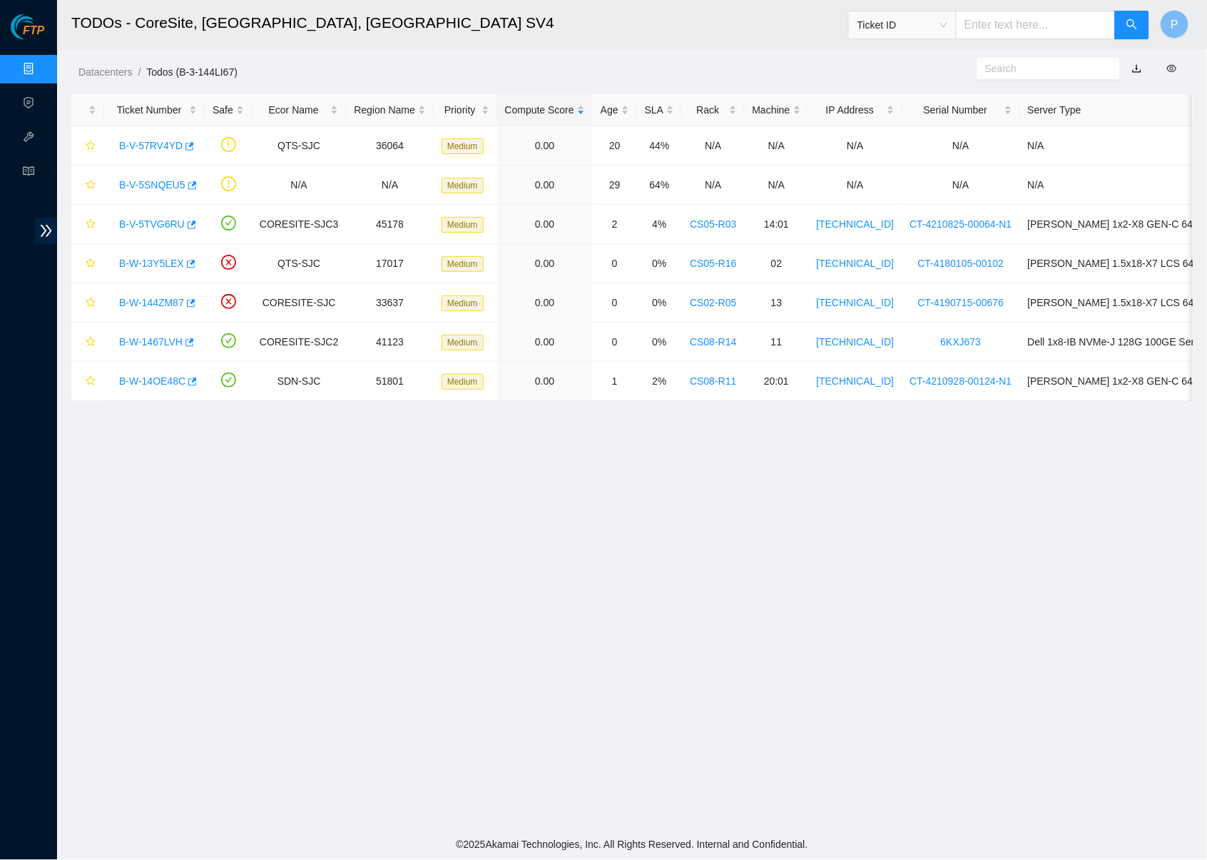
click at [1138, 72] on link "button" at bounding box center [1137, 68] width 10 height 11
click at [41, 67] on link "Data Centers" at bounding box center [70, 68] width 58 height 11
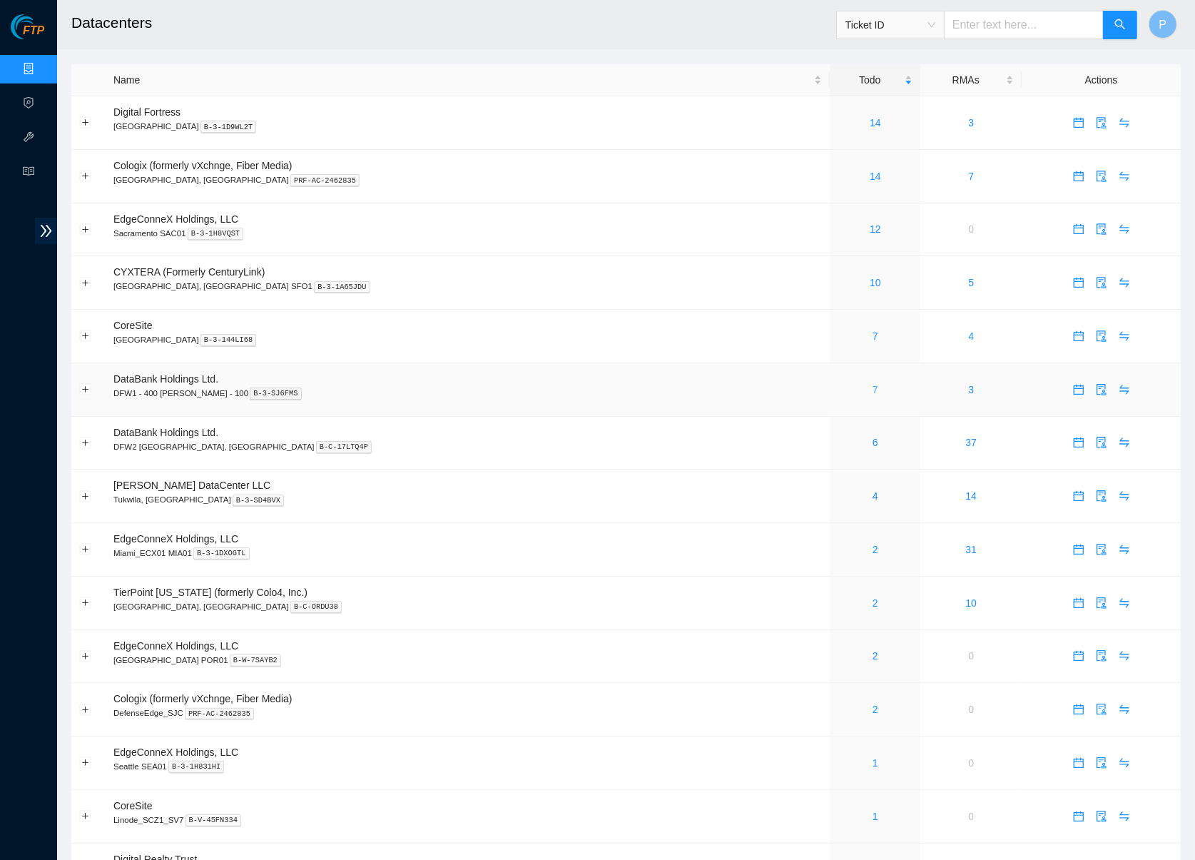
click at [872, 384] on link "7" at bounding box center [875, 389] width 6 height 11
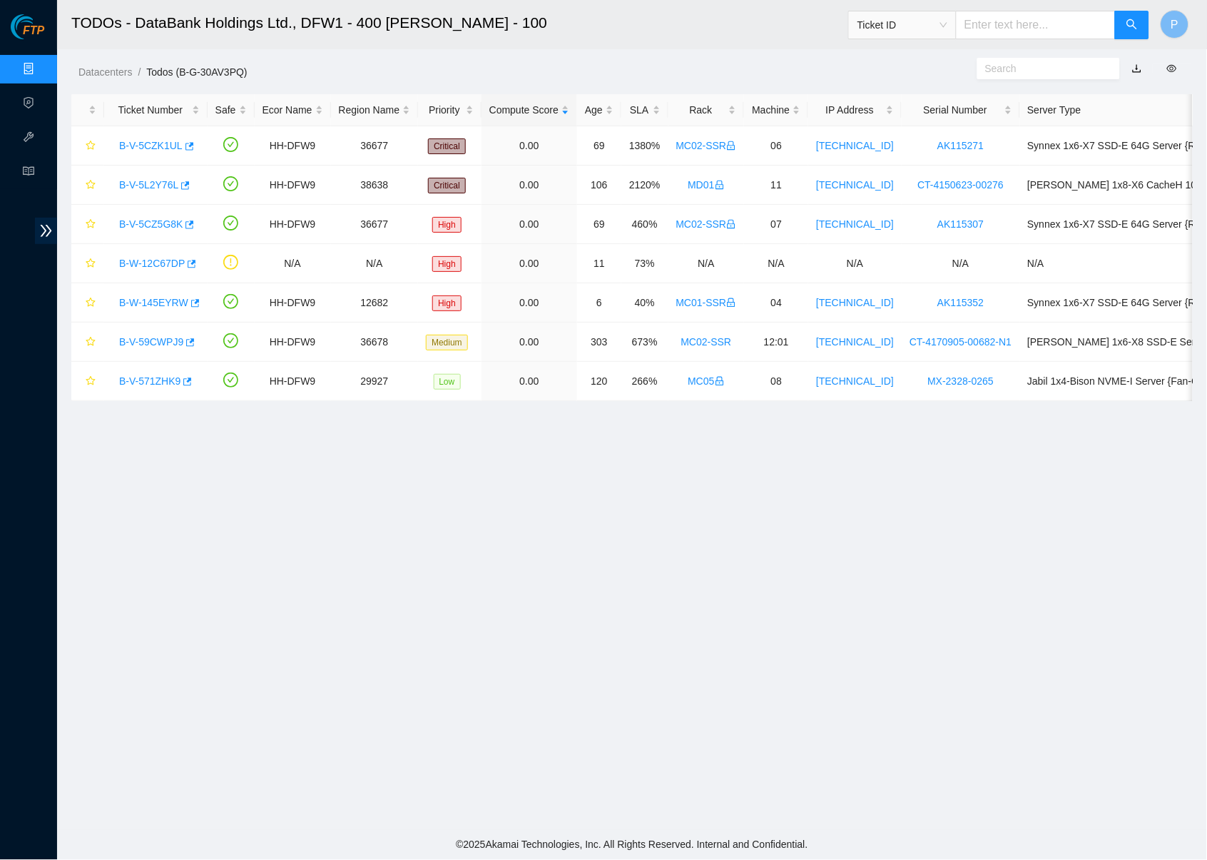
click at [1136, 63] on link "button" at bounding box center [1137, 68] width 10 height 11
click at [41, 63] on link "Data Centers" at bounding box center [70, 68] width 58 height 11
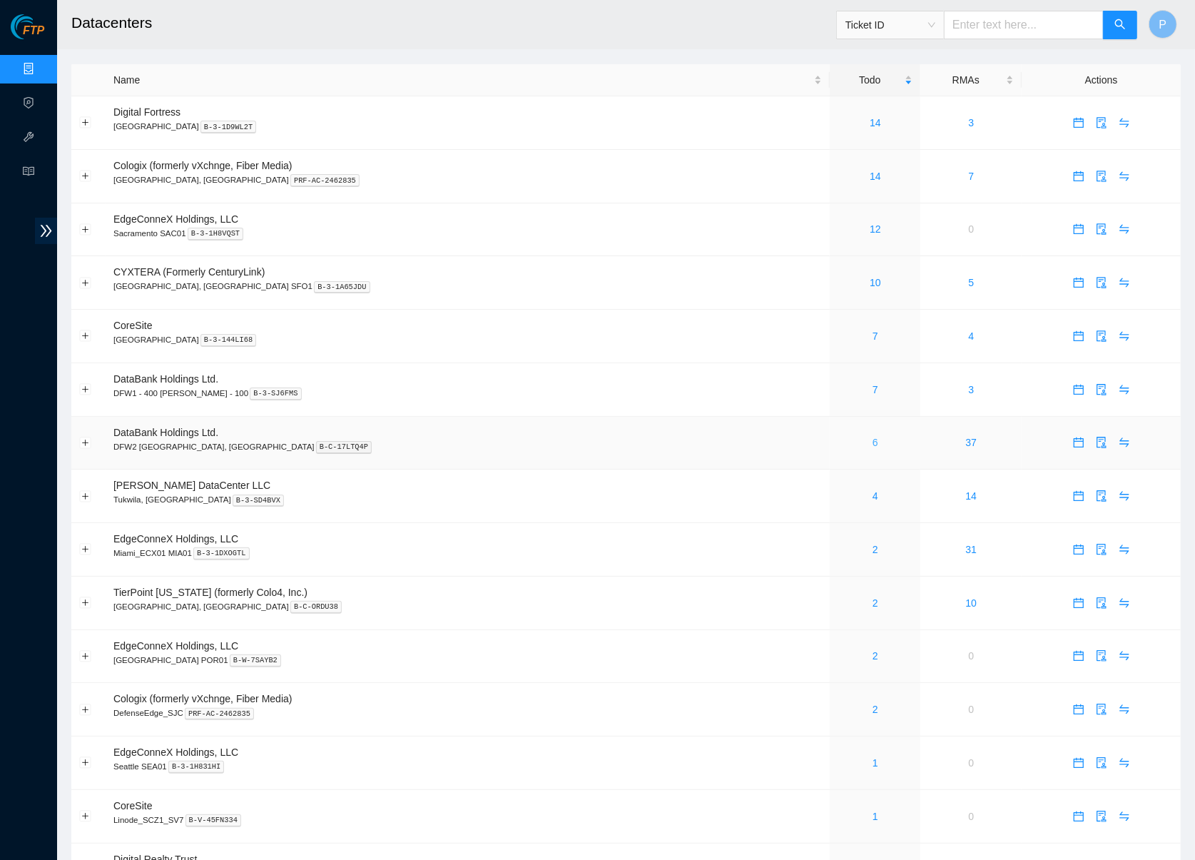
click at [872, 437] on link "6" at bounding box center [875, 442] width 6 height 11
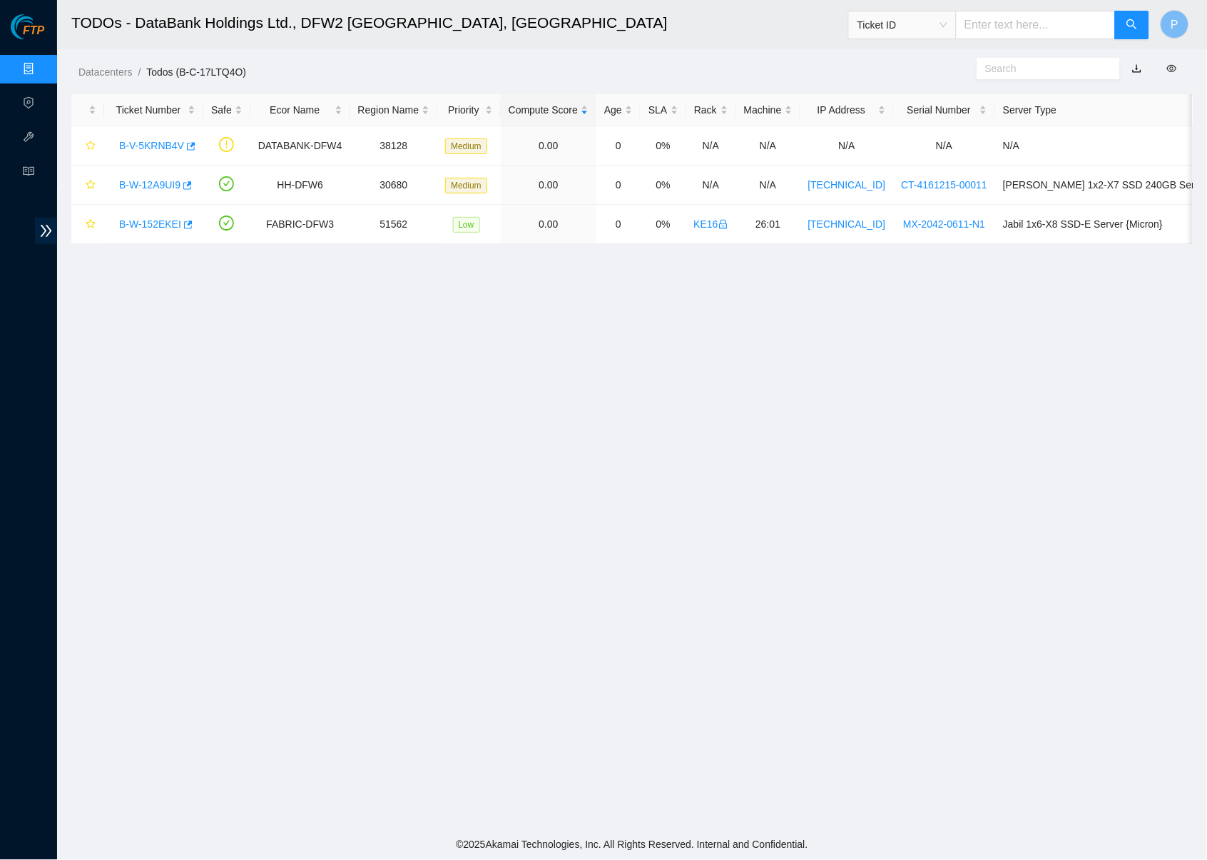
click at [1137, 68] on link "button" at bounding box center [1137, 68] width 10 height 11
click at [41, 63] on link "Data Centers" at bounding box center [70, 68] width 58 height 11
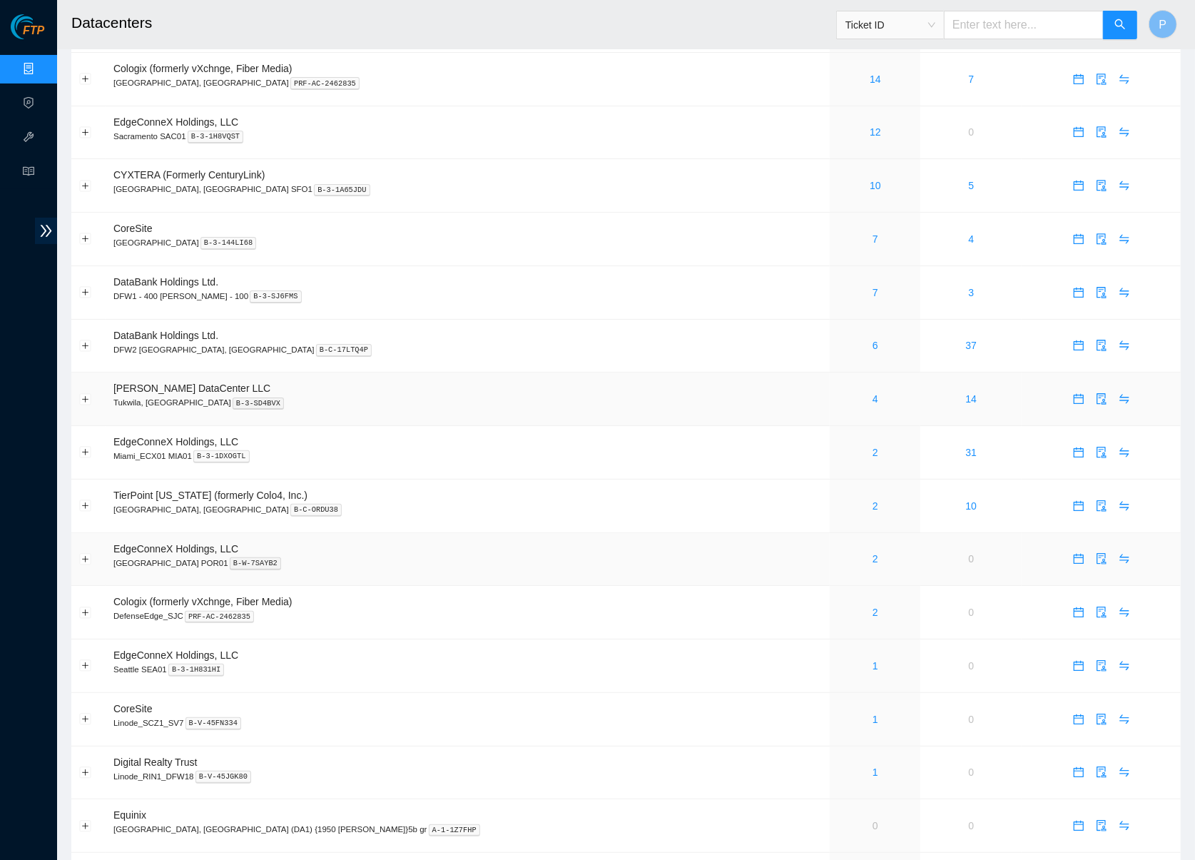
scroll to position [188, 0]
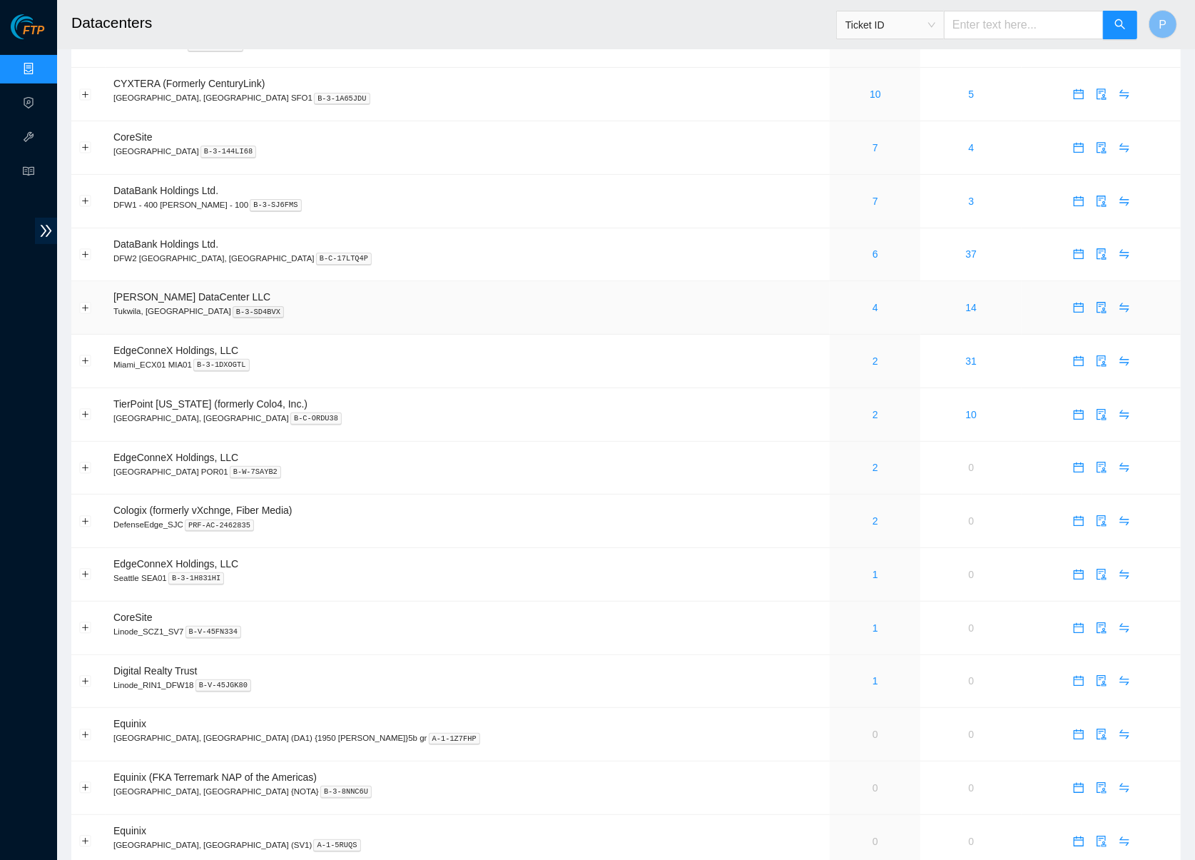
click at [837, 300] on div "4" at bounding box center [874, 308] width 75 height 16
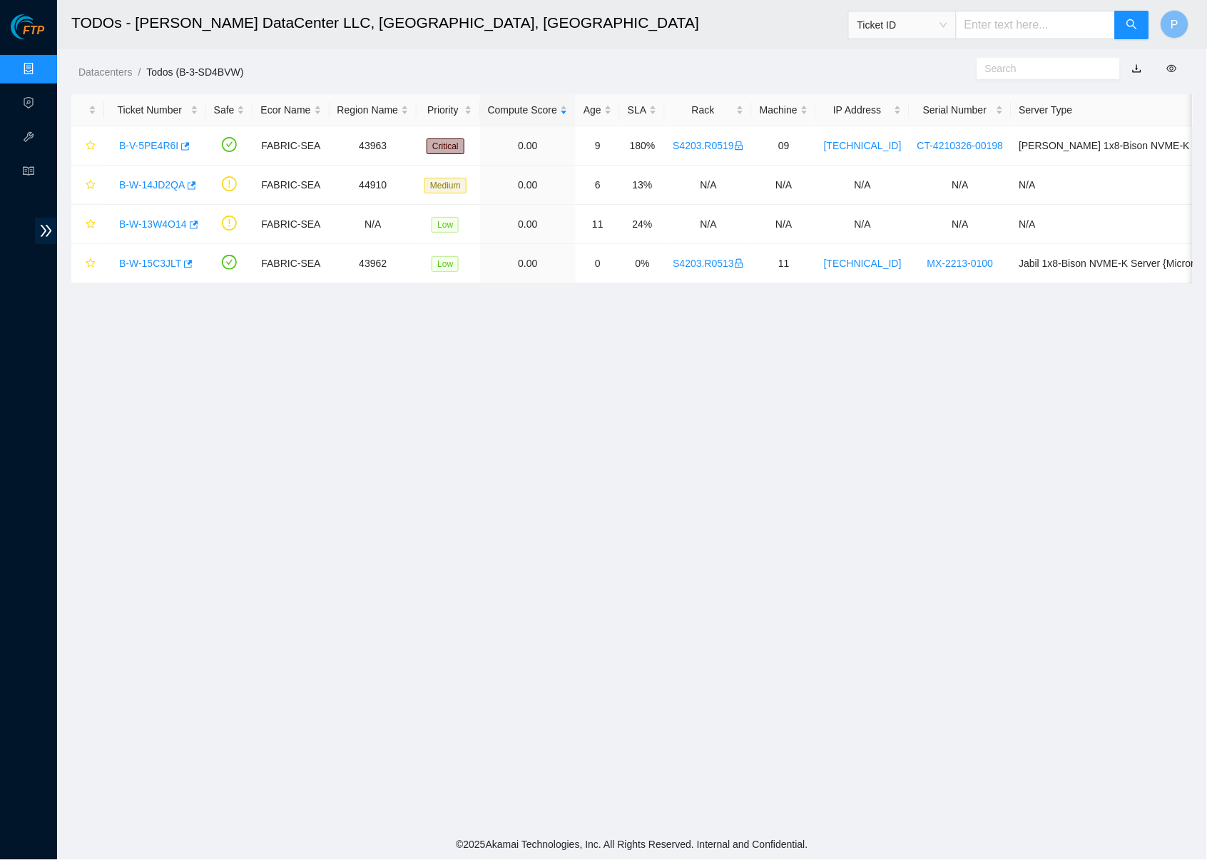
click at [1135, 70] on link "button" at bounding box center [1137, 68] width 10 height 11
click at [162, 141] on link "B-V-5PE4R6I" at bounding box center [148, 145] width 59 height 11
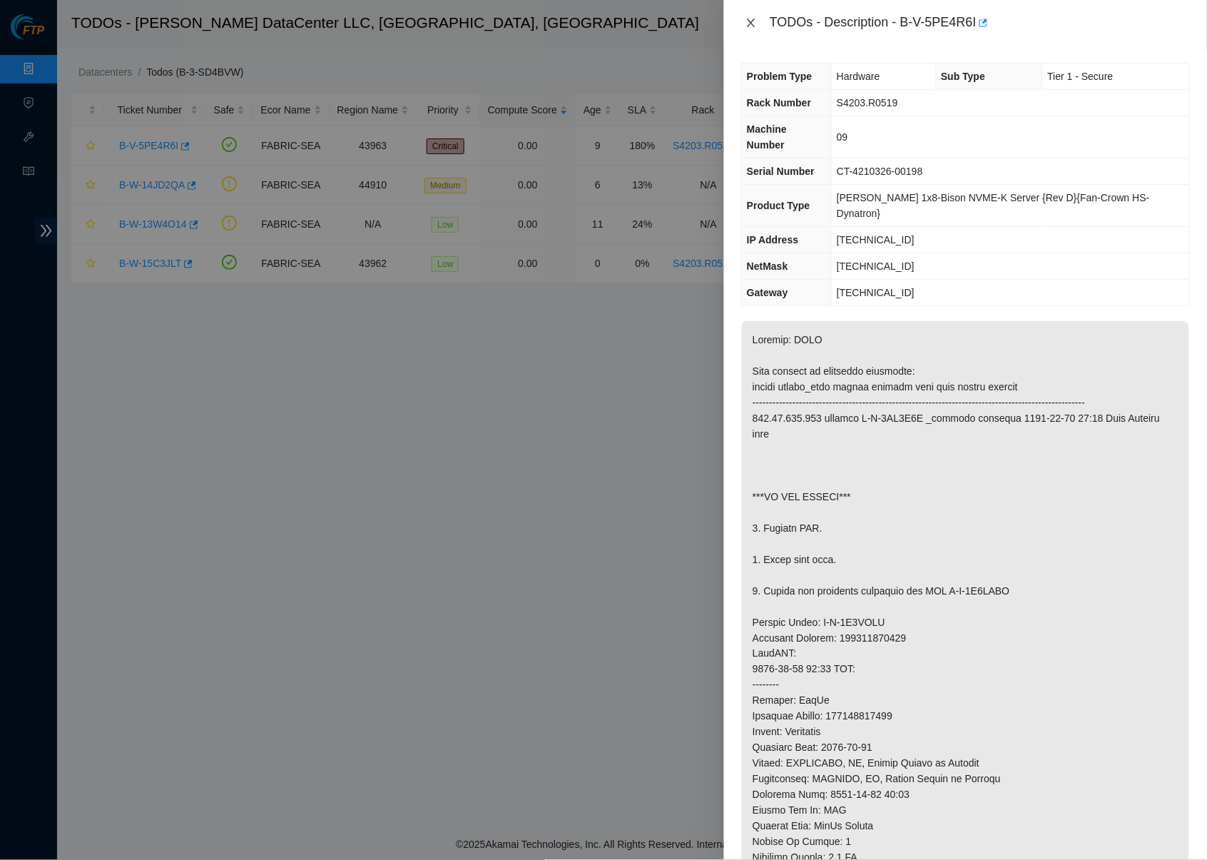
click at [753, 18] on icon "close" at bounding box center [750, 22] width 11 height 11
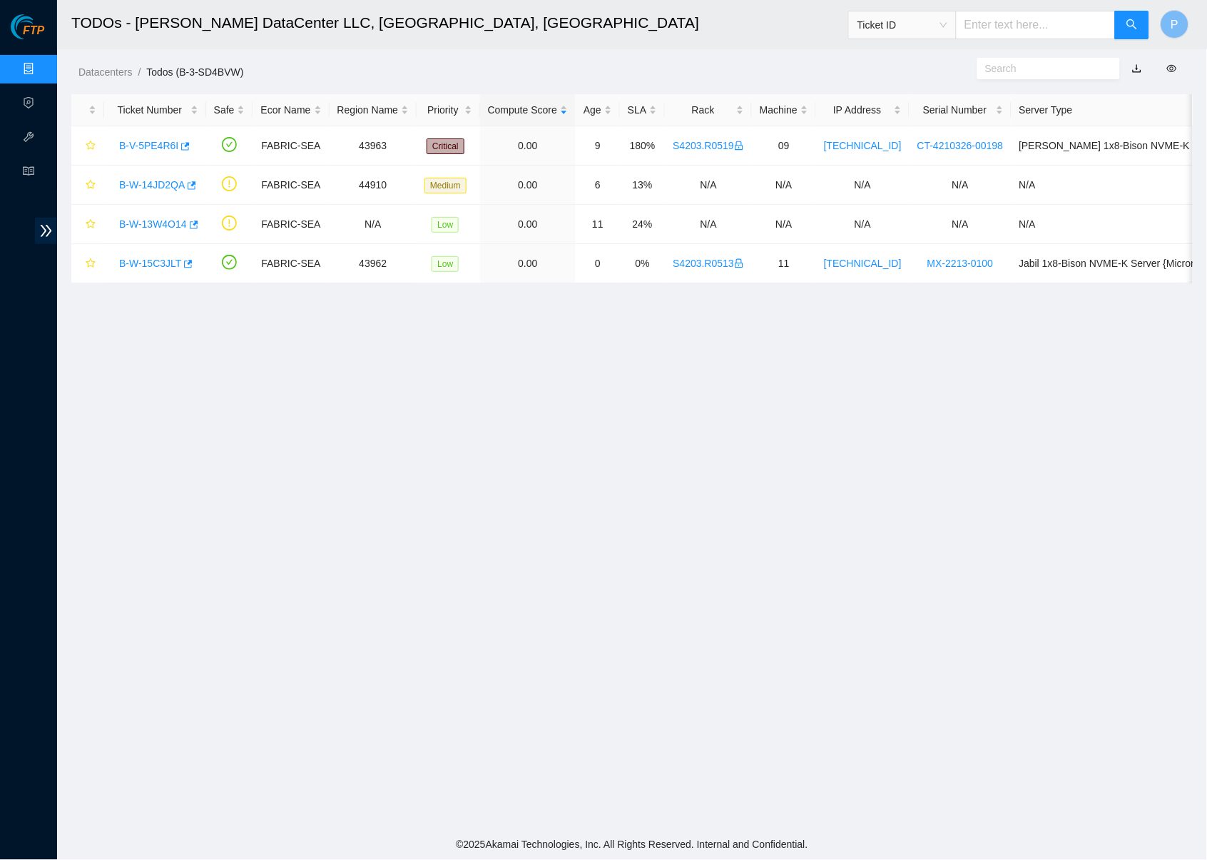
click at [41, 66] on link "Data Centers" at bounding box center [70, 68] width 58 height 11
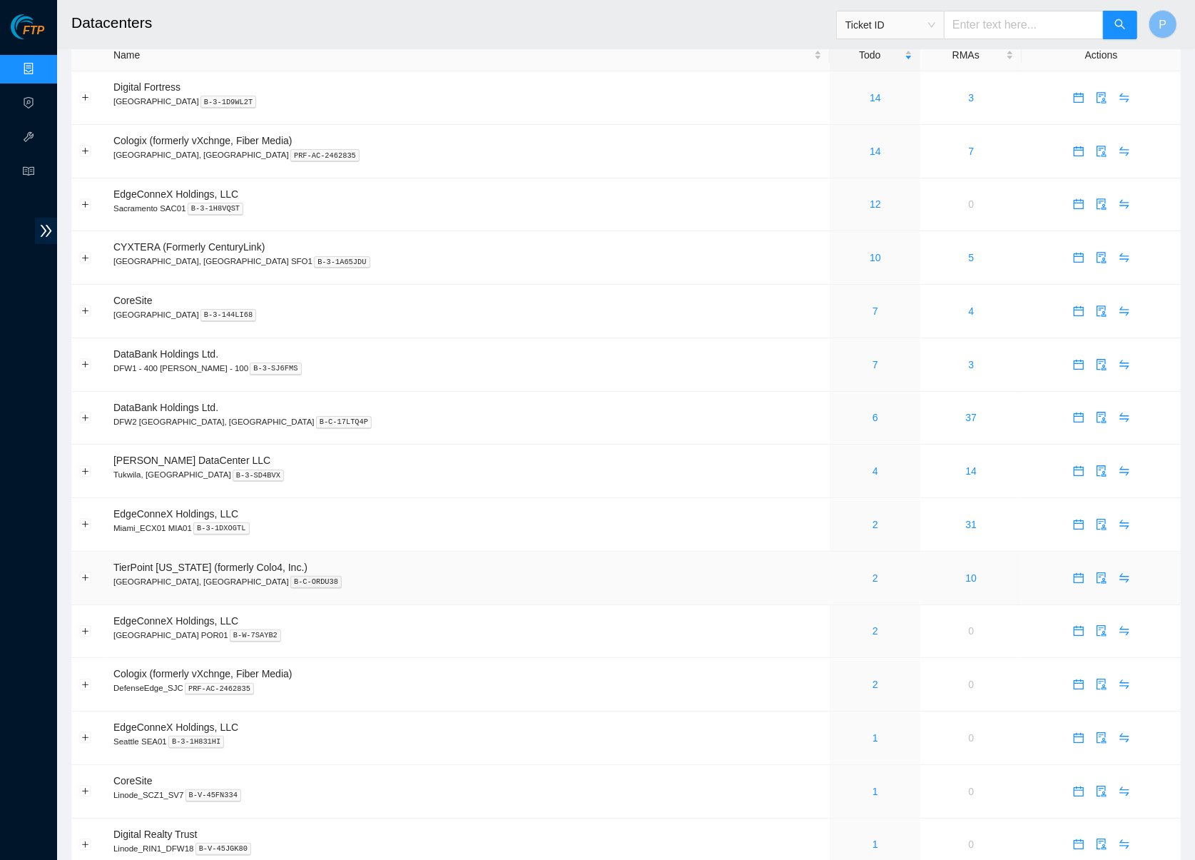
scroll to position [88, 0]
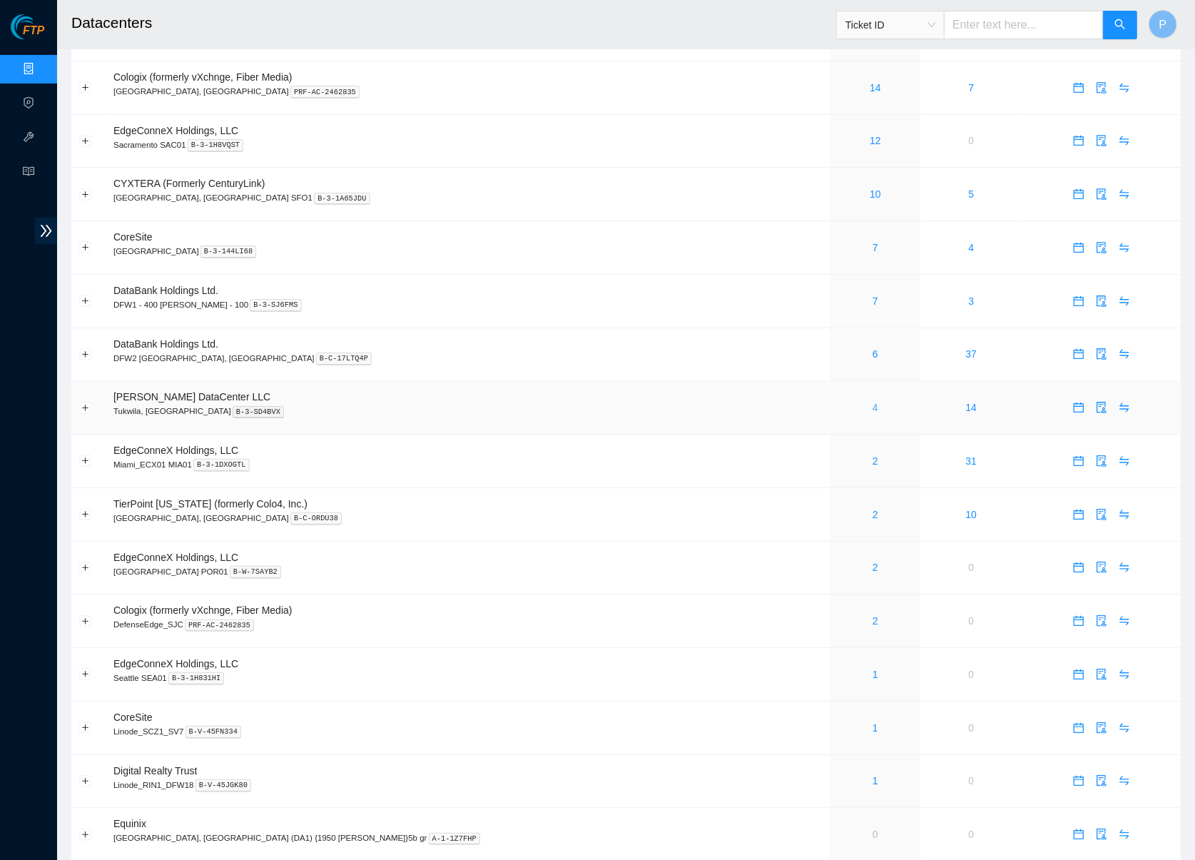
click at [872, 402] on link "4" at bounding box center [875, 407] width 6 height 11
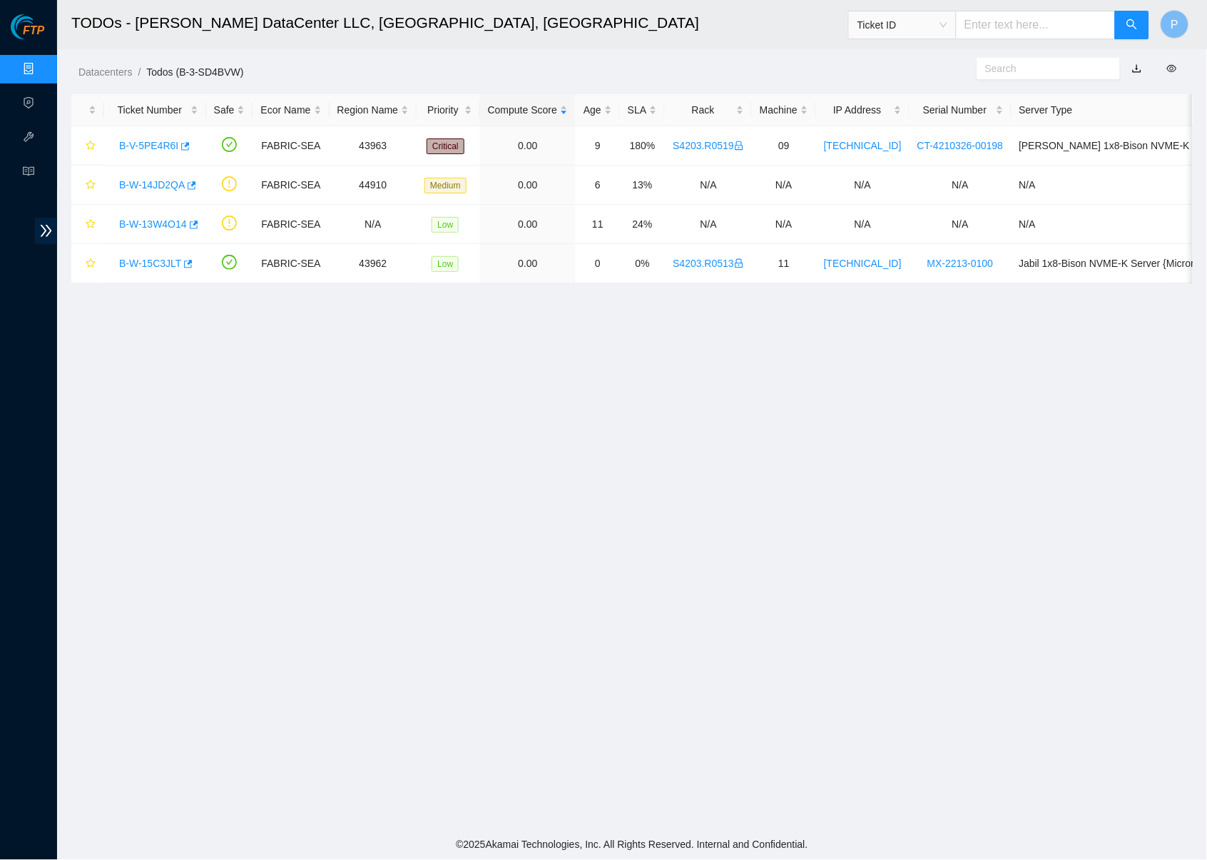
click at [41, 67] on link "Data Centers" at bounding box center [70, 68] width 58 height 11
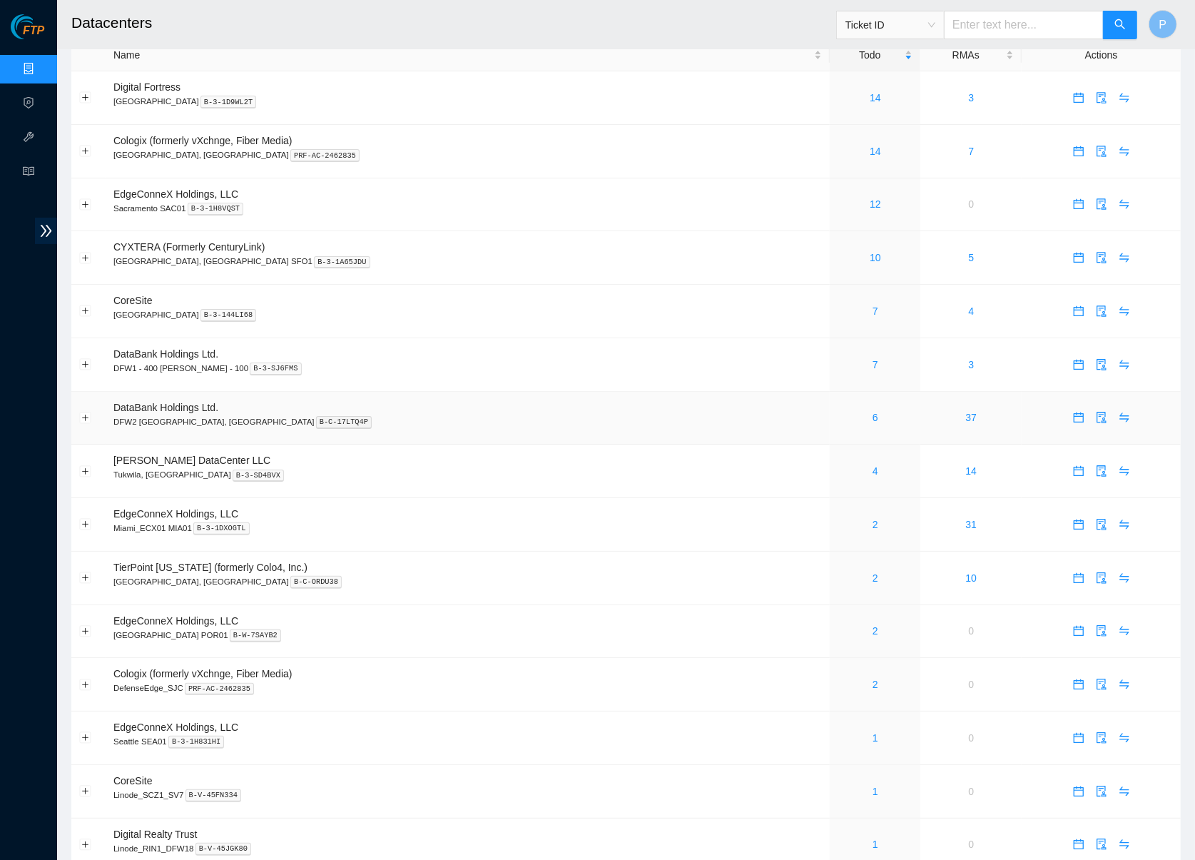
scroll to position [165, 0]
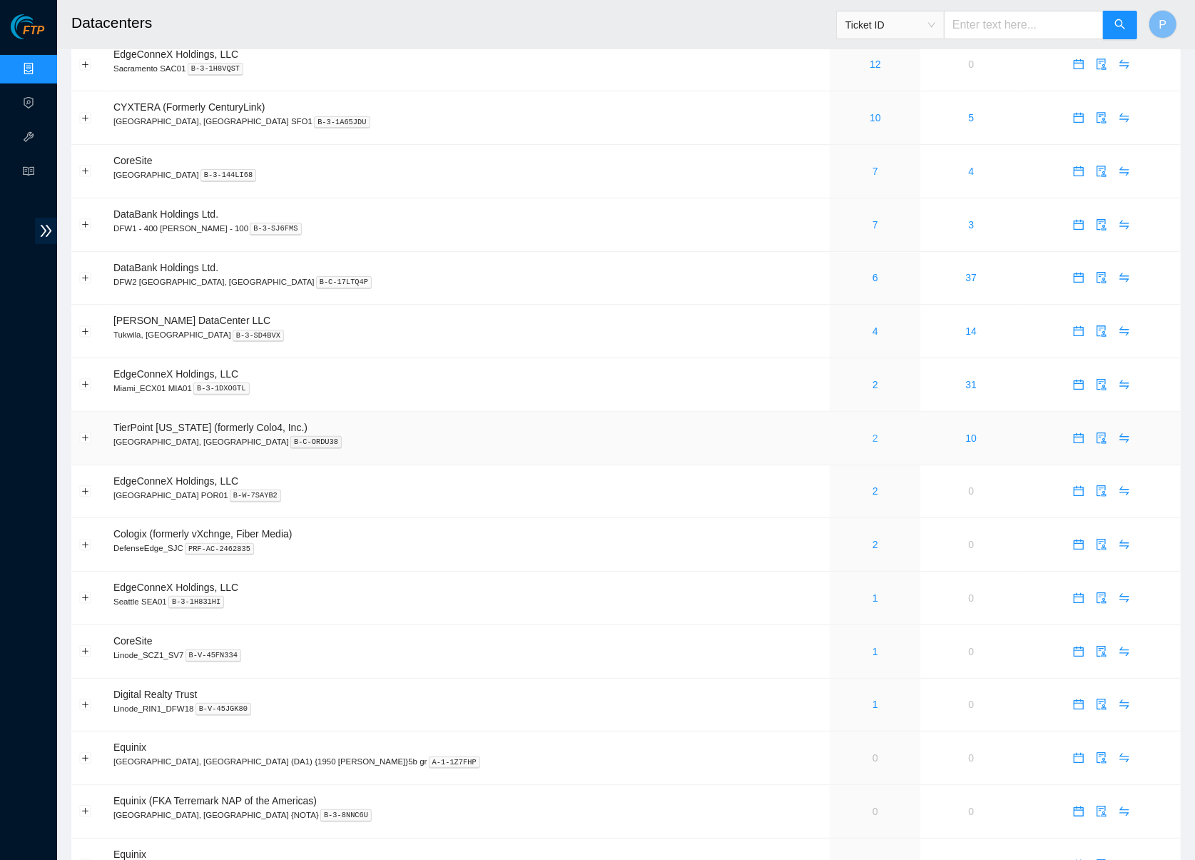
click at [872, 432] on link "2" at bounding box center [875, 437] width 6 height 11
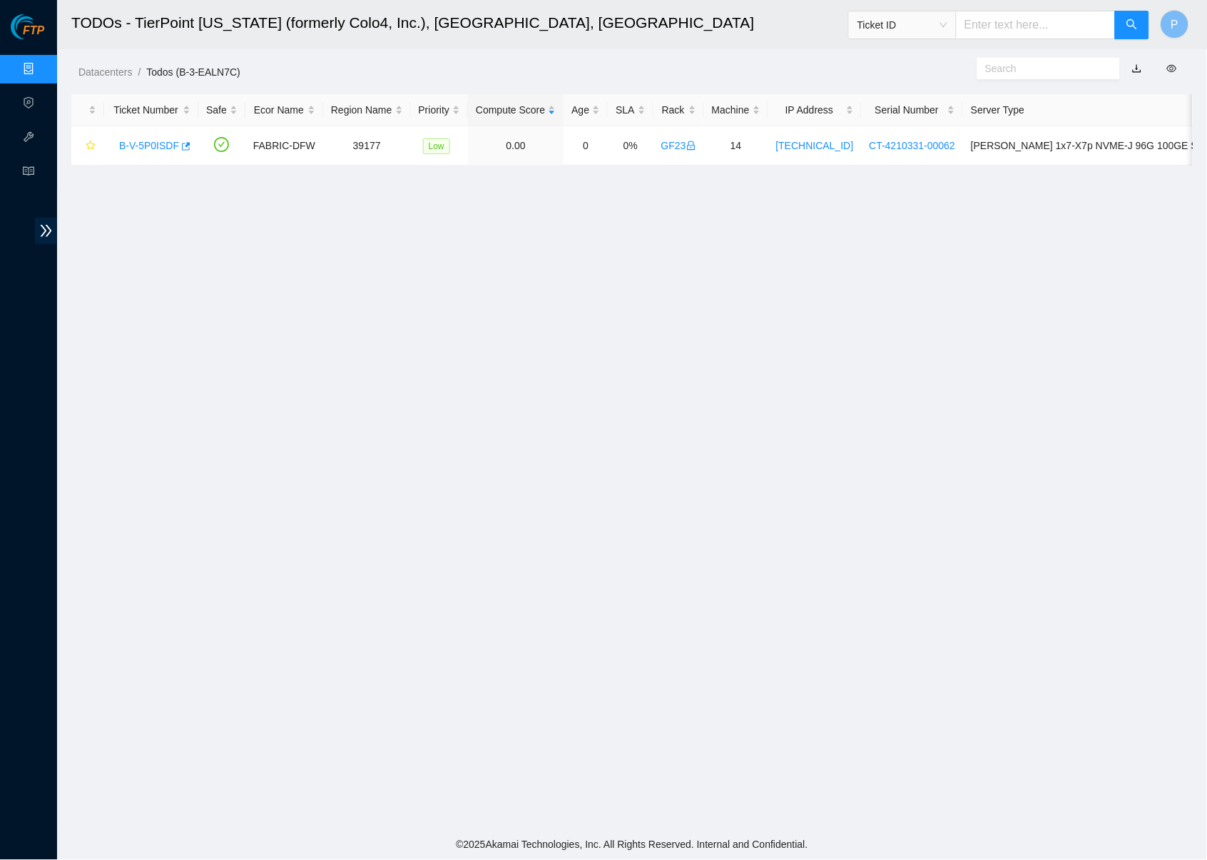
click at [1133, 68] on link "button" at bounding box center [1137, 68] width 10 height 11
click at [41, 67] on link "Data Centers" at bounding box center [70, 68] width 58 height 11
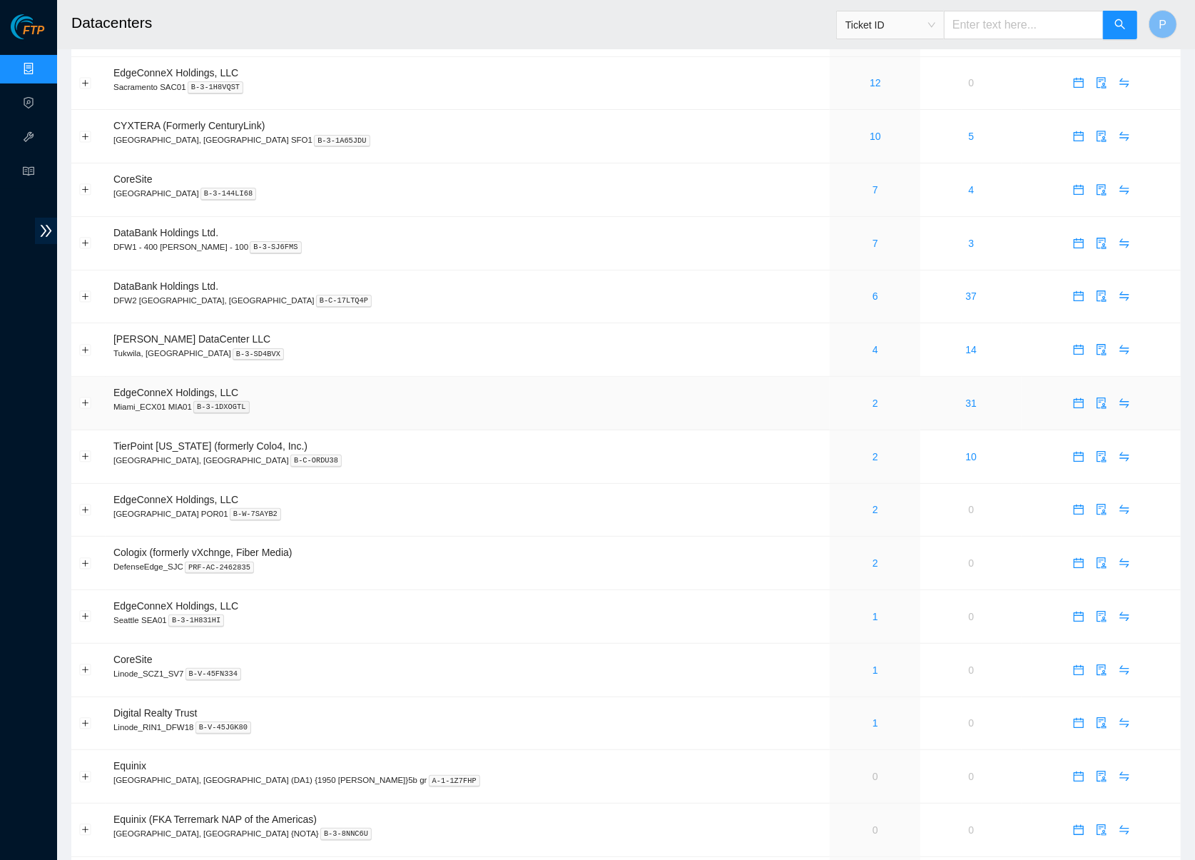
scroll to position [419, 0]
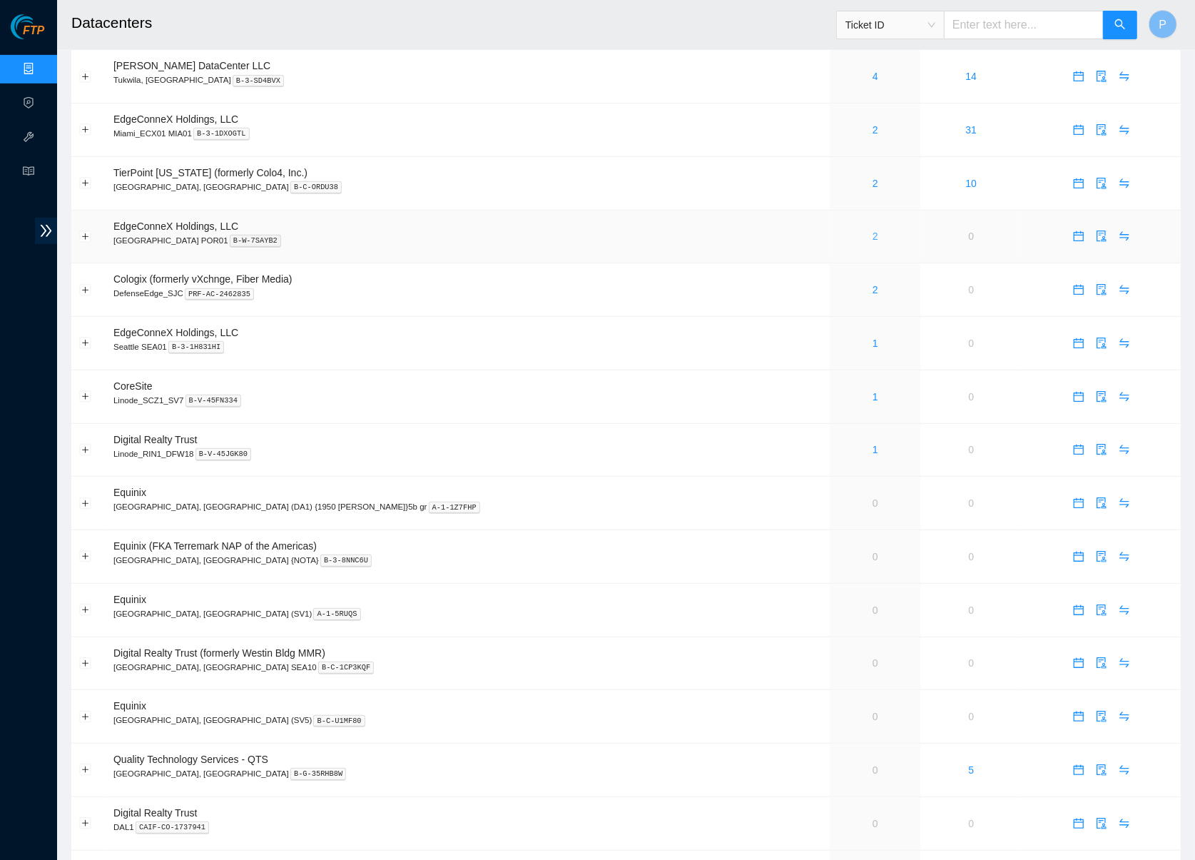
click at [872, 230] on link "2" at bounding box center [875, 235] width 6 height 11
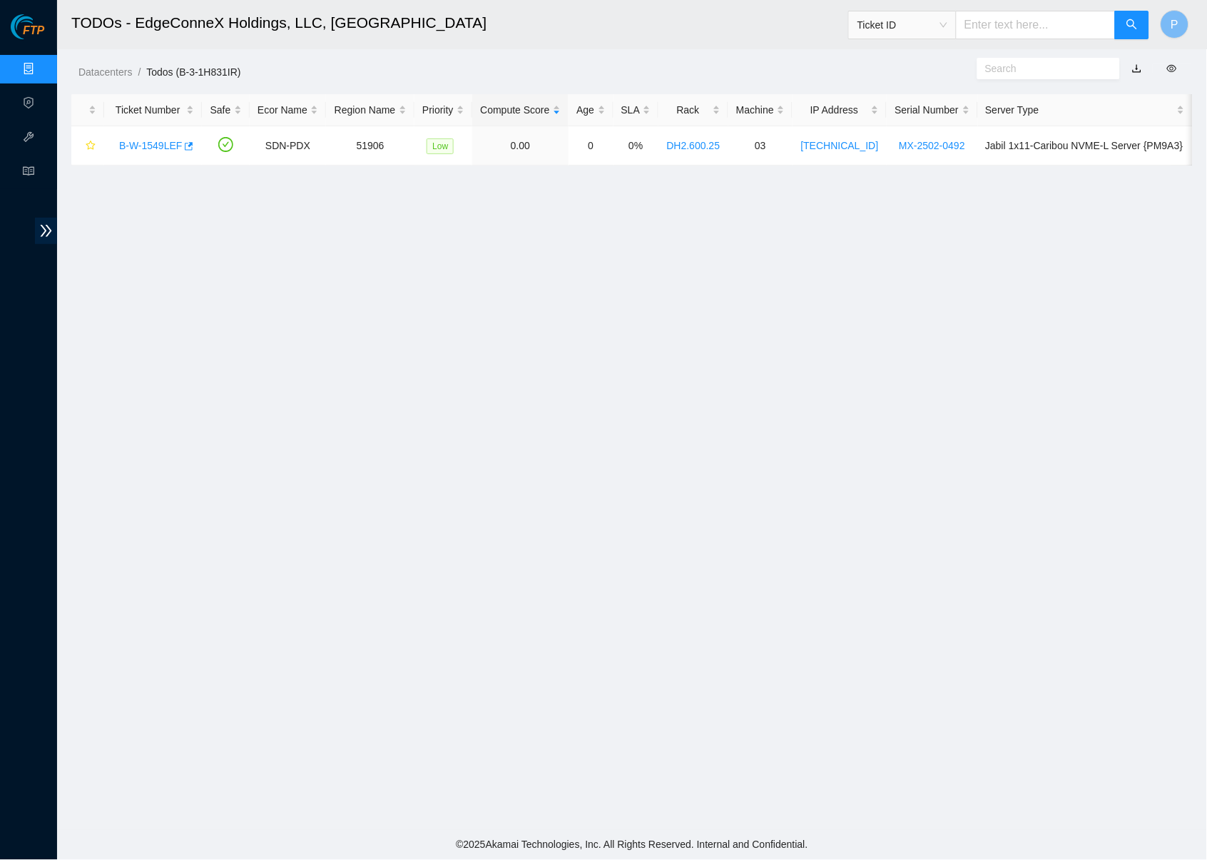
click at [1139, 68] on link "button" at bounding box center [1137, 68] width 10 height 11
click at [677, 263] on main "TODOs - EdgeConneX Holdings, LLC, [GEOGRAPHIC_DATA] Ticket ID P Datacenters / T…" at bounding box center [632, 415] width 1150 height 830
click at [41, 75] on link "Data Centers" at bounding box center [70, 68] width 58 height 11
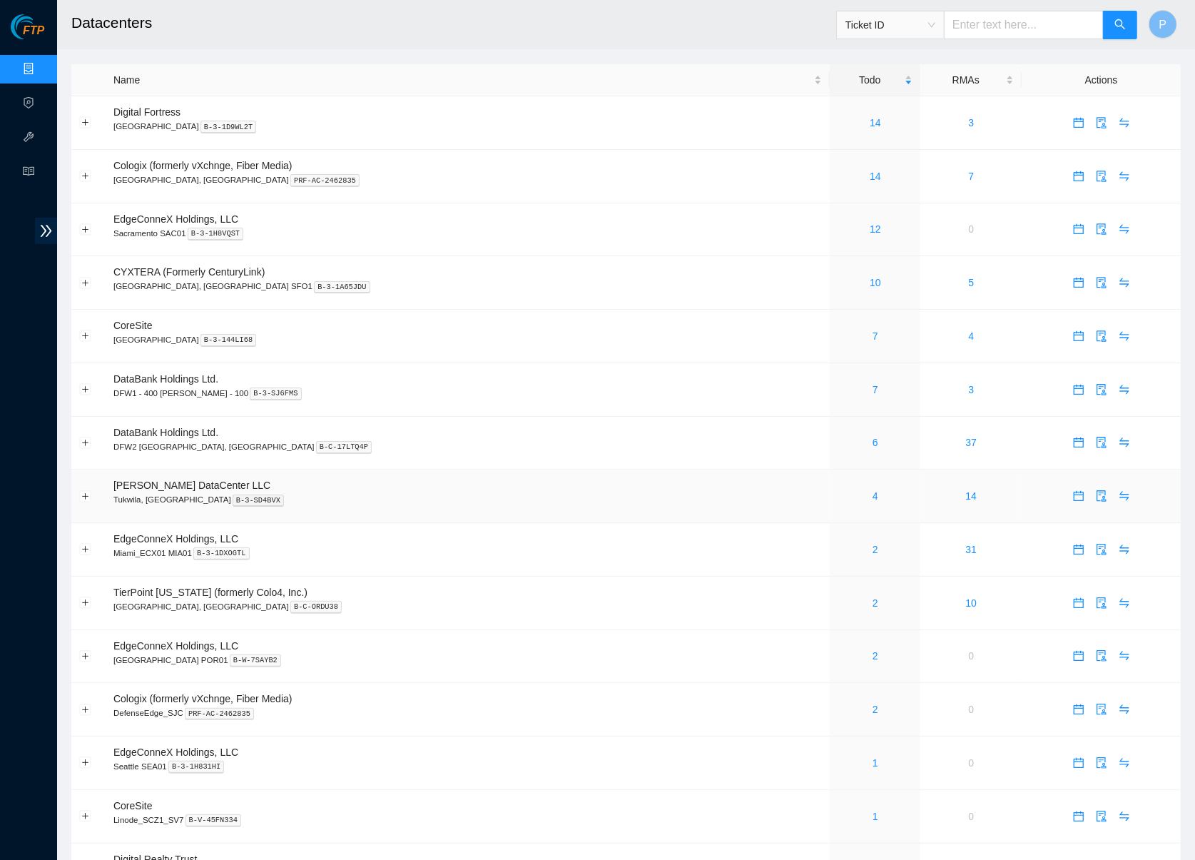
scroll to position [262, 0]
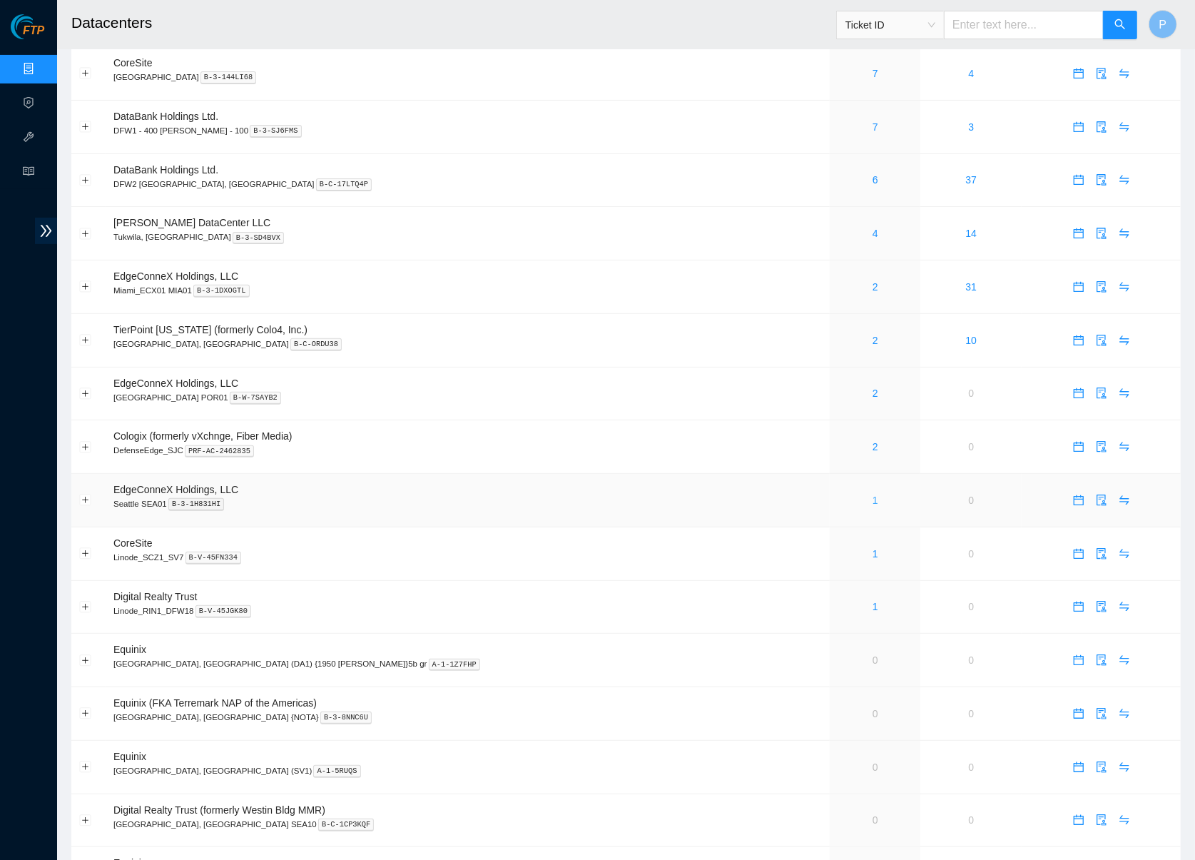
click at [872, 494] on link "1" at bounding box center [875, 499] width 6 height 11
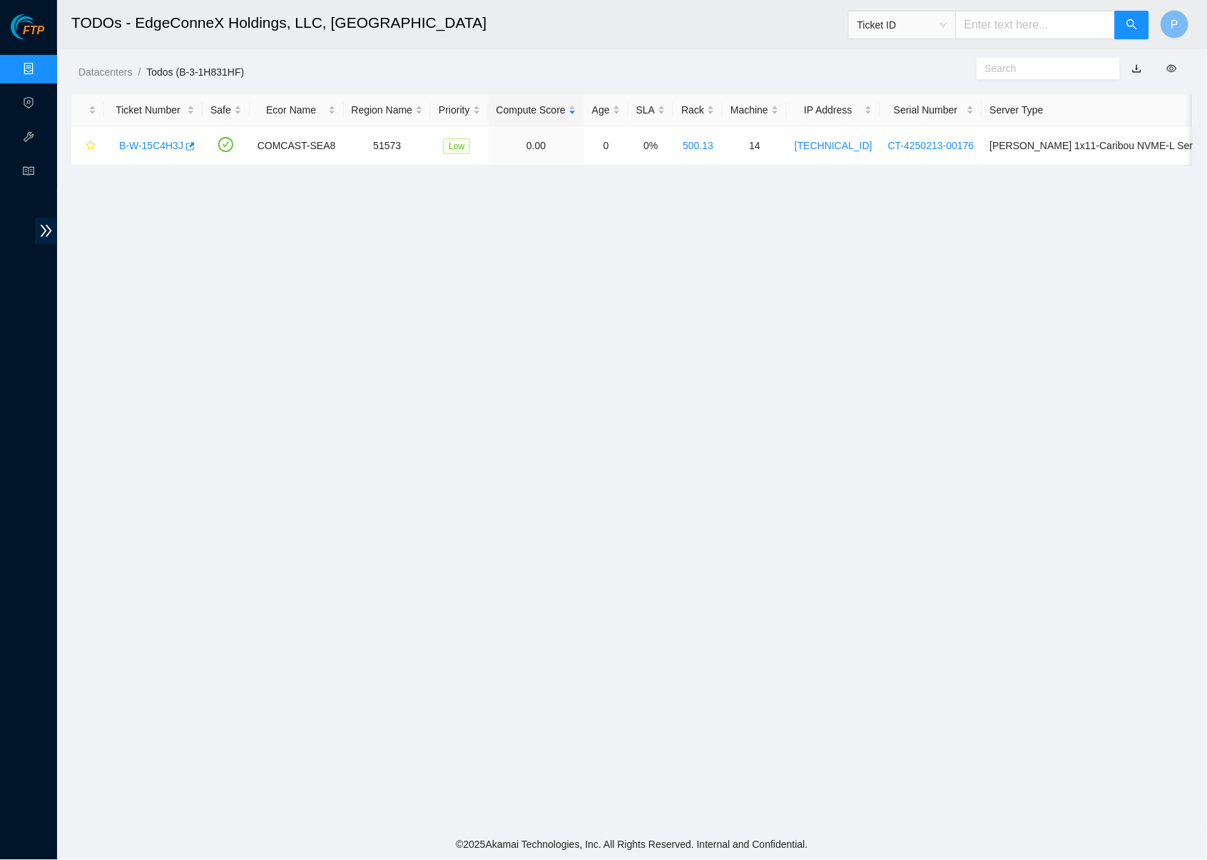
click at [1138, 70] on link "button" at bounding box center [1137, 68] width 10 height 11
click at [41, 63] on link "Data Centers" at bounding box center [70, 68] width 58 height 11
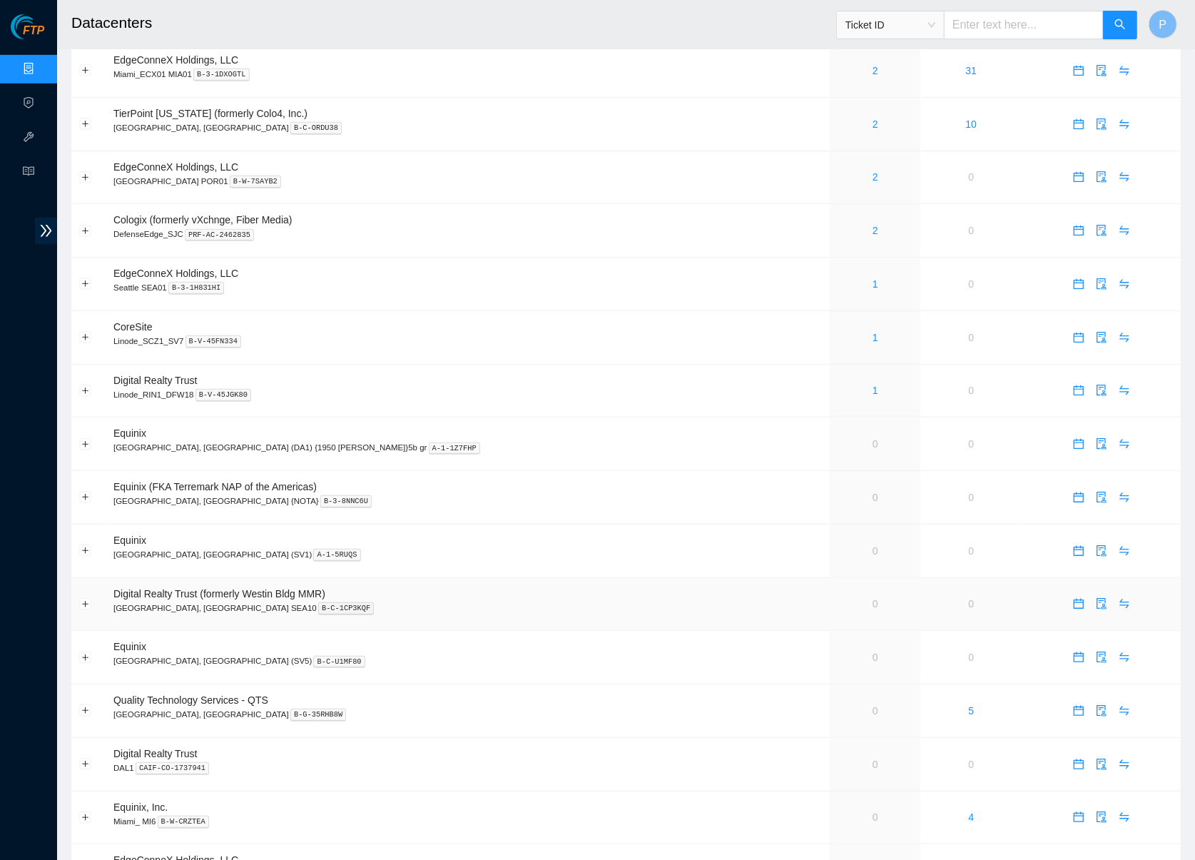
scroll to position [482, 0]
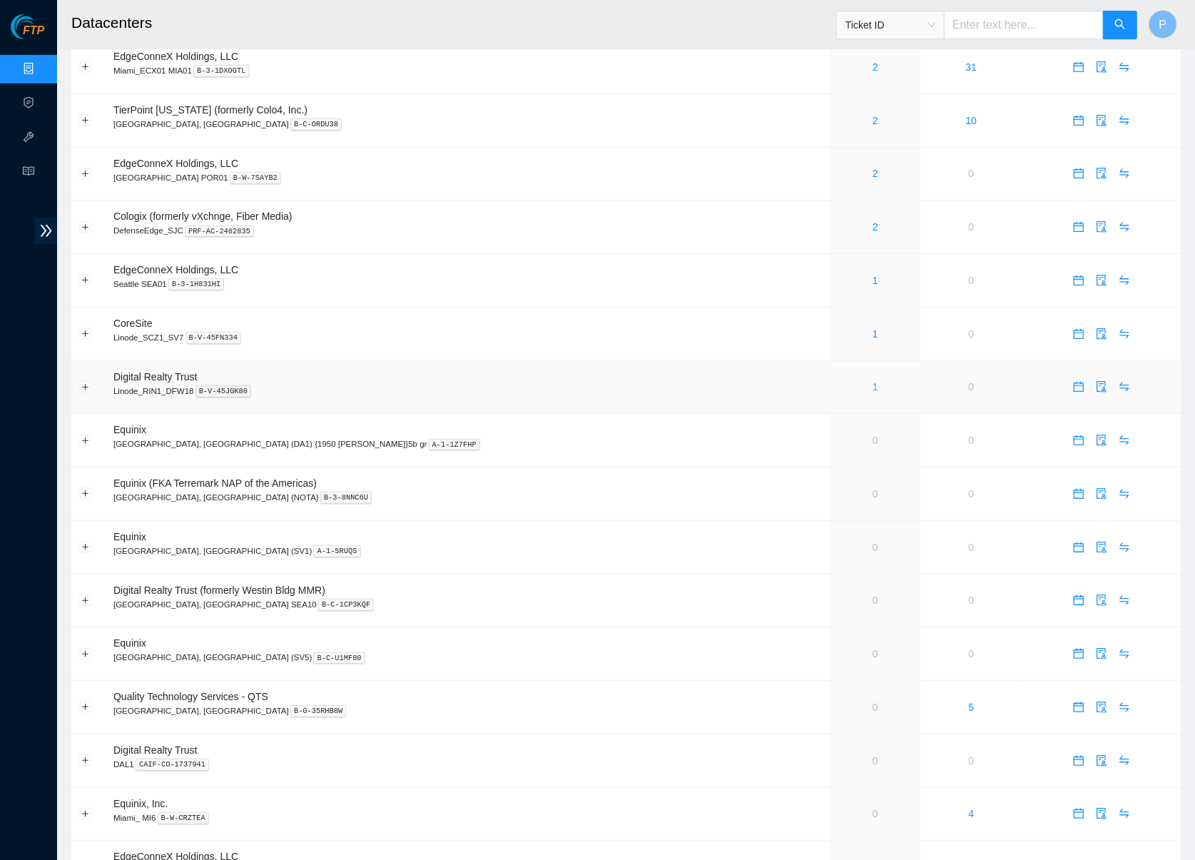
click at [872, 381] on link "1" at bounding box center [875, 386] width 6 height 11
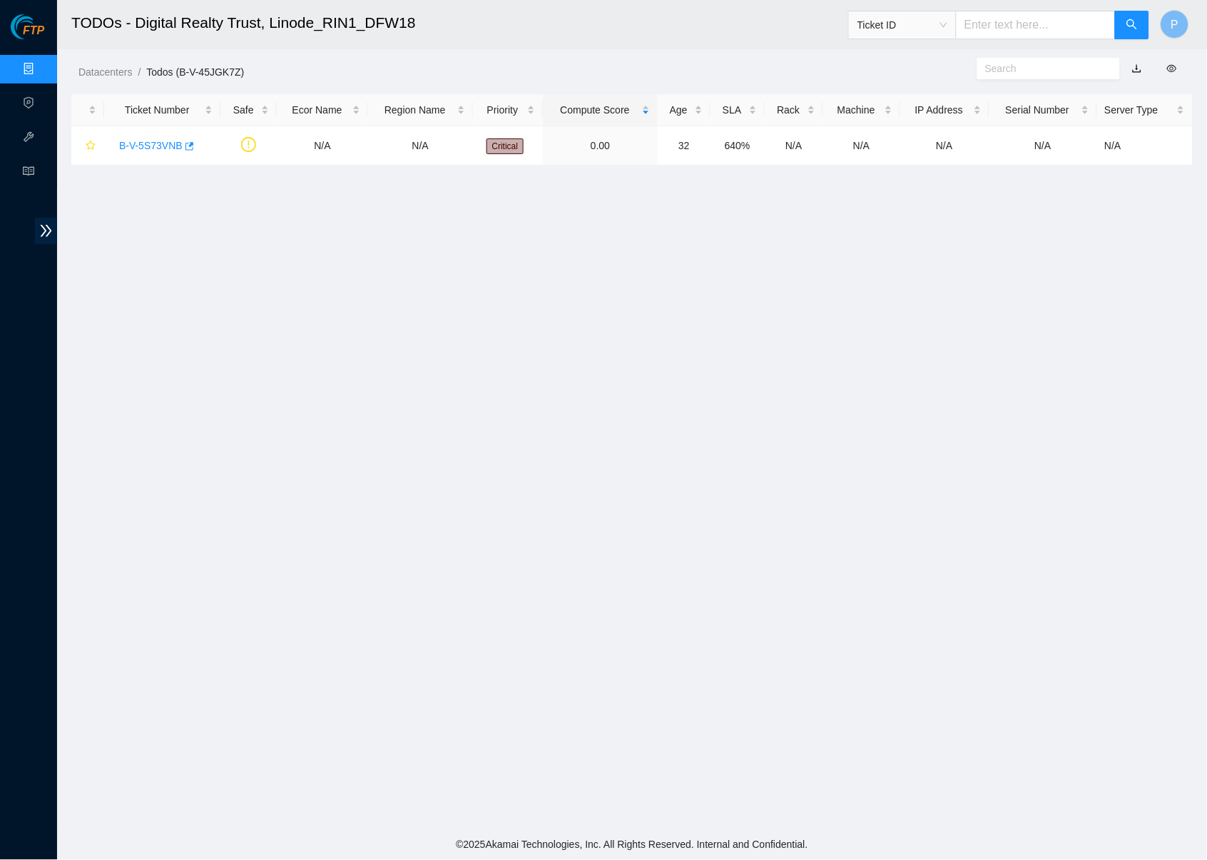
click at [1138, 65] on link "button" at bounding box center [1137, 68] width 10 height 11
click at [41, 63] on link "Data Centers" at bounding box center [70, 68] width 58 height 11
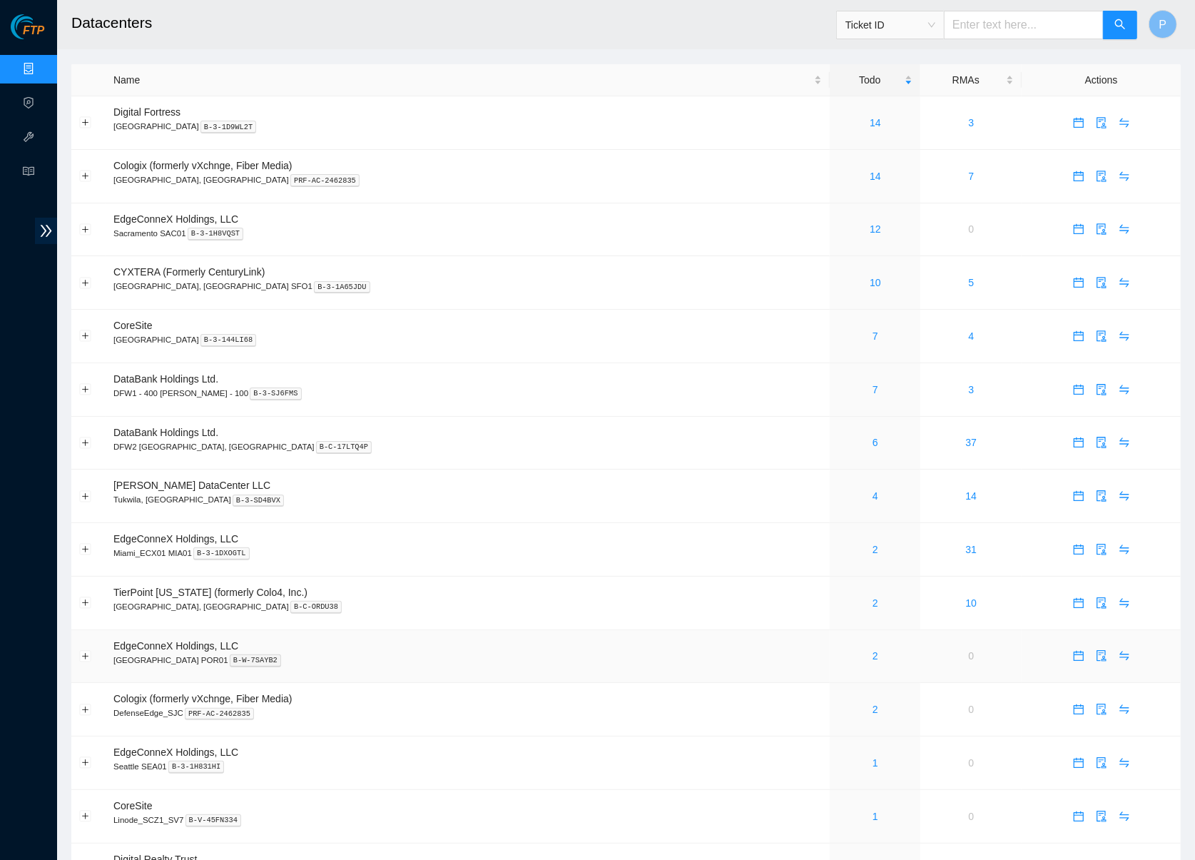
scroll to position [292, 0]
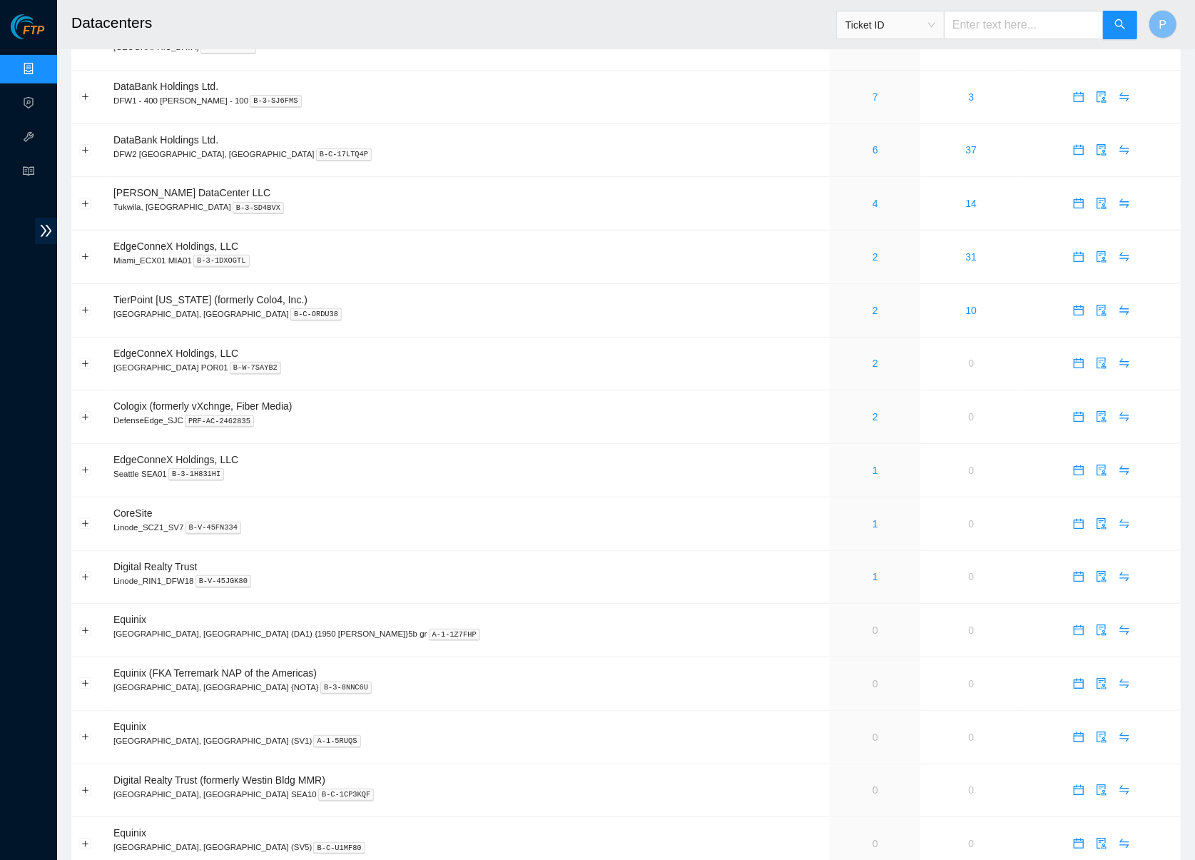
click at [912, 21] on span "Ticket ID" at bounding box center [890, 24] width 90 height 21
click at [981, 25] on input "text" at bounding box center [1024, 25] width 160 height 29
click at [902, 26] on span "Ticket ID" at bounding box center [890, 24] width 90 height 21
click at [882, 136] on div "Serial Number" at bounding box center [889, 144] width 91 height 16
click at [972, 27] on input "text" at bounding box center [1024, 25] width 160 height 29
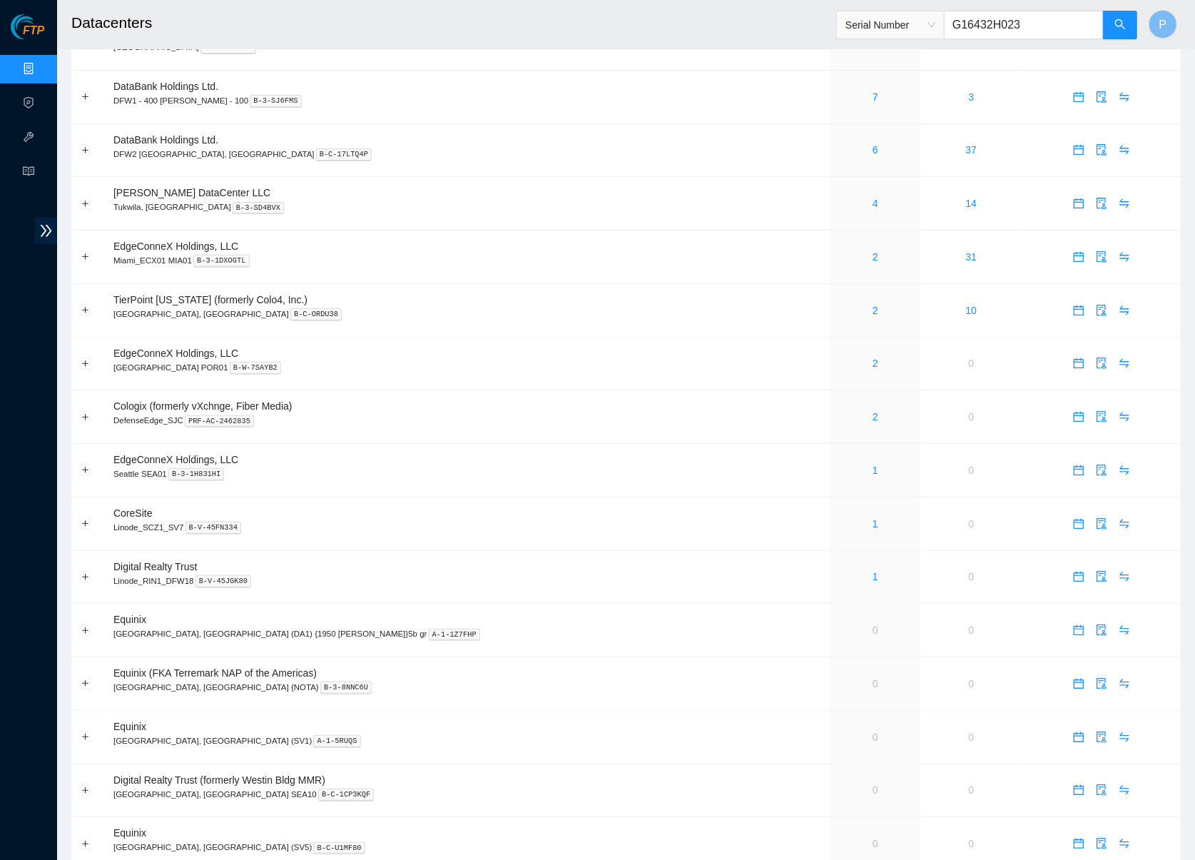
type input "G16432H0239"
drag, startPoint x: 1046, startPoint y: 21, endPoint x: 953, endPoint y: 22, distance: 93.4
click at [953, 22] on input "G16432H0239" at bounding box center [1024, 25] width 160 height 29
click at [1126, 21] on button "button" at bounding box center [1120, 25] width 34 height 29
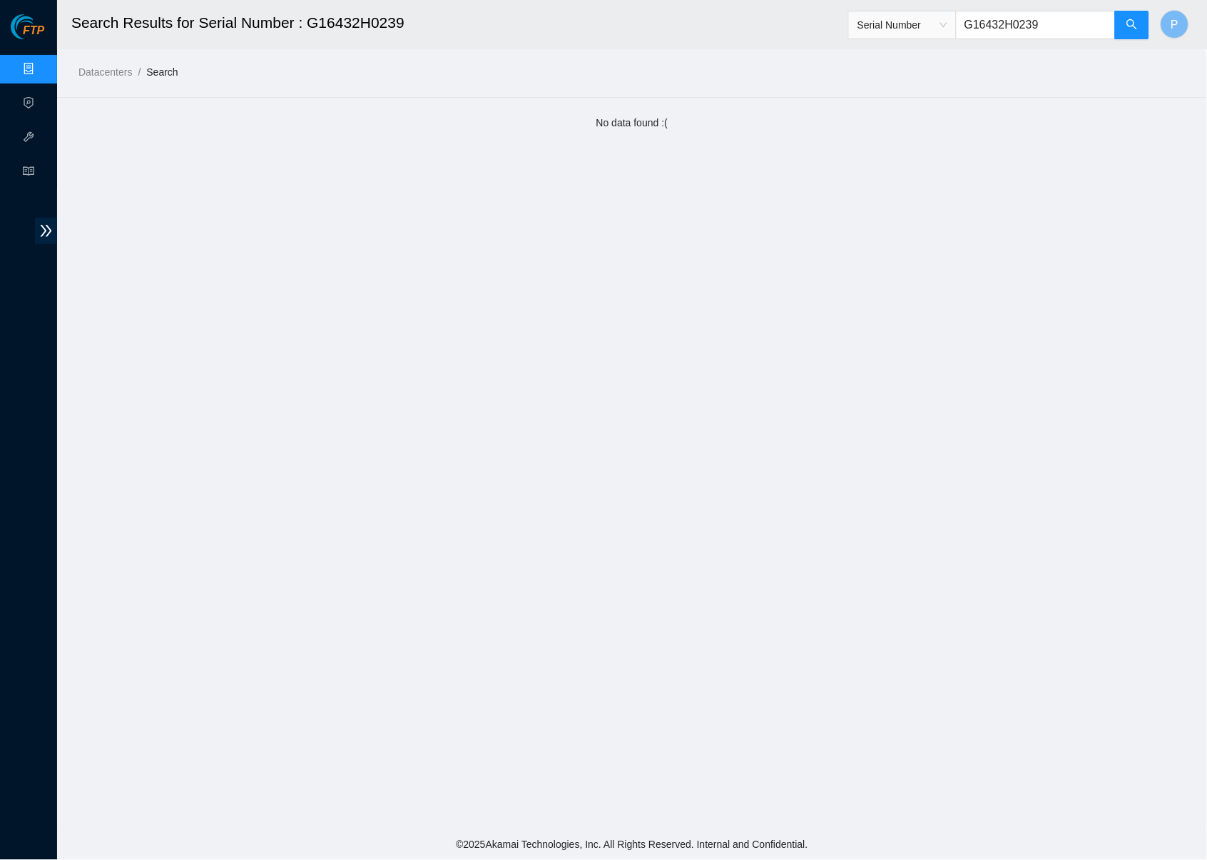
click at [1030, 23] on input "G16432H0239" at bounding box center [1036, 25] width 160 height 29
drag, startPoint x: 1057, startPoint y: 26, endPoint x: 962, endPoint y: 22, distance: 95.6
click at [962, 22] on input "G16421H7704" at bounding box center [1036, 25] width 160 height 29
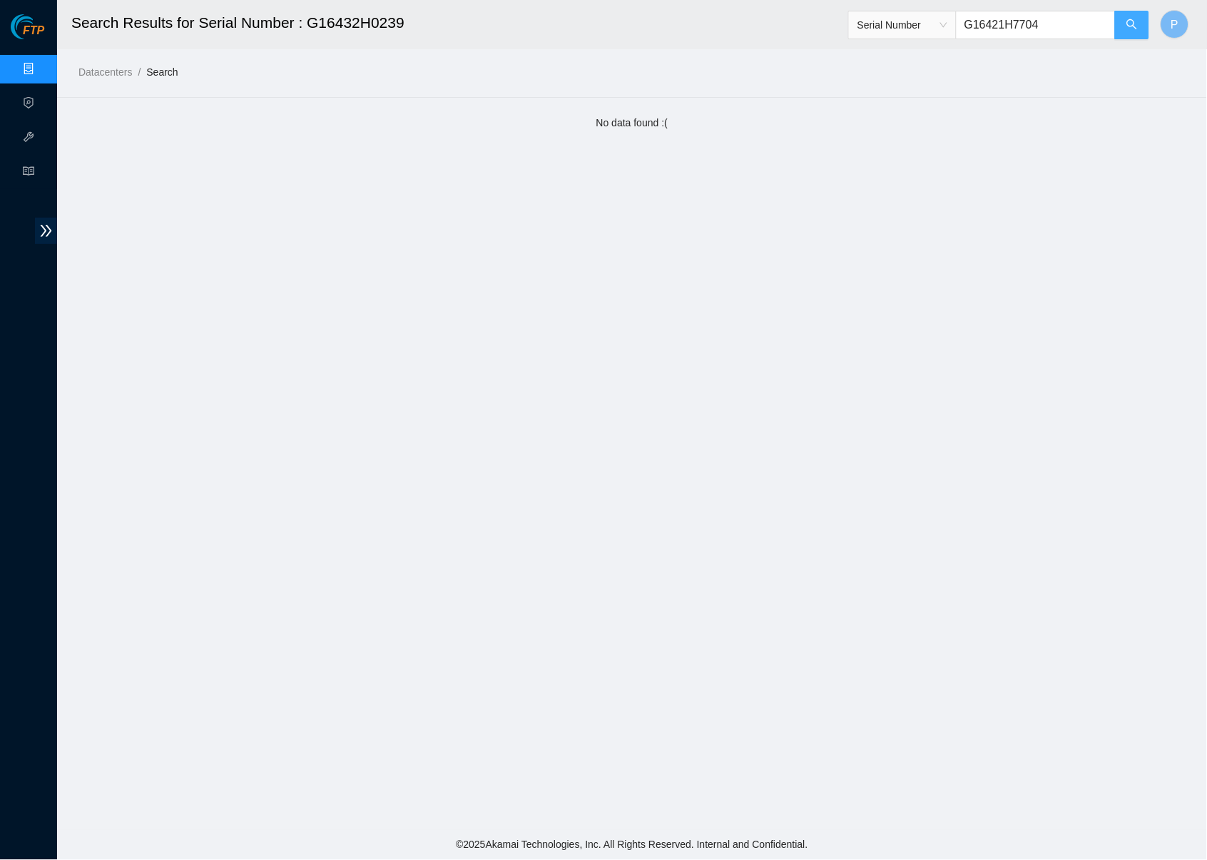
click at [1128, 26] on icon "search" at bounding box center [1131, 24] width 11 height 11
type input "G16421H7704"
click at [41, 63] on link "Data Centers" at bounding box center [70, 68] width 58 height 11
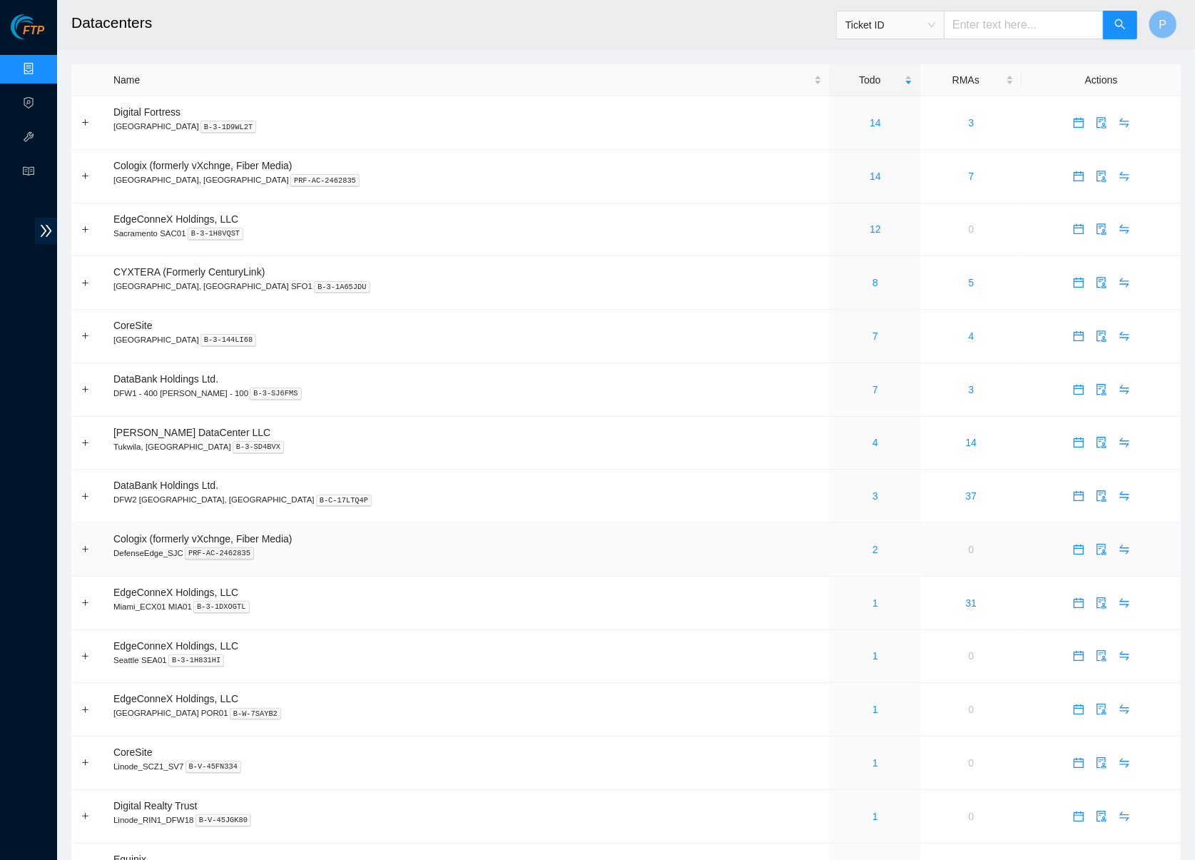
click at [549, 546] on p "DefenseEdge_SJC PRF-AC-2462835" at bounding box center [467, 552] width 708 height 13
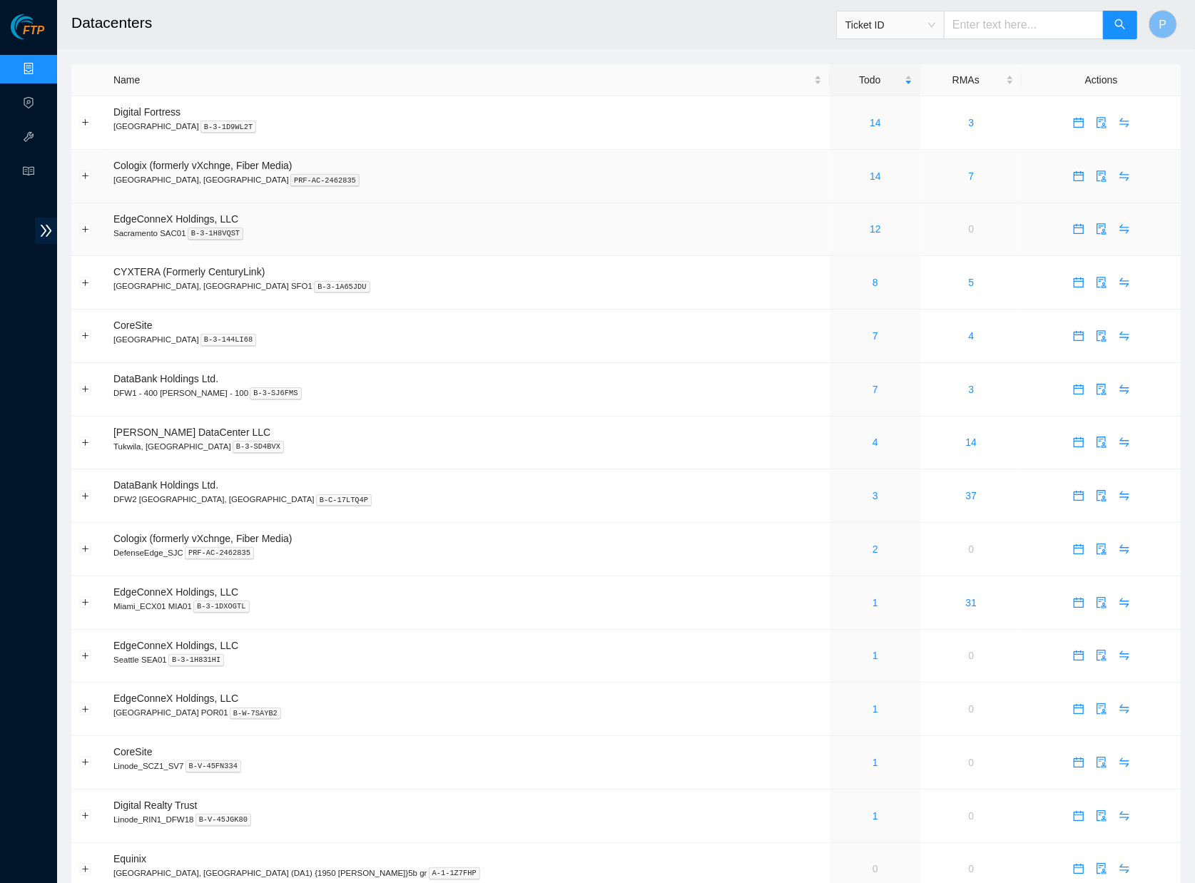
click at [512, 196] on td "Cologix (formerly vXchnge, Fiber Media) [GEOGRAPHIC_DATA], [GEOGRAPHIC_DATA] PR…" at bounding box center [468, 176] width 724 height 53
click at [914, 11] on span "Ticket ID" at bounding box center [890, 25] width 108 height 29
click at [910, 29] on span "Ticket ID" at bounding box center [890, 24] width 90 height 21
click at [886, 97] on div "Rack Number" at bounding box center [889, 98] width 91 height 16
click at [974, 21] on input "text" at bounding box center [1024, 25] width 160 height 29
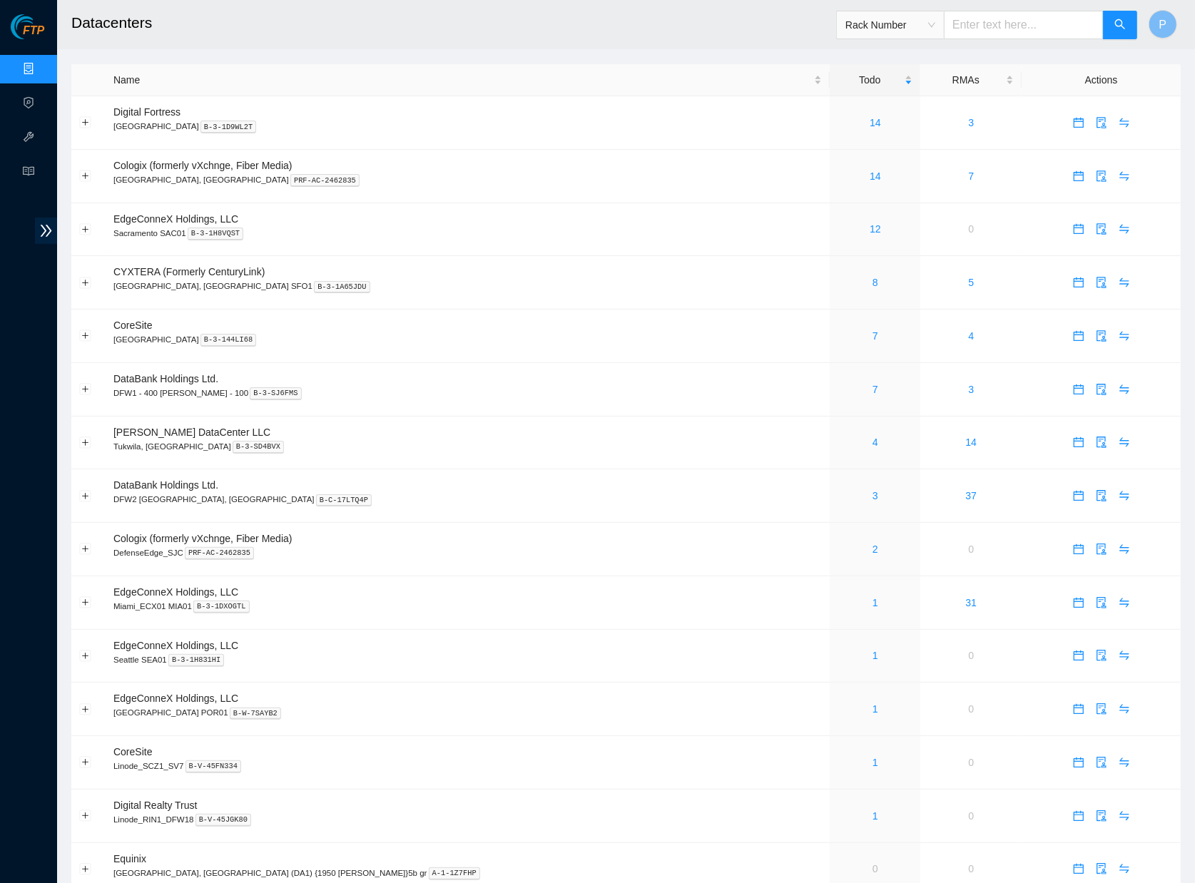
paste input "CL-J03"
type input "CL-J03"
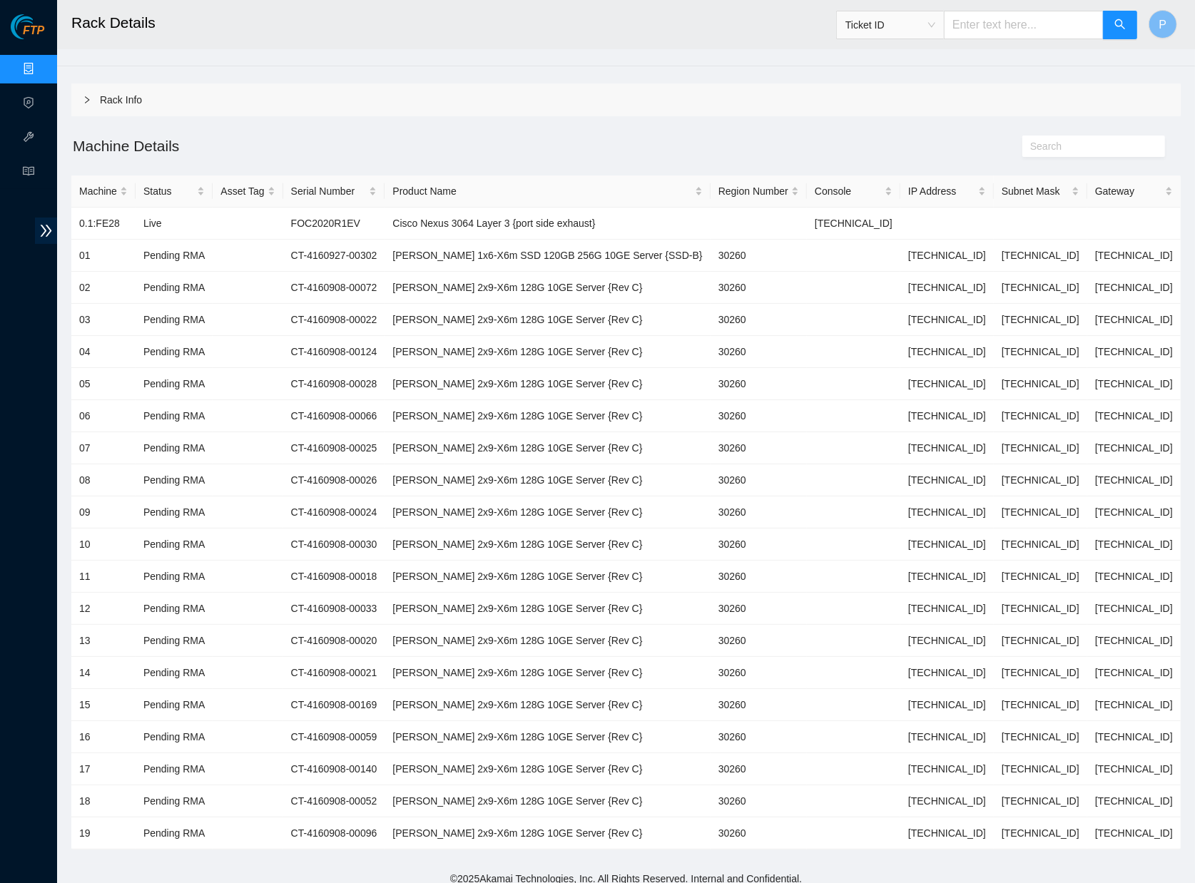
scroll to position [30, 0]
click at [179, 106] on div "Rack Info" at bounding box center [625, 101] width 1109 height 33
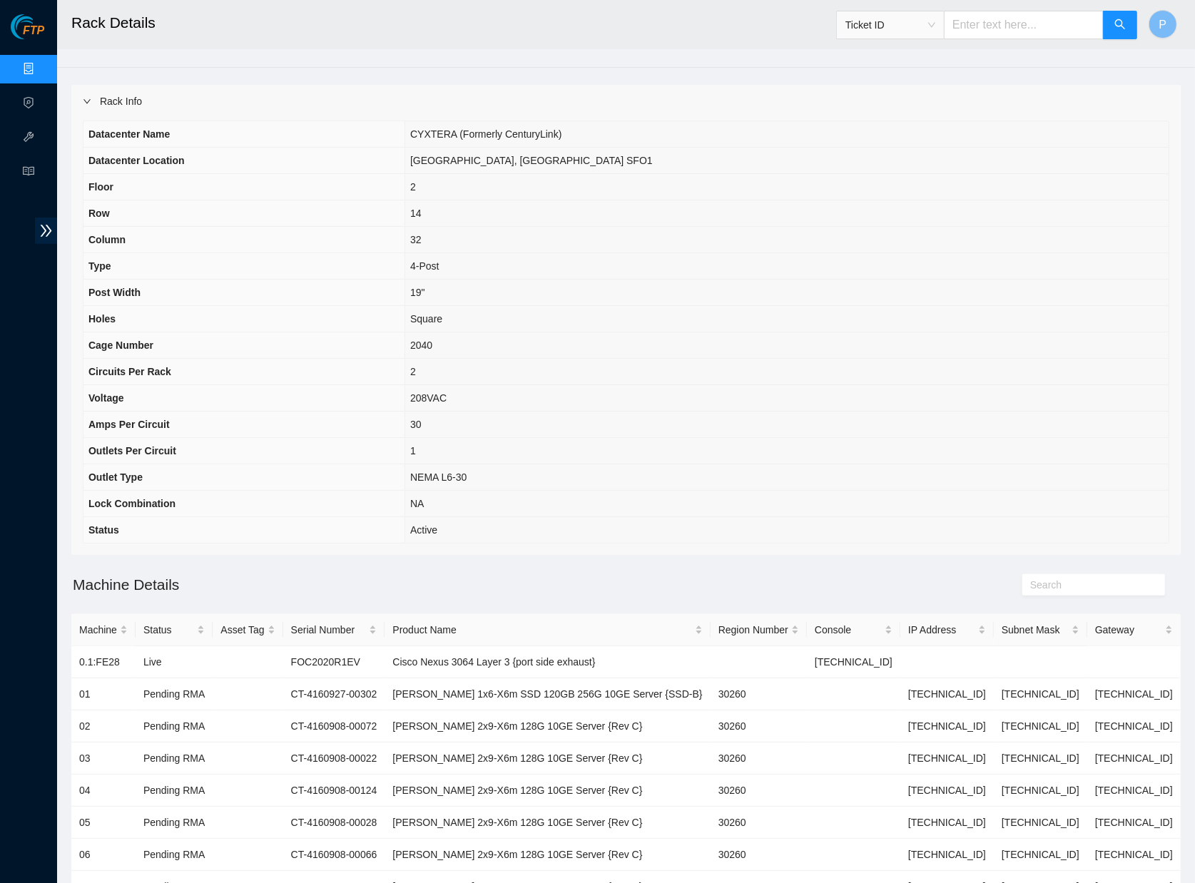
click at [179, 106] on div "Rack Info" at bounding box center [625, 101] width 1109 height 33
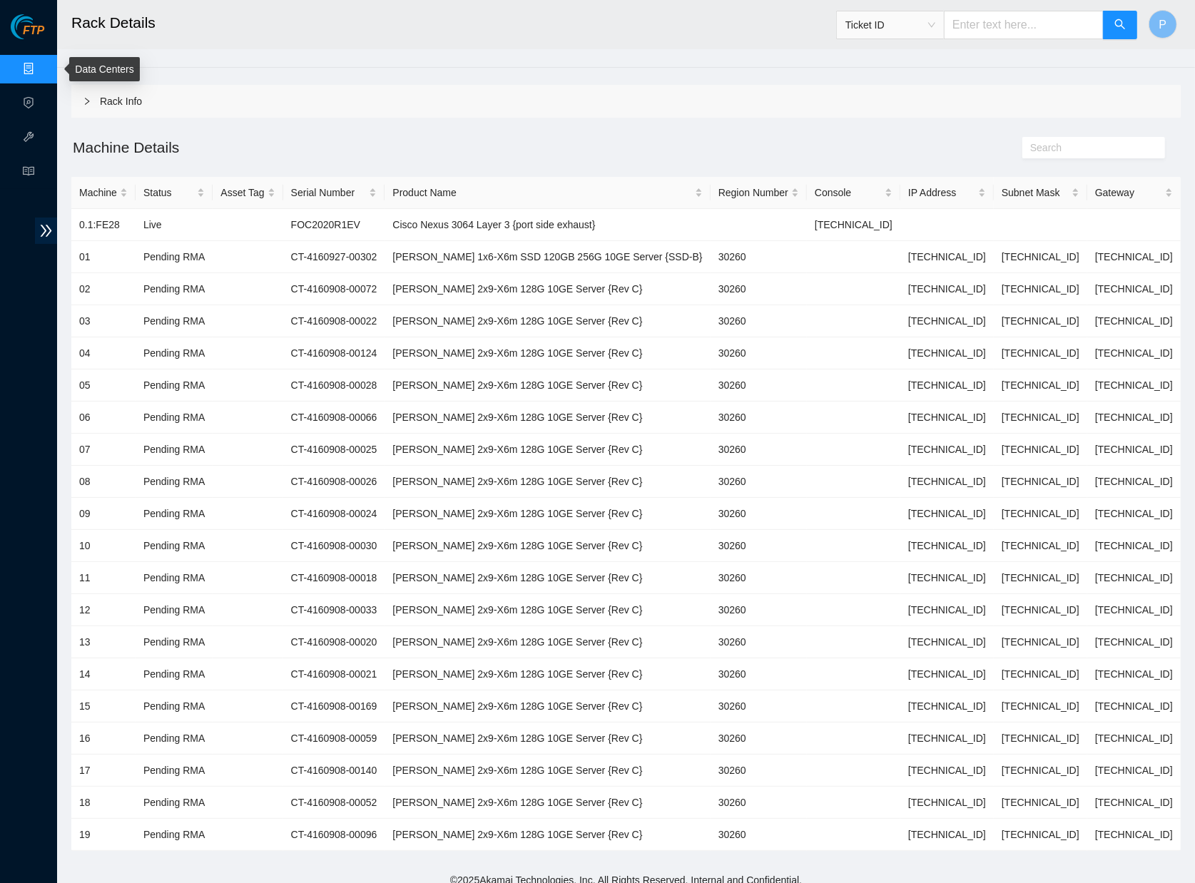
click at [41, 66] on link "Data Centers" at bounding box center [70, 68] width 58 height 11
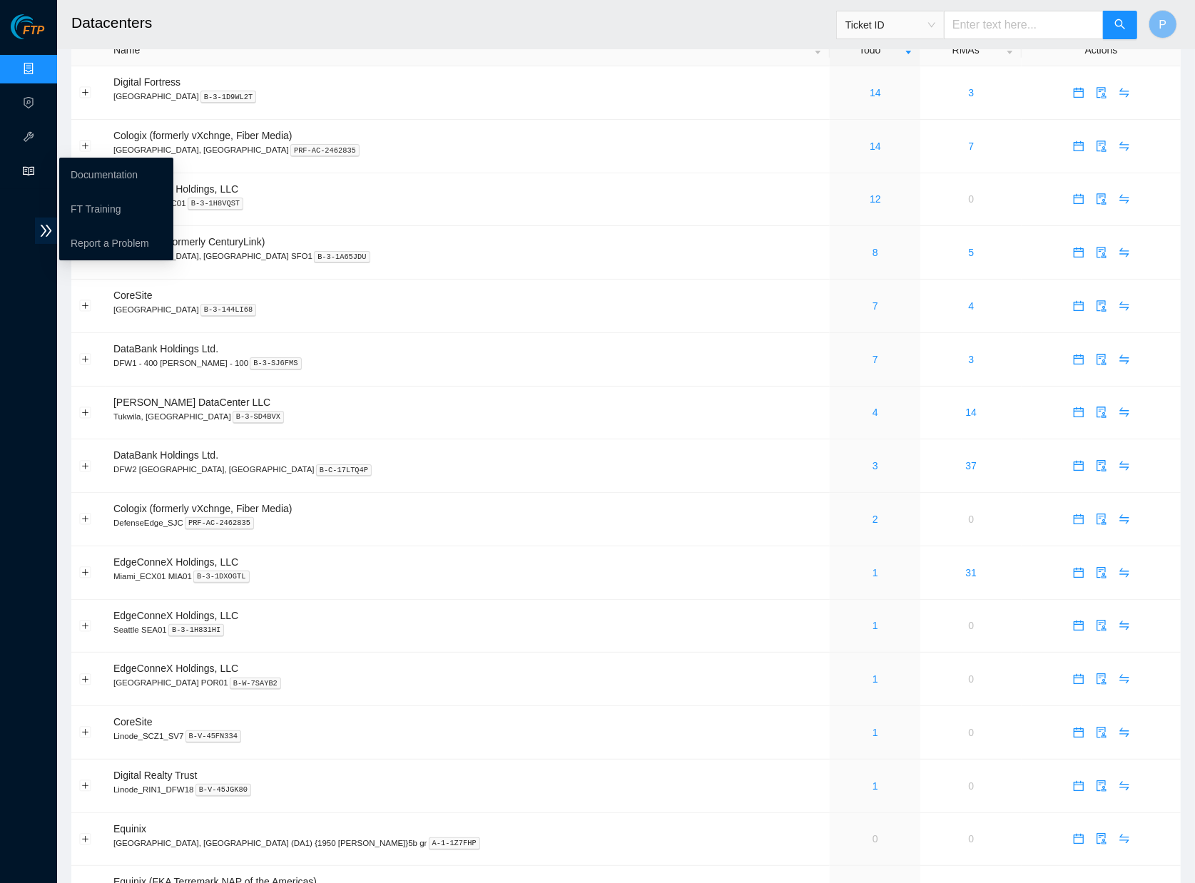
click at [31, 180] on span "read" at bounding box center [28, 173] width 11 height 29
click at [101, 175] on link "Documentation" at bounding box center [104, 174] width 67 height 11
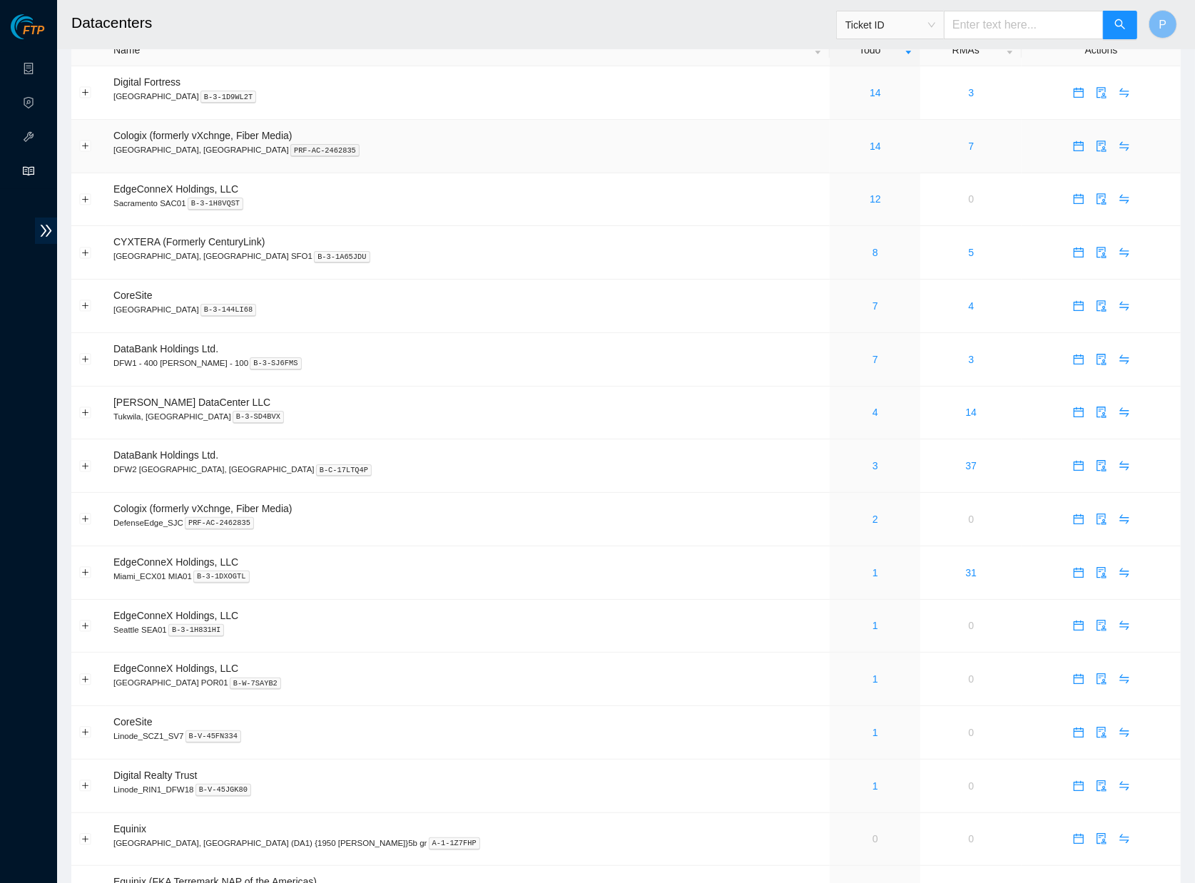
click at [374, 143] on p "[GEOGRAPHIC_DATA], [GEOGRAPHIC_DATA] PRF-AC-2462835" at bounding box center [467, 149] width 708 height 13
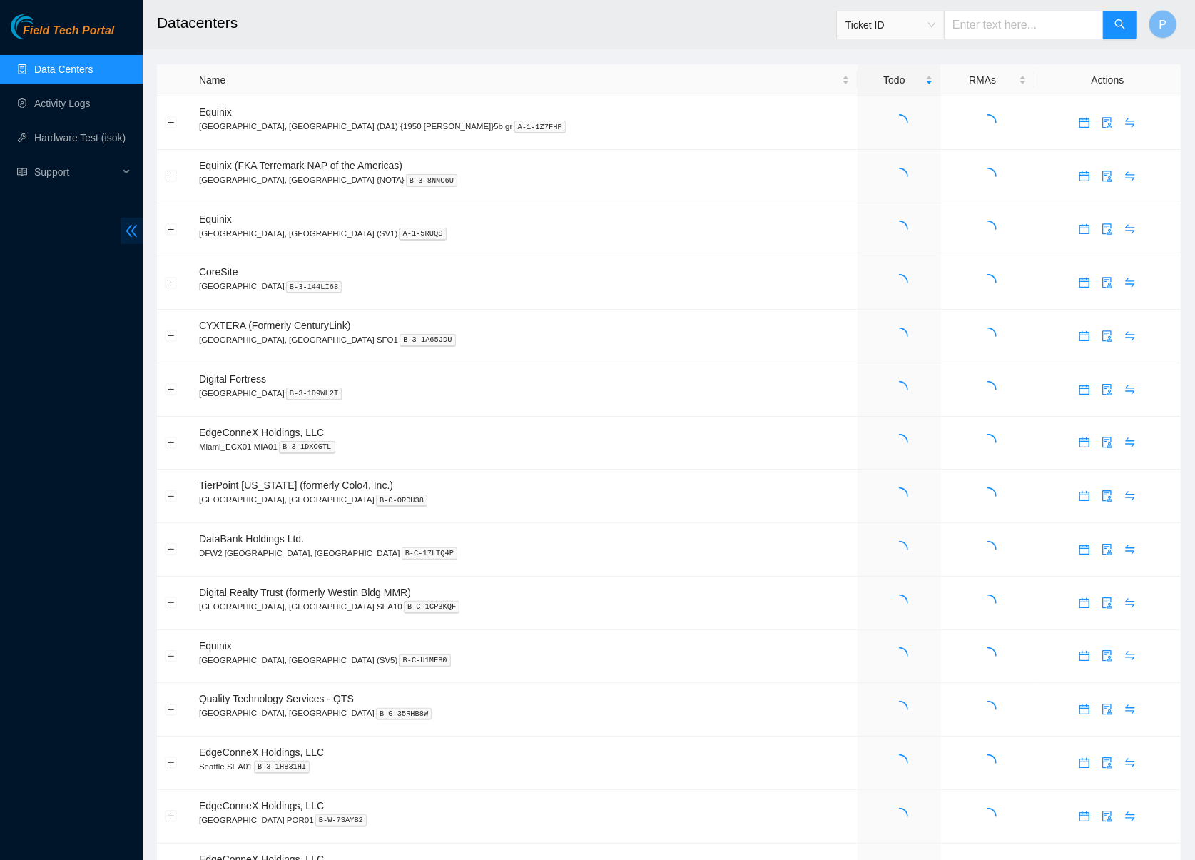
click at [141, 222] on span "double-left" at bounding box center [132, 231] width 22 height 26
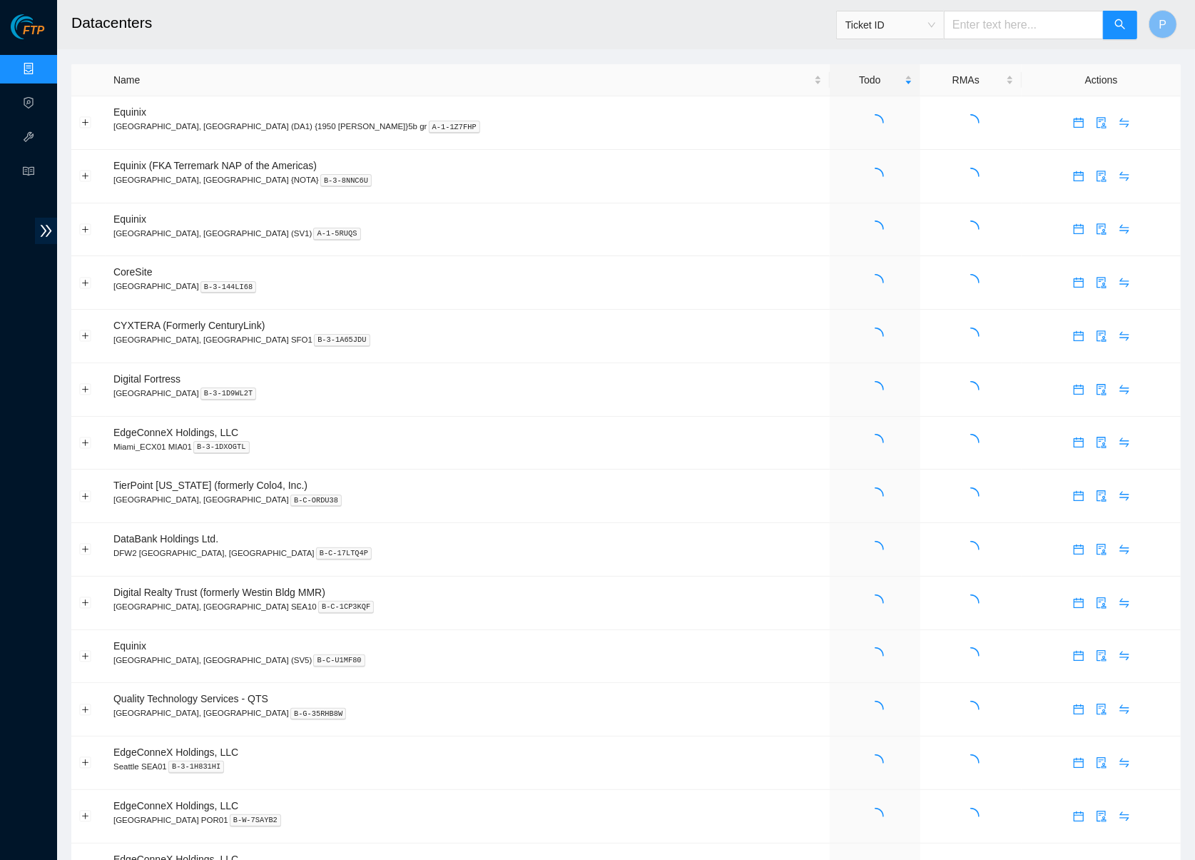
click at [996, 16] on input "text" at bounding box center [1024, 25] width 160 height 29
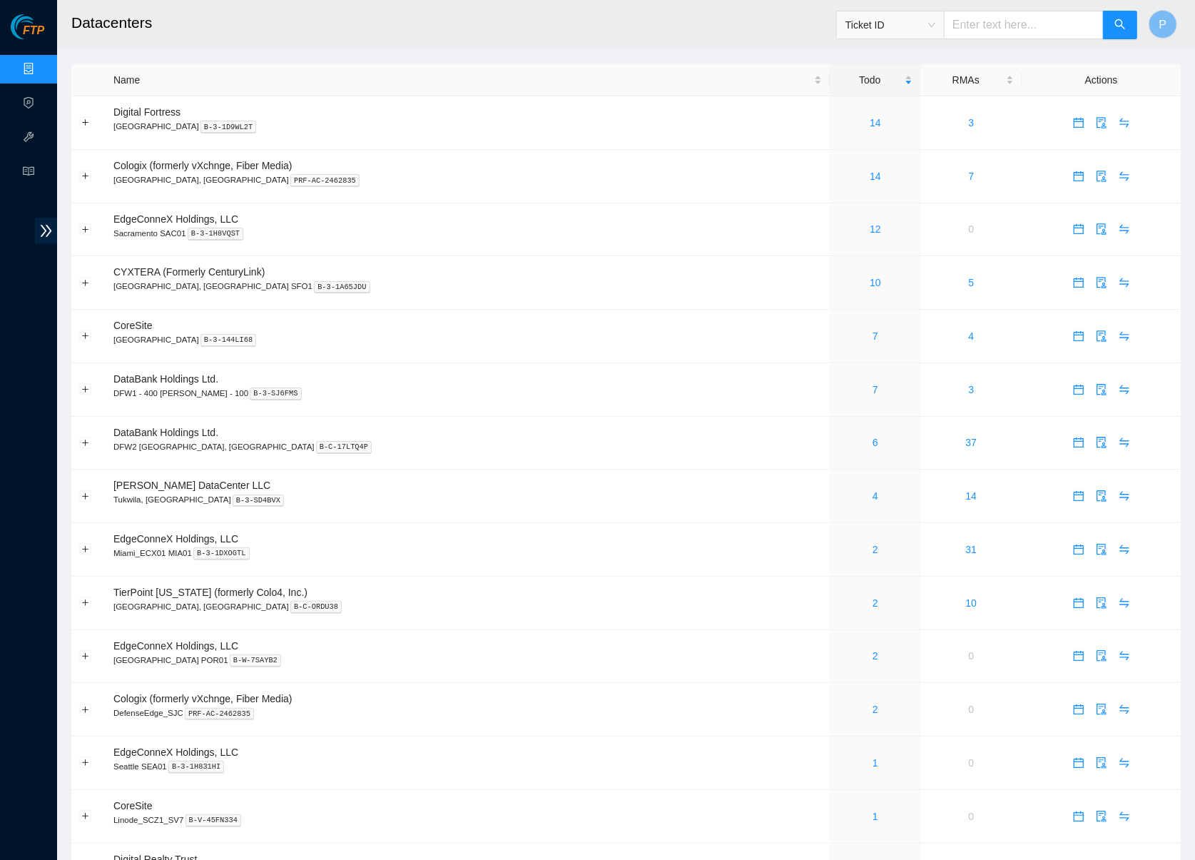
paste input "B-V-5A8WLCX"
type input "B-V-5A8WLCX"
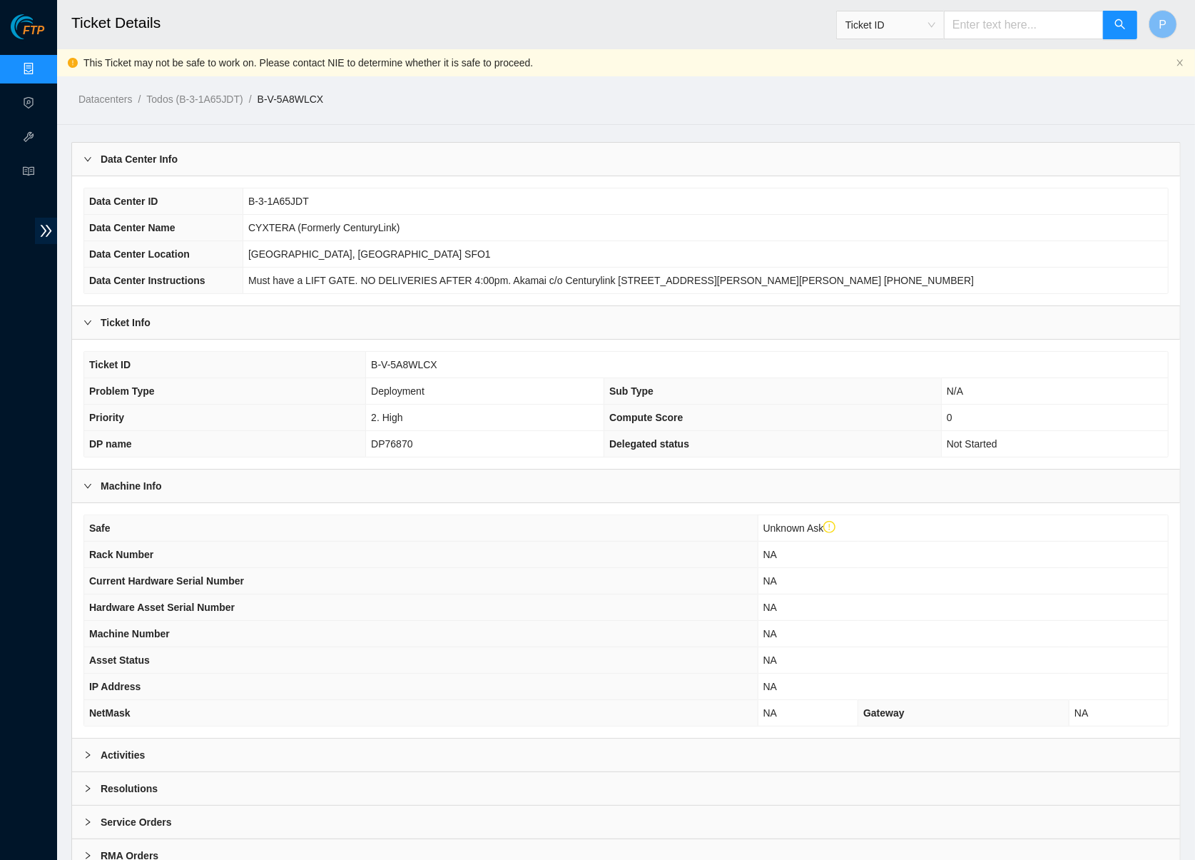
click at [481, 432] on td "DP76870" at bounding box center [485, 444] width 238 height 26
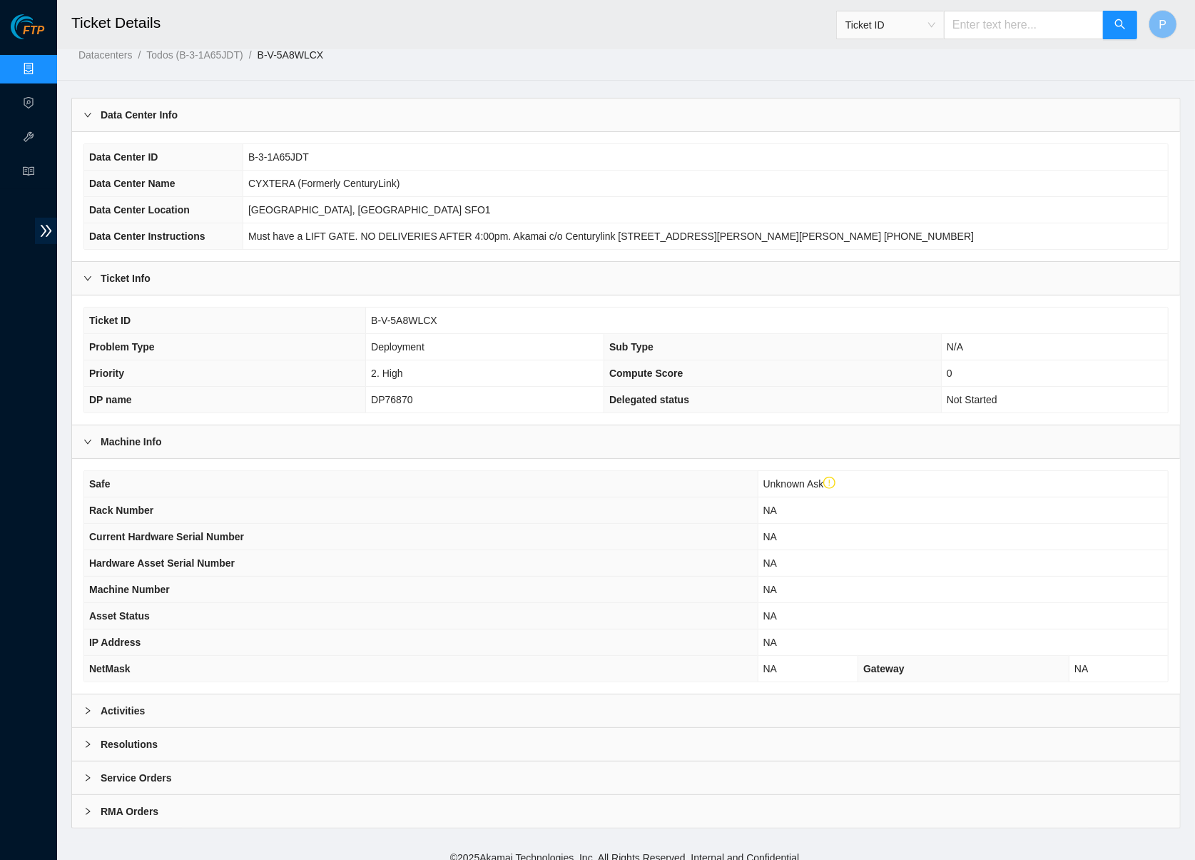
click at [395, 694] on div "Activities" at bounding box center [626, 710] width 1108 height 33
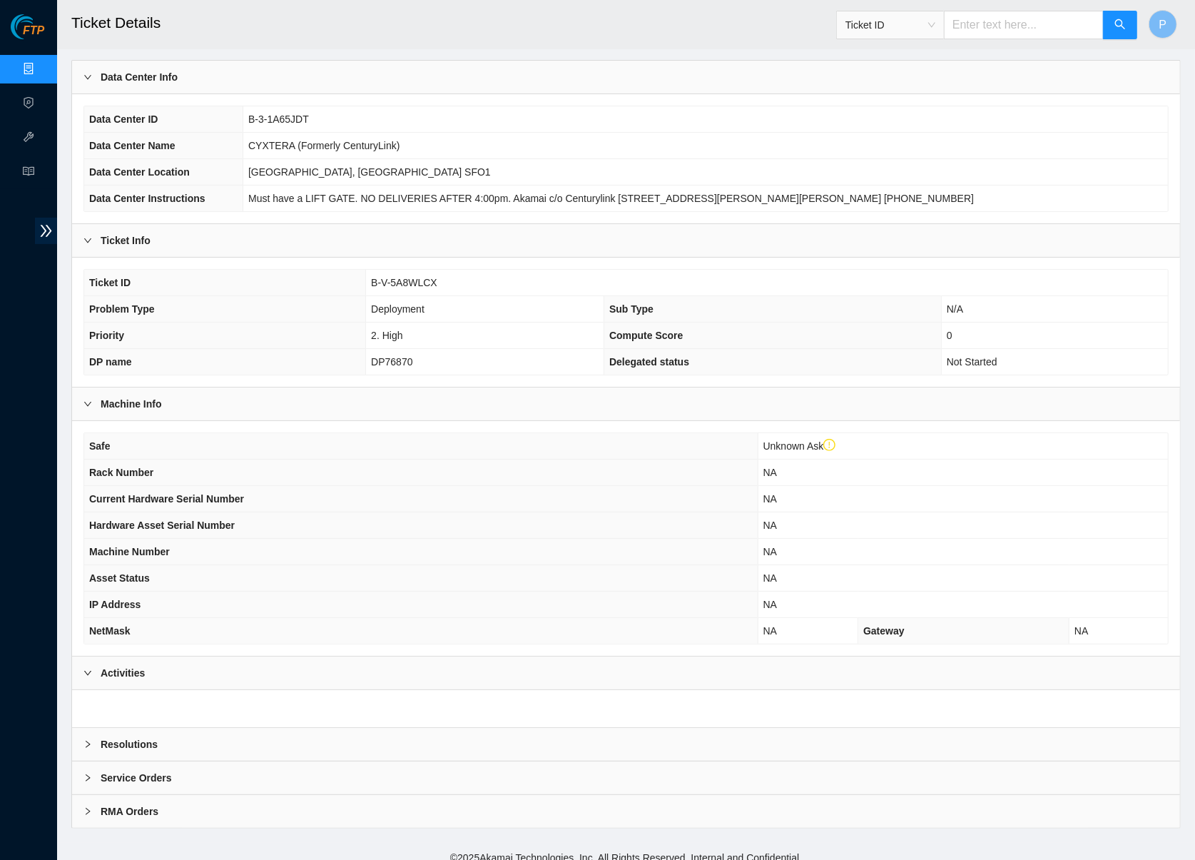
click at [392, 670] on div "Activities" at bounding box center [626, 672] width 1108 height 33
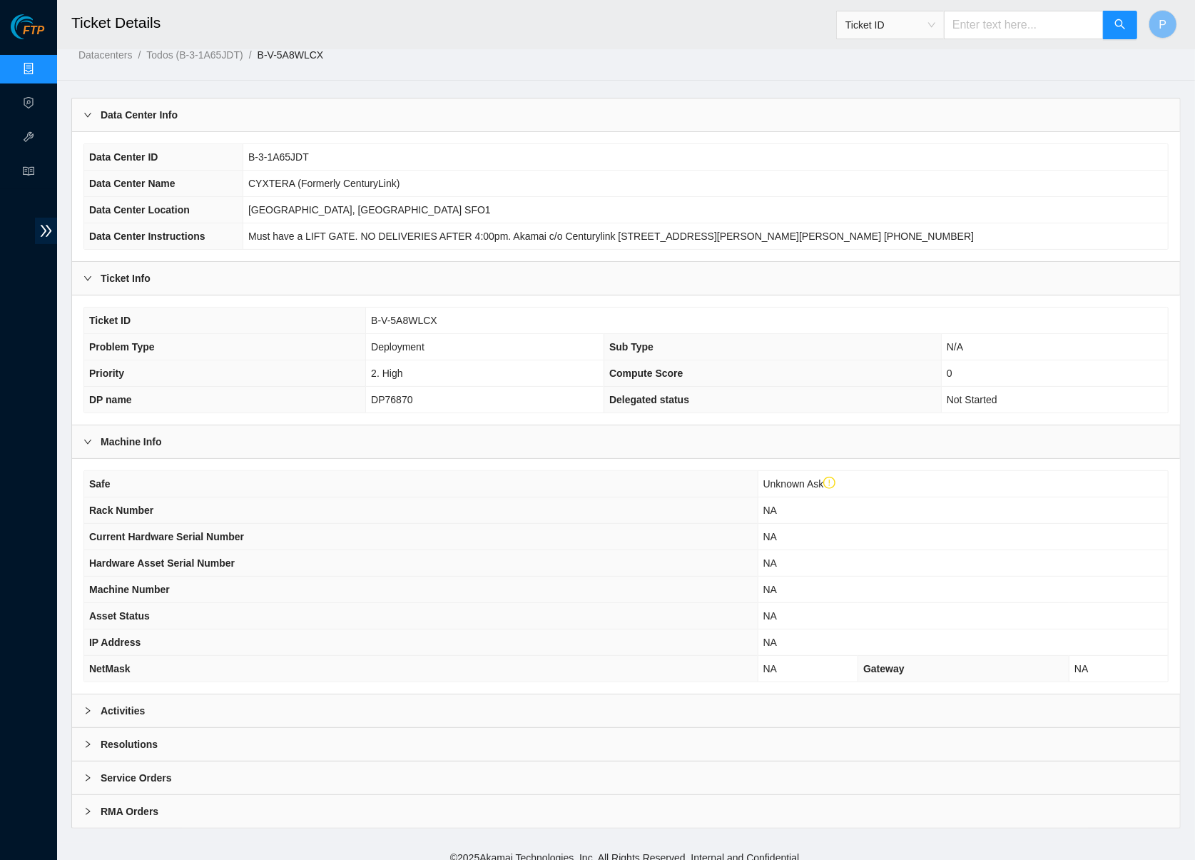
click at [369, 728] on div "Resolutions" at bounding box center [626, 744] width 1108 height 33
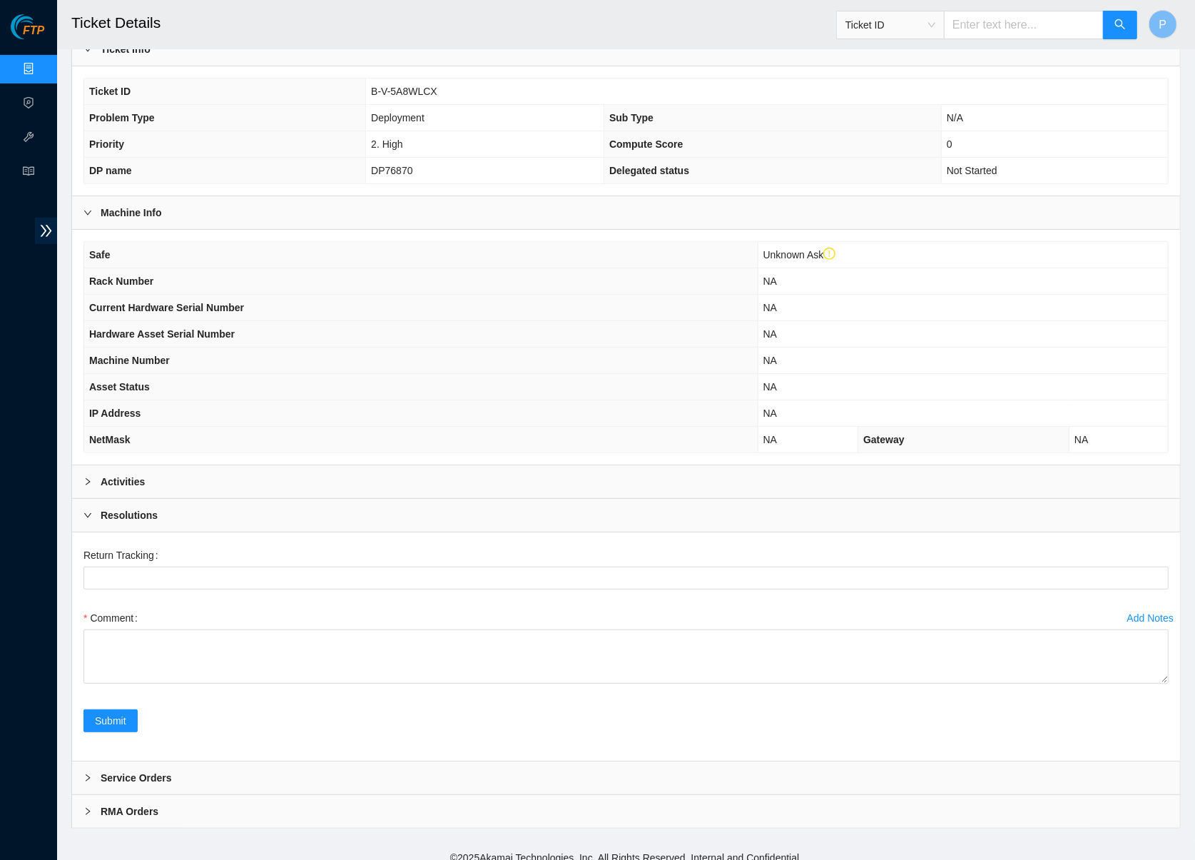
click at [355, 502] on div "Resolutions" at bounding box center [626, 515] width 1108 height 33
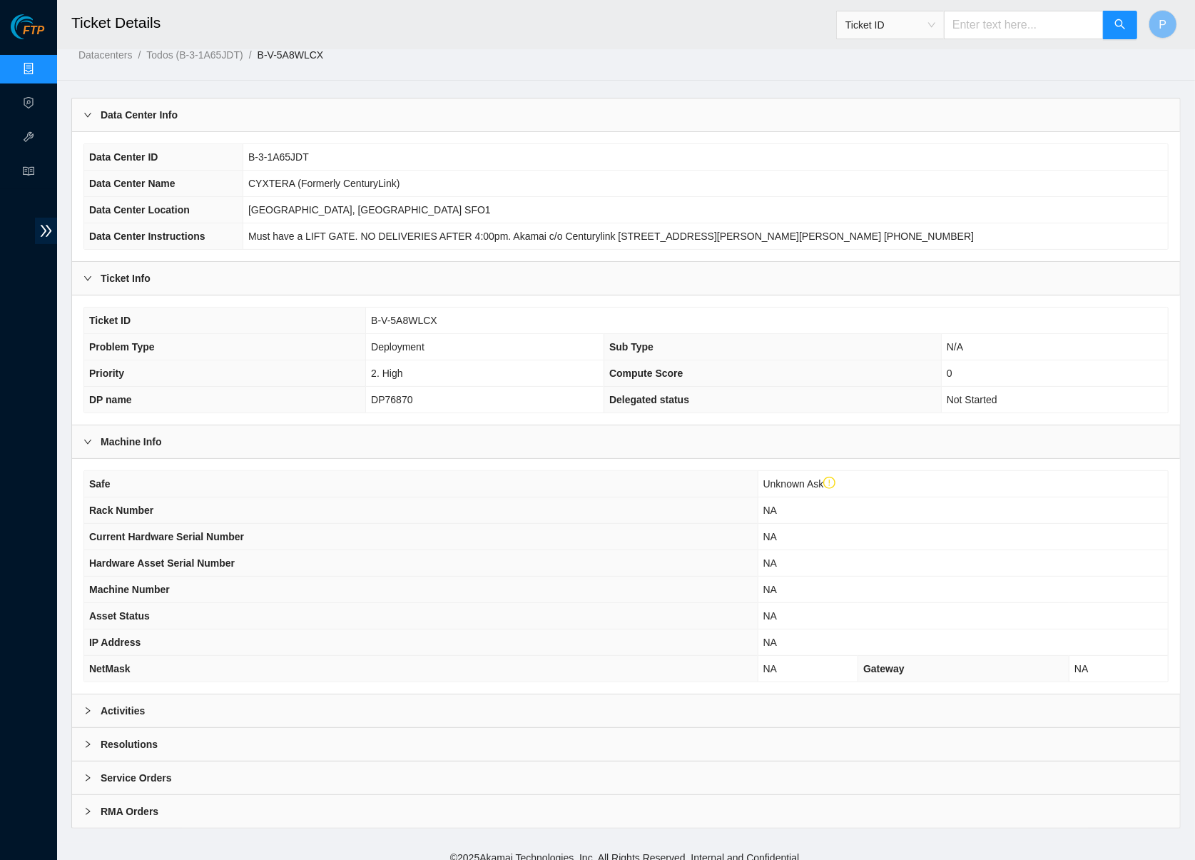
click at [374, 768] on div "Service Orders" at bounding box center [626, 777] width 1108 height 33
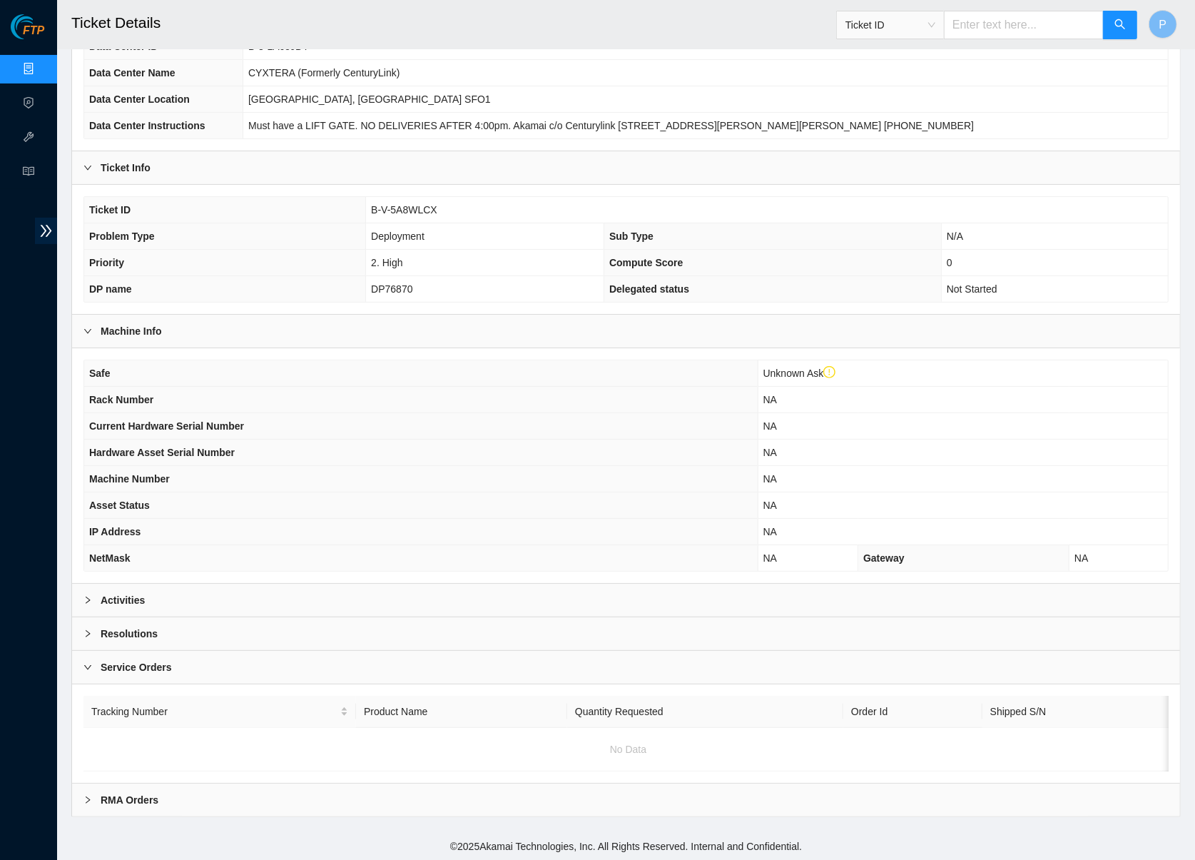
click at [376, 651] on div "Service Orders" at bounding box center [626, 667] width 1108 height 33
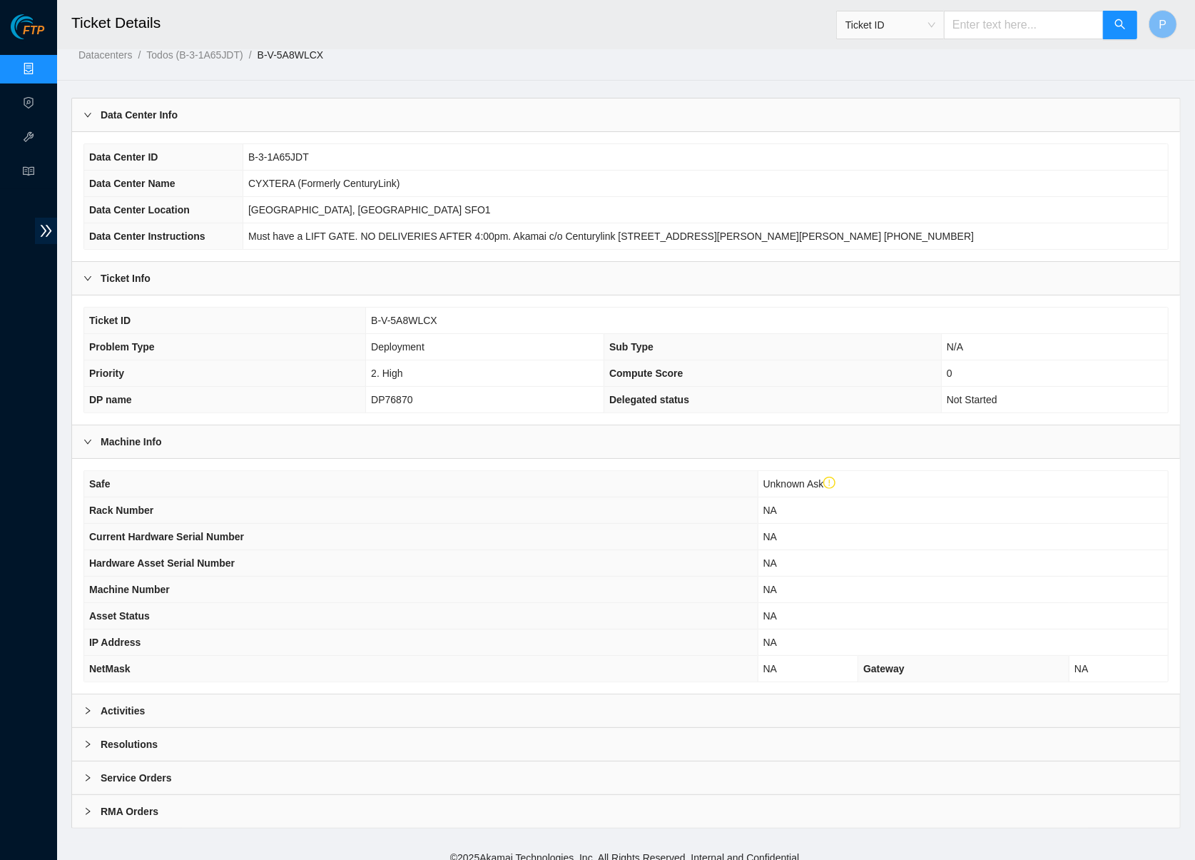
click at [320, 802] on div "RMA Orders" at bounding box center [626, 811] width 1108 height 33
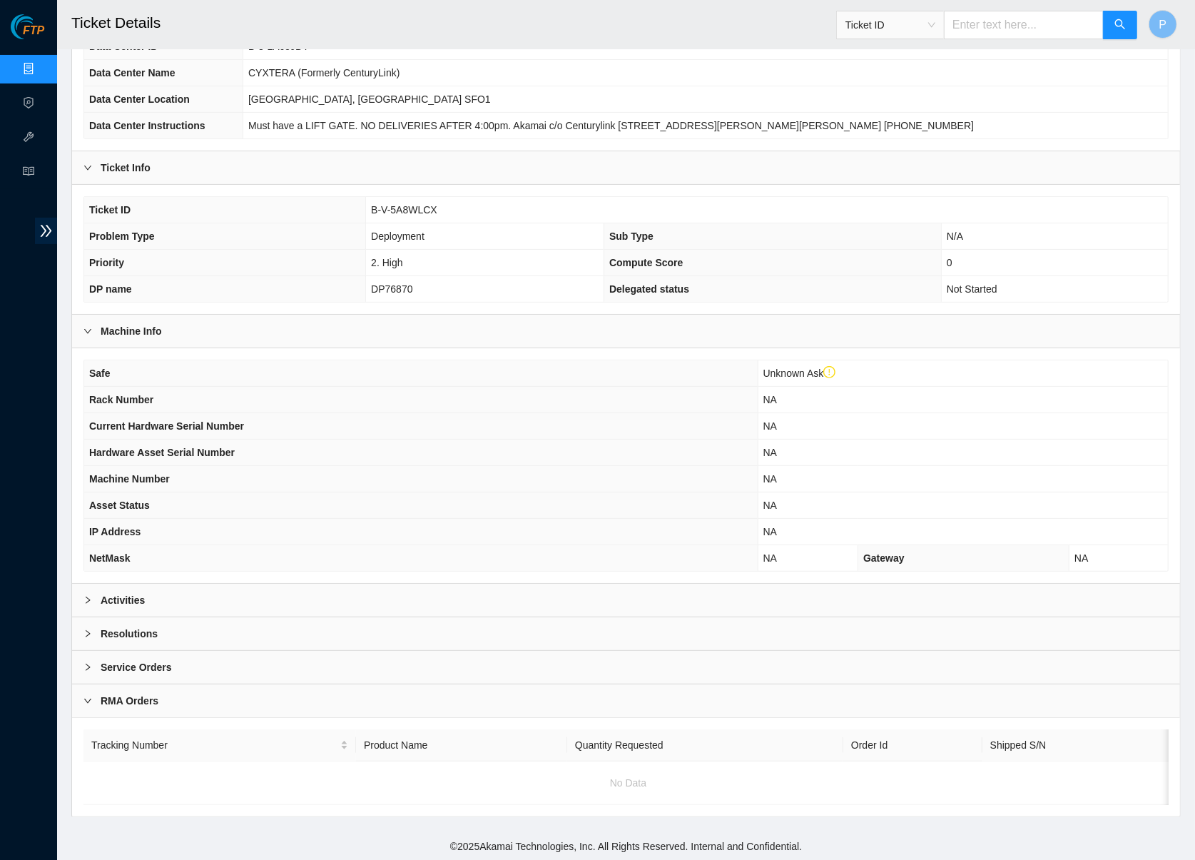
click at [320, 686] on div "RMA Orders" at bounding box center [626, 700] width 1108 height 33
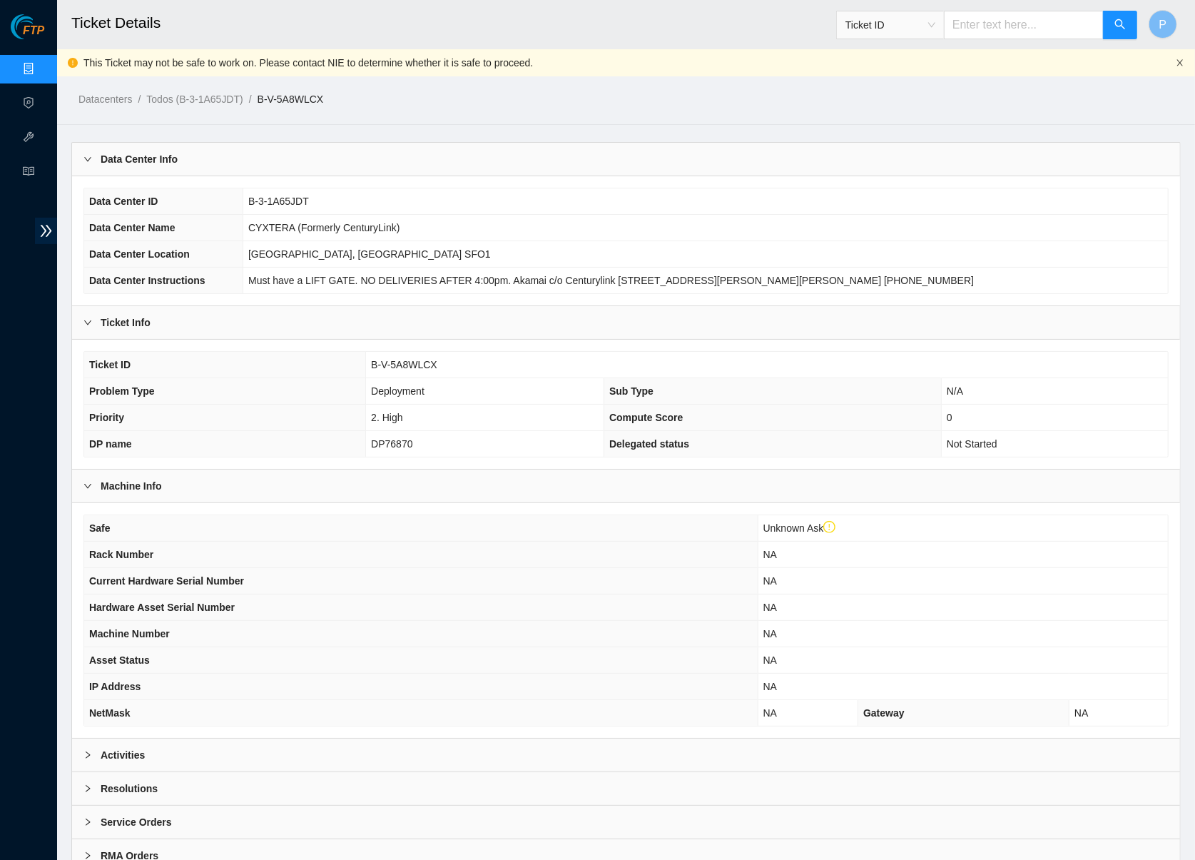
click at [1181, 60] on icon "close" at bounding box center [1180, 62] width 9 height 9
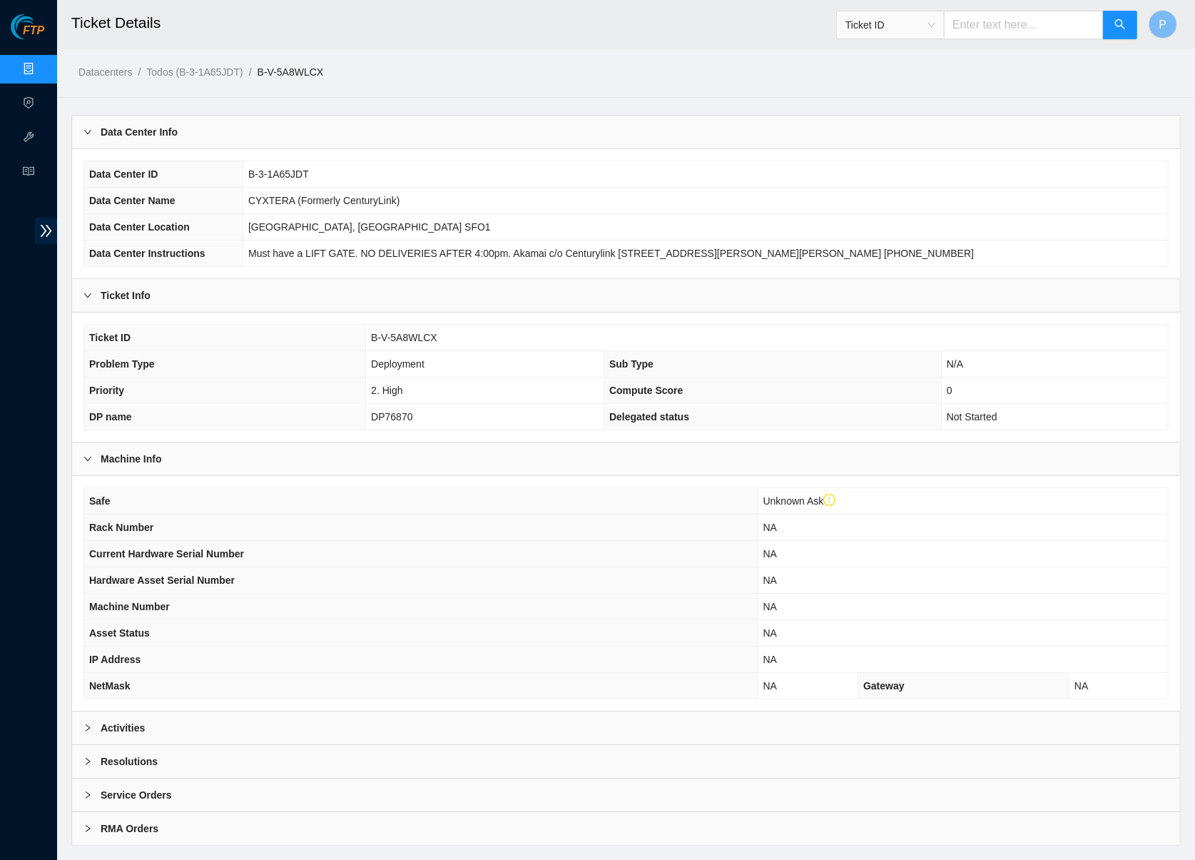
click at [973, 17] on input "text" at bounding box center [1024, 25] width 160 height 29
paste input "B-V-5A8WLCX"
type input "B-V-5A8WLCX"
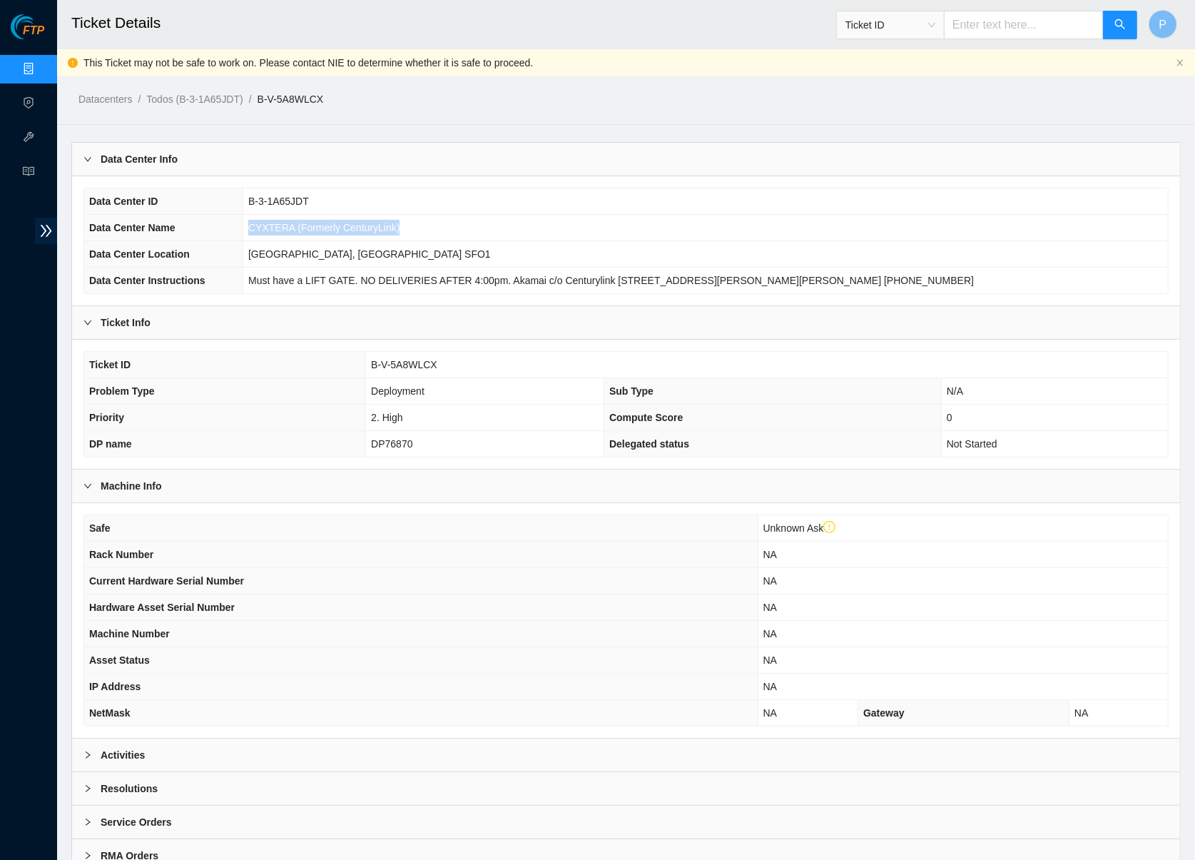
drag, startPoint x: 434, startPoint y: 231, endPoint x: 205, endPoint y: 231, distance: 229.7
click at [205, 231] on tr "Data Center Name CYXTERA (Formerly CenturyLink)" at bounding box center [626, 228] width 1084 height 26
drag, startPoint x: 450, startPoint y: 439, endPoint x: 374, endPoint y: 439, distance: 75.6
click at [374, 439] on td "DP76870" at bounding box center [485, 444] width 238 height 26
drag, startPoint x: 432, startPoint y: 412, endPoint x: 343, endPoint y: 412, distance: 88.5
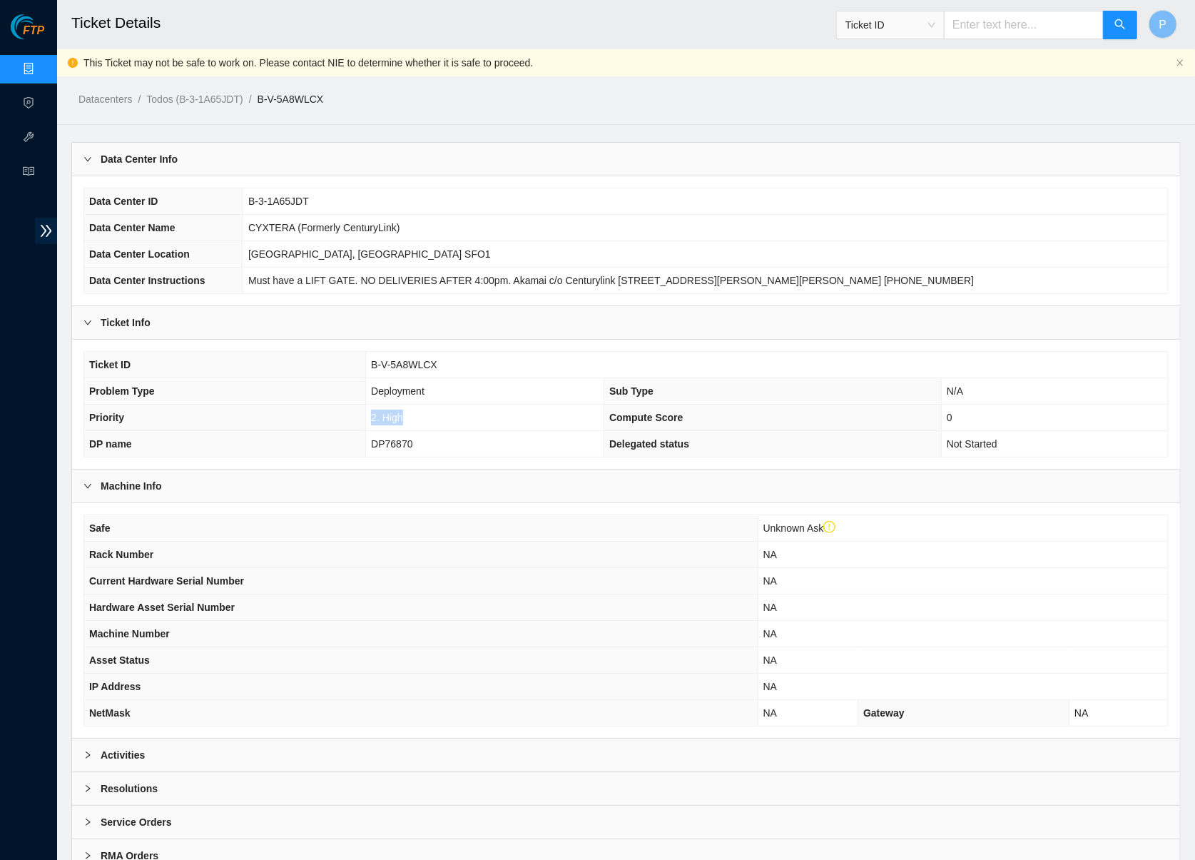
click at [343, 412] on tr "Priority 2. High Compute Score 0" at bounding box center [626, 417] width 1084 height 26
drag, startPoint x: 452, startPoint y: 384, endPoint x: 340, endPoint y: 384, distance: 112.0
click at [342, 384] on tr "Problem Type Deployment Sub Type N/A" at bounding box center [626, 391] width 1084 height 26
drag, startPoint x: 1049, startPoint y: 435, endPoint x: 882, endPoint y: 435, distance: 167.6
click at [882, 435] on tr "DP name DP76870 Delegated status Not Started" at bounding box center [626, 444] width 1084 height 26
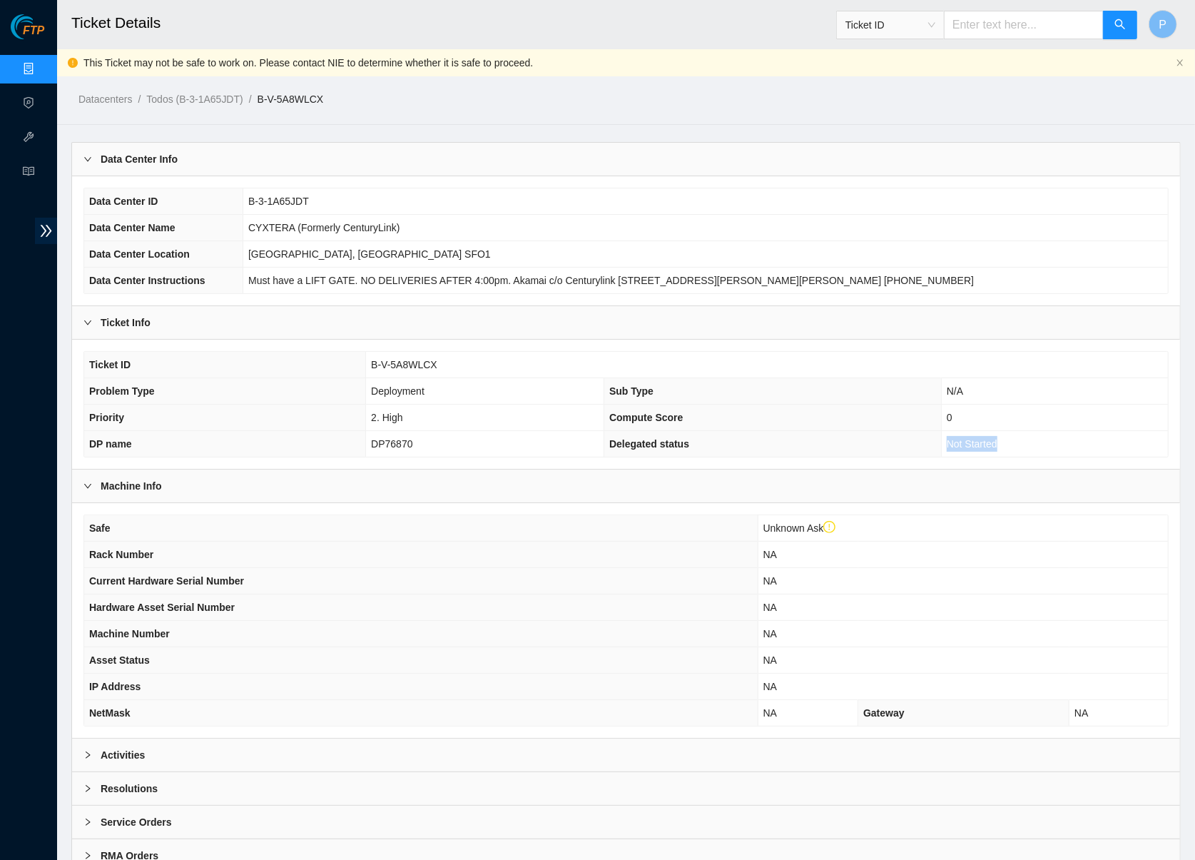
click at [985, 438] on span "Not Started" at bounding box center [972, 443] width 51 height 11
drag, startPoint x: 928, startPoint y: 436, endPoint x: 1036, endPoint y: 436, distance: 107.7
click at [1036, 436] on tr "DP name DP76870 Delegated status Not Started" at bounding box center [626, 444] width 1084 height 26
click at [355, 738] on div "Activities" at bounding box center [626, 754] width 1108 height 33
click at [41, 67] on link "Data Centers" at bounding box center [70, 68] width 58 height 11
